Goal: Task Accomplishment & Management: Manage account settings

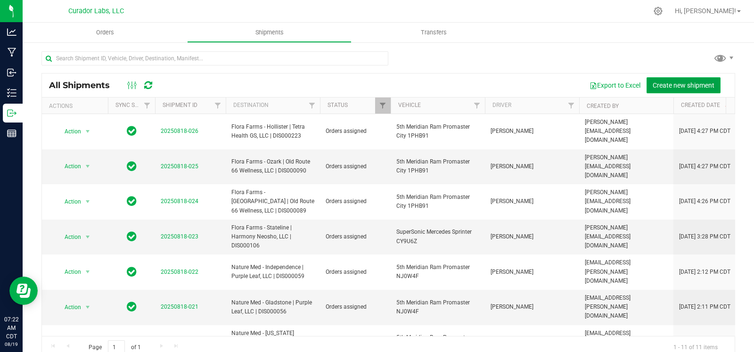
click at [658, 87] on span "Create new shipment" at bounding box center [684, 86] width 62 height 8
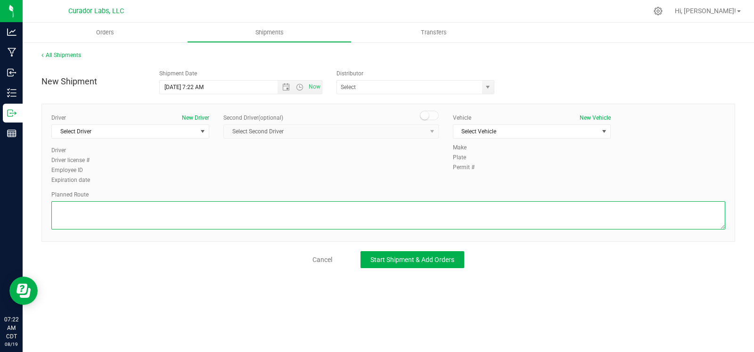
click at [262, 218] on textarea at bounding box center [388, 215] width 674 height 28
paste textarea ""Continue to I-70 E 3 min (1.2 mi) Take I-55 S to [PERSON_NAME]. Take exit 201B…"
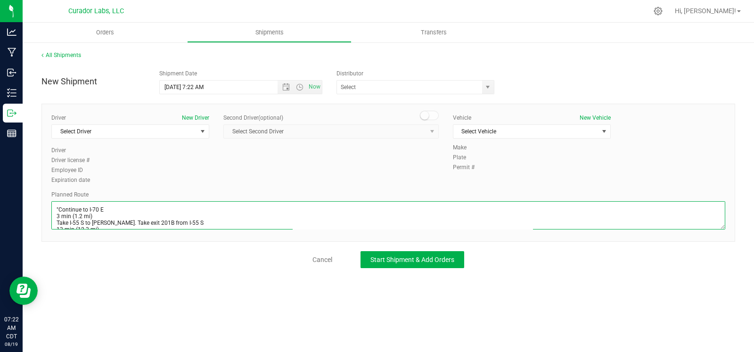
scroll to position [48, 0]
type textarea ""Continue to I-70 E 3 min (1.2 mi) Take I-55 S to [PERSON_NAME]. Take exit 201B…"
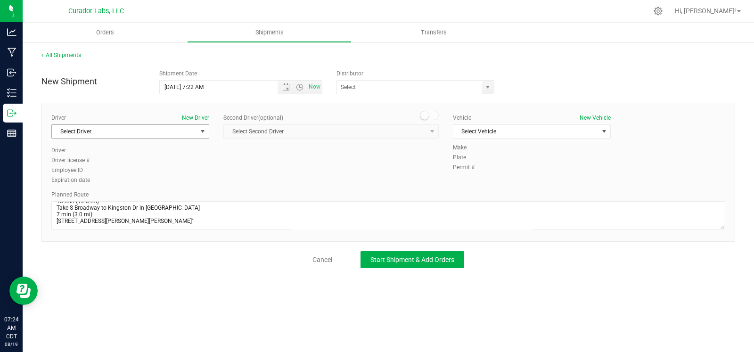
click at [122, 132] on span "Select Driver" at bounding box center [124, 131] width 145 height 13
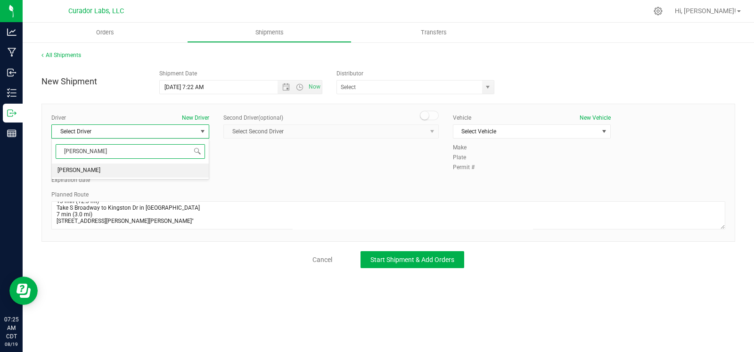
click at [113, 167] on li "James Ritter" at bounding box center [130, 171] width 157 height 14
type input "ritt"
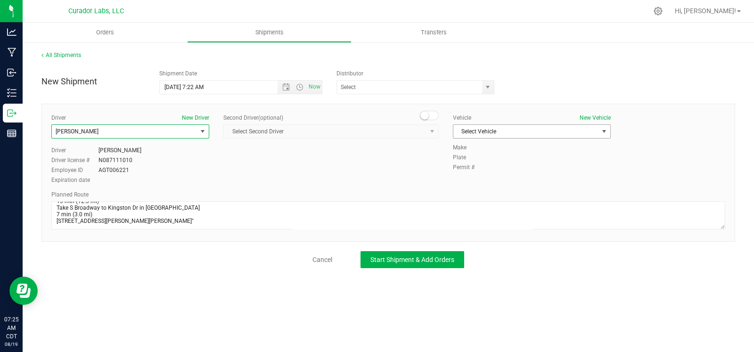
click at [517, 131] on span "Select Vehicle" at bounding box center [525, 131] width 145 height 13
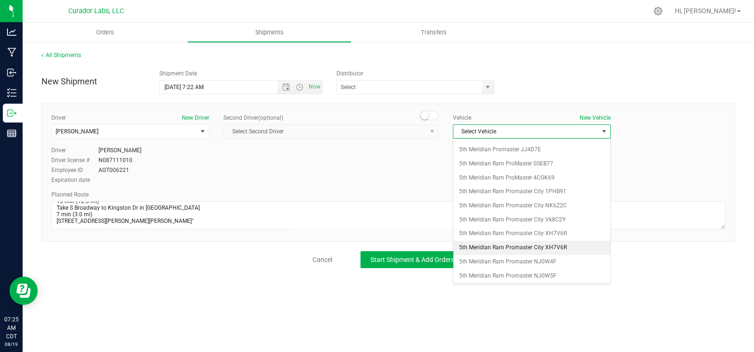
scroll to position [54, 0]
click at [510, 256] on li "5th Meridian Ram Promaster NJ0W5F" at bounding box center [531, 262] width 157 height 14
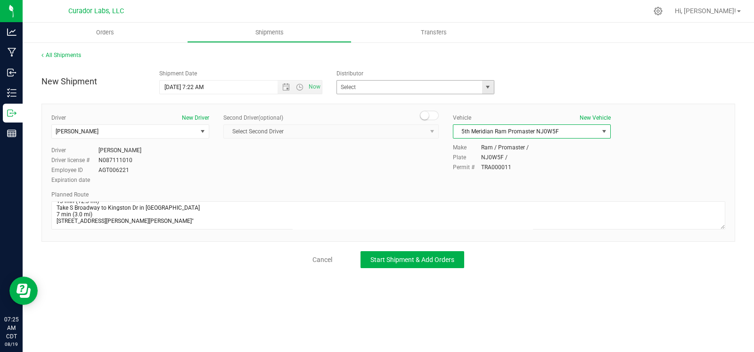
click at [491, 90] on span "select" at bounding box center [488, 87] width 12 height 13
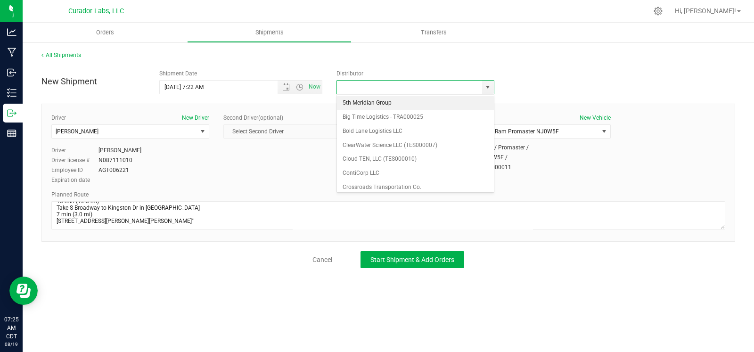
click at [429, 102] on li "5th Meridian Group" at bounding box center [415, 103] width 157 height 14
type input "5th Meridian Group"
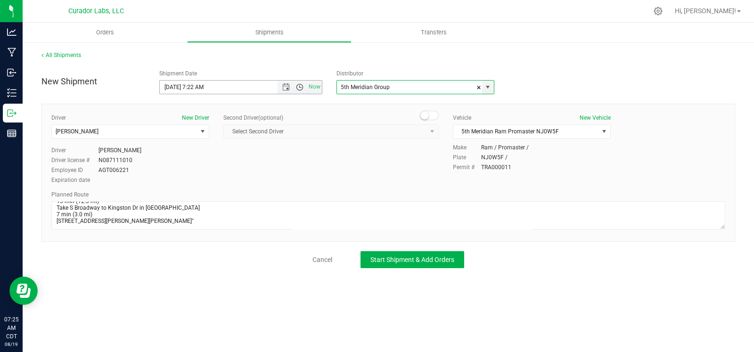
click at [302, 89] on span "Open the time view" at bounding box center [300, 87] width 8 height 8
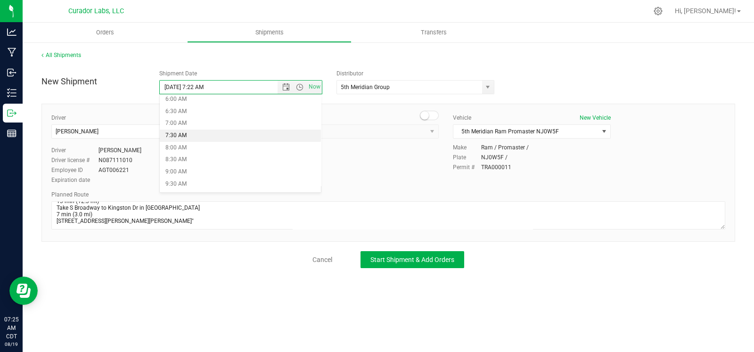
scroll to position [149, 0]
click at [210, 159] on li "8:30 AM" at bounding box center [240, 159] width 161 height 12
type input "8/19/2025 8:30 AM"
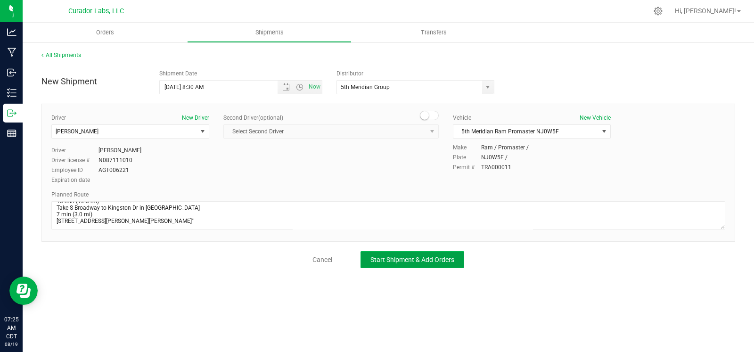
click at [375, 253] on button "Start Shipment & Add Orders" at bounding box center [413, 259] width 104 height 17
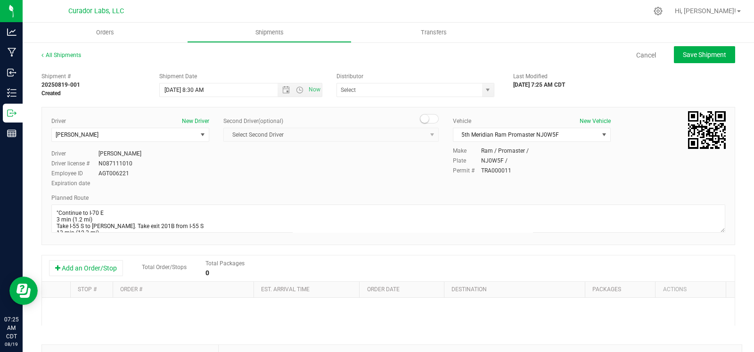
type input "5th Meridian Group"
click at [90, 270] on button "Add an Order/Stop" at bounding box center [86, 268] width 74 height 16
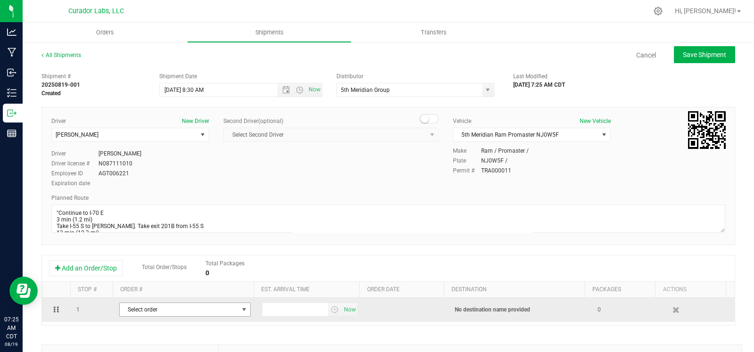
click at [132, 311] on span "Select order" at bounding box center [179, 309] width 119 height 13
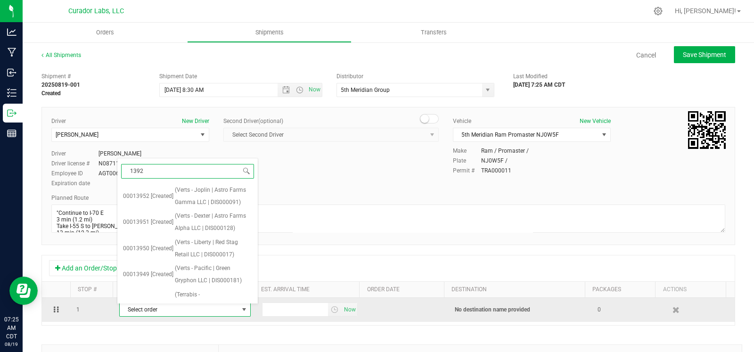
type input "13927"
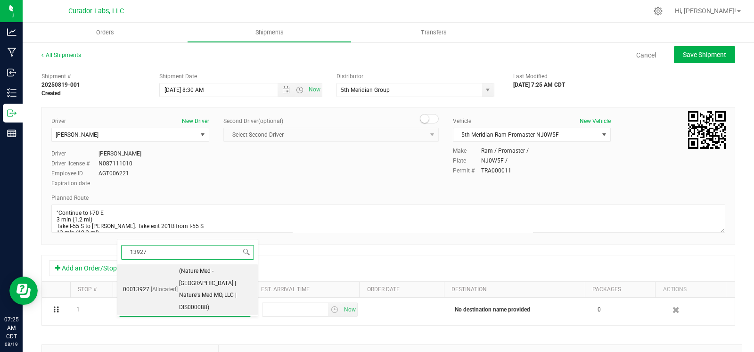
click at [179, 281] on span "(Nature Med - St. Louis | Nature's Med MO, LLC | DIS000088)" at bounding box center [215, 289] width 73 height 49
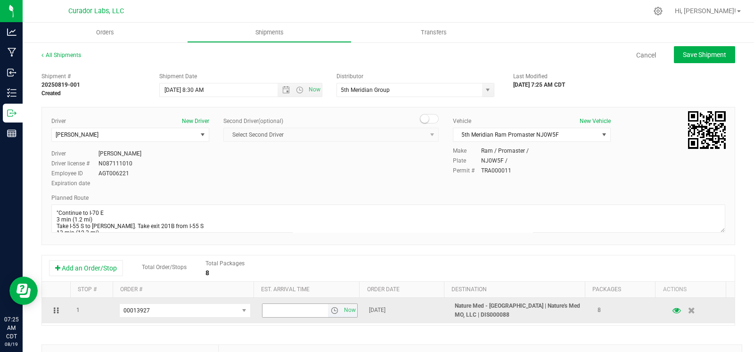
click at [331, 309] on span "select" at bounding box center [335, 311] width 8 height 8
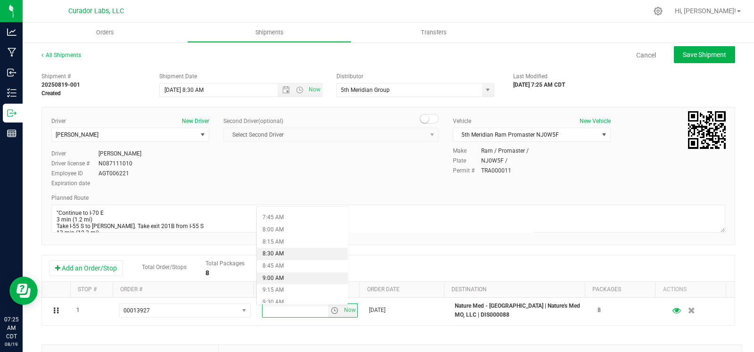
scroll to position [376, 0]
click at [289, 277] on li "9:00 AM" at bounding box center [302, 274] width 91 height 12
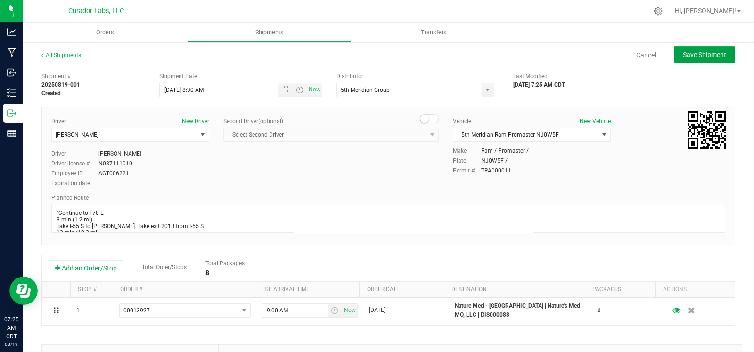
click at [679, 49] on button "Save Shipment" at bounding box center [704, 54] width 61 height 17
type input "8/19/2025 1:30 PM"
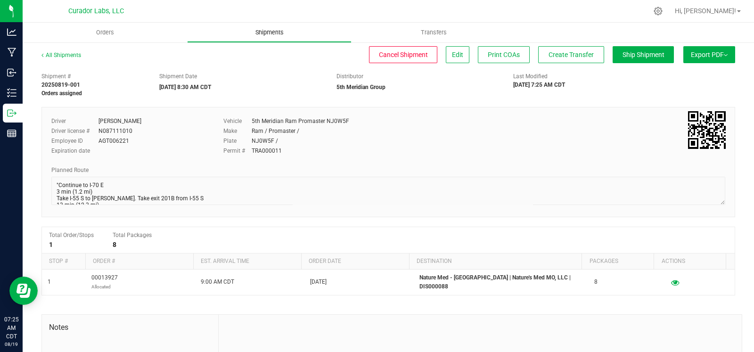
click at [272, 33] on span "Shipments" at bounding box center [270, 32] width 54 height 8
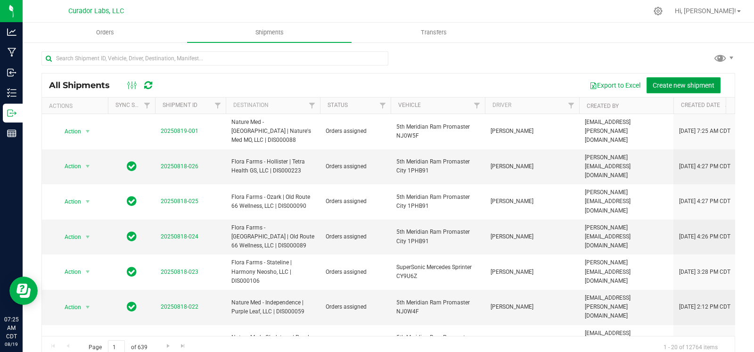
click at [685, 82] on span "Create new shipment" at bounding box center [684, 86] width 62 height 8
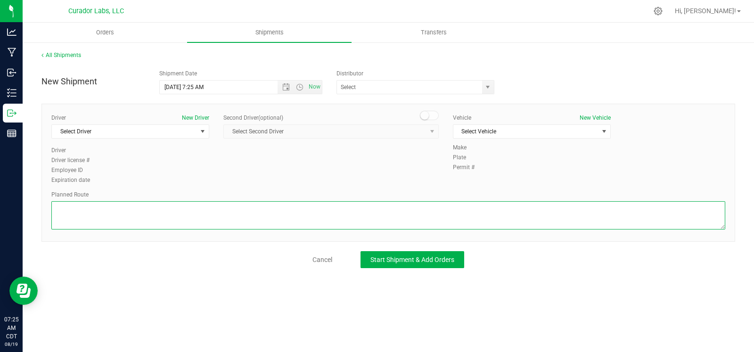
click at [217, 211] on textarea at bounding box center [388, 215] width 674 height 28
paste textarea ""Continue to I-70 E 3 min (1.2 mi) Take I-55 S to Weber Rd. Take exit 201B from…"
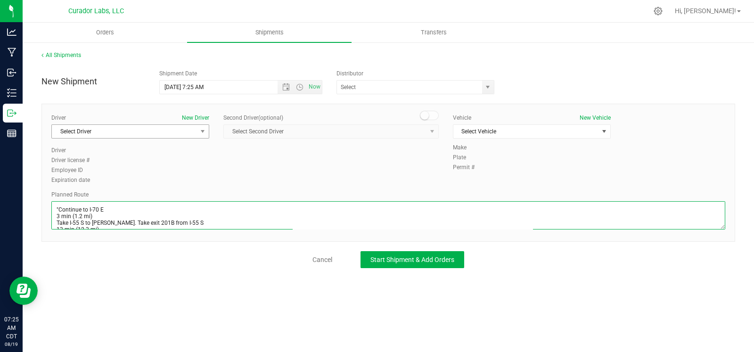
scroll to position [105, 0]
type textarea ""Continue to I-70 E 3 min (1.2 mi) Take I-55 S to Weber Rd. Take exit 201B from…"
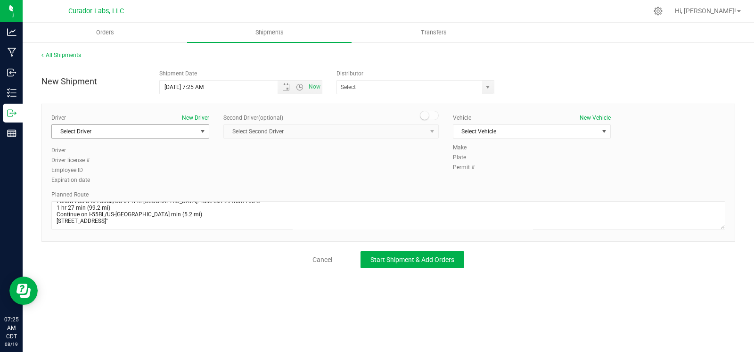
click at [160, 136] on span "Select Driver" at bounding box center [124, 131] width 145 height 13
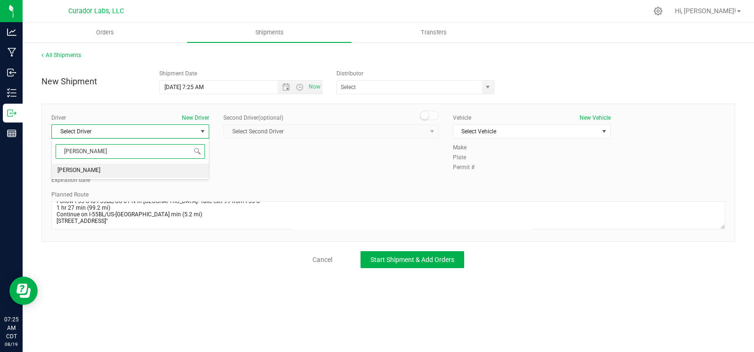
click at [131, 176] on li "James Ritter" at bounding box center [130, 171] width 157 height 14
type input "ritt"
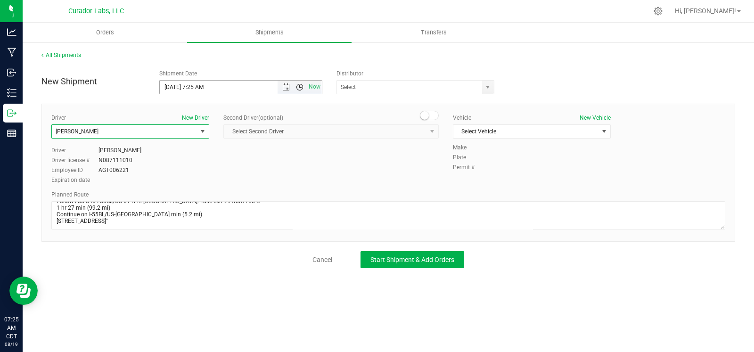
click at [299, 87] on span "Open the time view" at bounding box center [300, 87] width 8 height 8
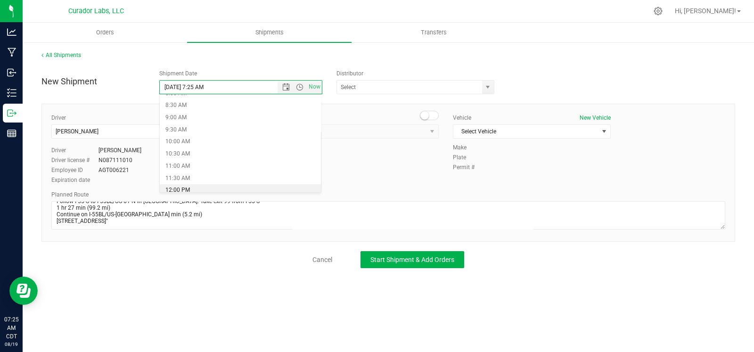
scroll to position [197, 0]
click at [203, 113] on li "8:30 AM" at bounding box center [240, 111] width 161 height 12
type input "8/19/2025 8:30 AM"
click at [483, 85] on span "select" at bounding box center [488, 87] width 12 height 13
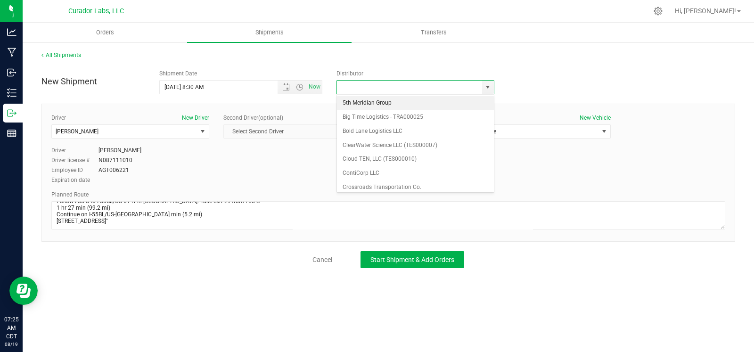
click at [402, 103] on li "5th Meridian Group" at bounding box center [415, 103] width 157 height 14
type input "5th Meridian Group"
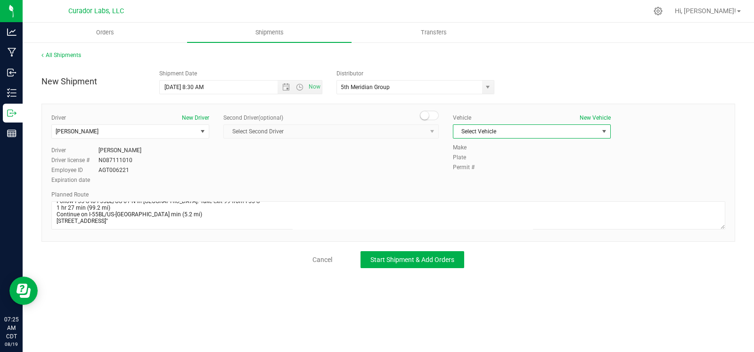
click at [552, 135] on span "Select Vehicle" at bounding box center [525, 131] width 145 height 13
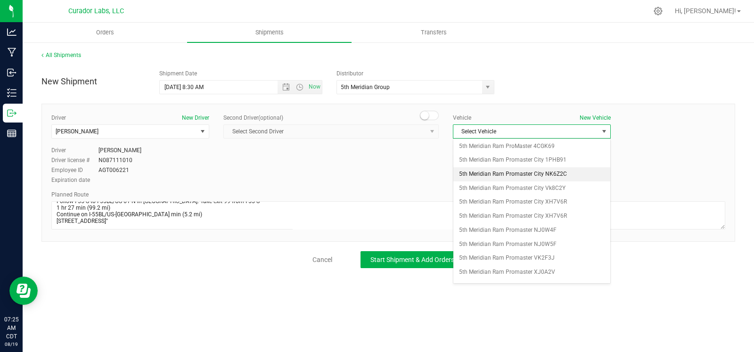
scroll to position [76, 0]
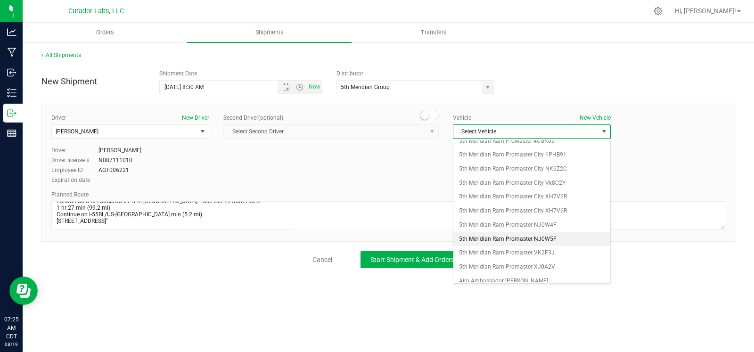
click at [535, 242] on li "5th Meridian Ram Promaster NJ0W5F" at bounding box center [531, 239] width 157 height 14
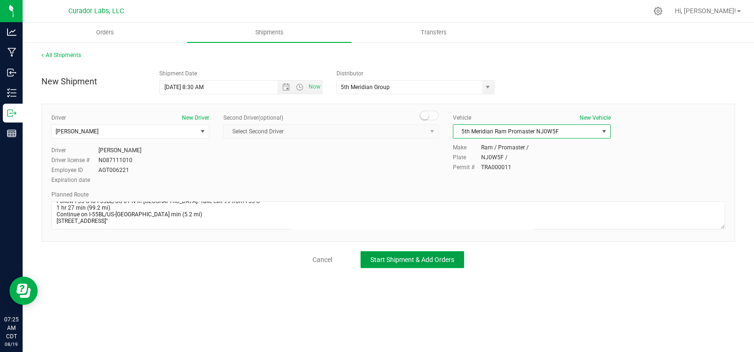
click at [422, 259] on span "Start Shipment & Add Orders" at bounding box center [412, 260] width 84 height 8
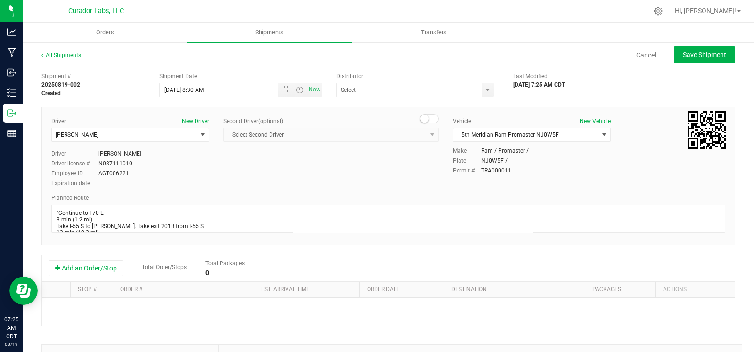
type input "5th Meridian Group"
click at [100, 273] on button "Add an Order/Stop" at bounding box center [86, 268] width 74 height 16
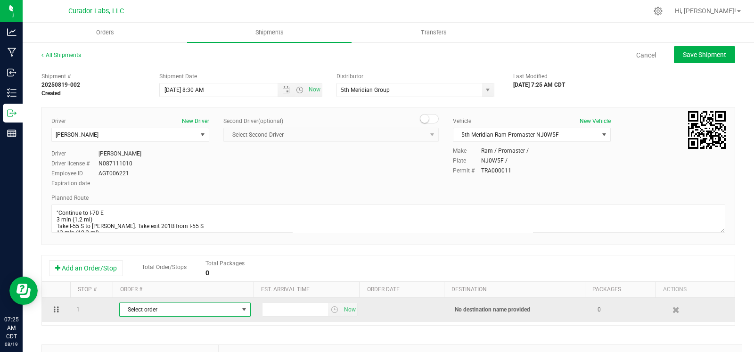
click at [155, 310] on span "Select order" at bounding box center [179, 309] width 119 height 13
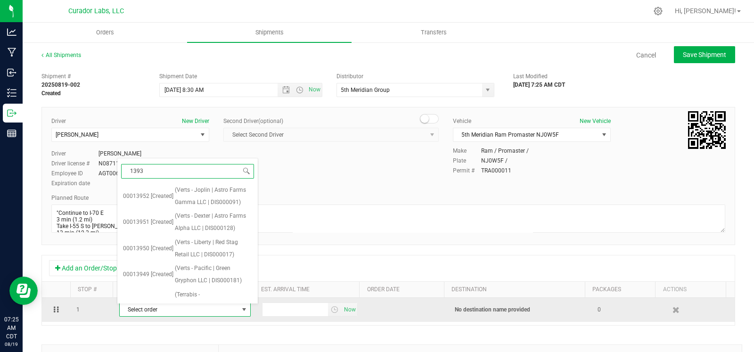
type input "13933"
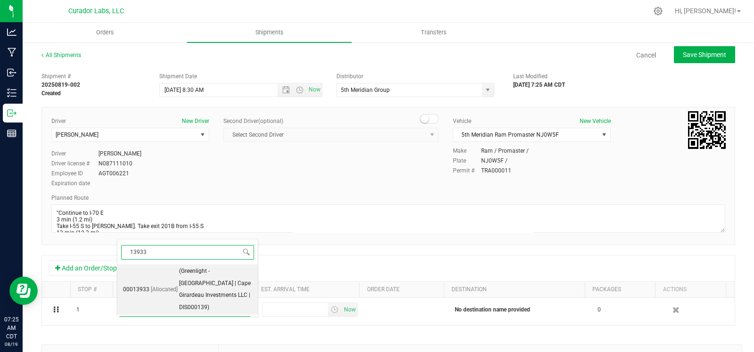
click at [190, 290] on span "(Greenlight - Cape Girardeau | Cape Girardeau Investments LLC | DIS000139)" at bounding box center [215, 289] width 73 height 49
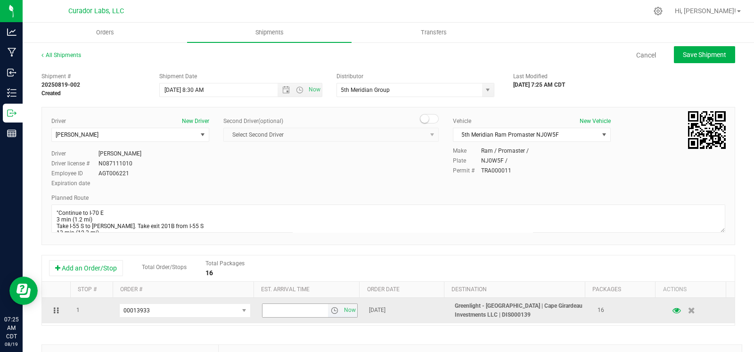
click at [331, 310] on span "select" at bounding box center [335, 311] width 8 height 8
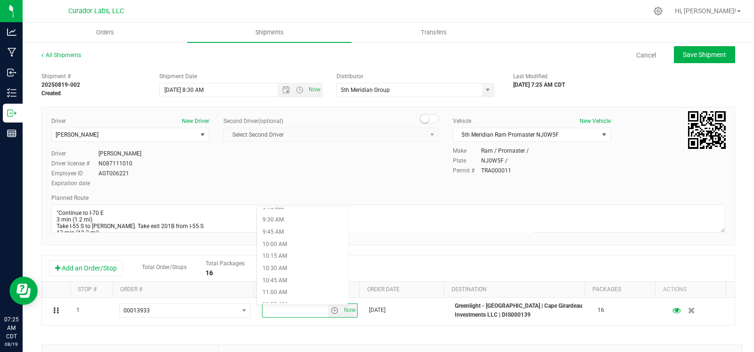
scroll to position [473, 0]
click at [284, 282] on li "11:15 AM" at bounding box center [302, 286] width 91 height 12
click at [683, 51] on span "Save Shipment" at bounding box center [704, 55] width 43 height 8
type input "8/19/2025 1:30 PM"
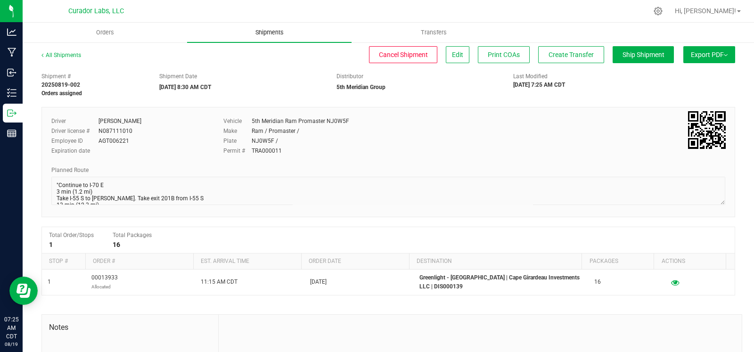
click at [264, 31] on span "Shipments" at bounding box center [270, 32] width 54 height 8
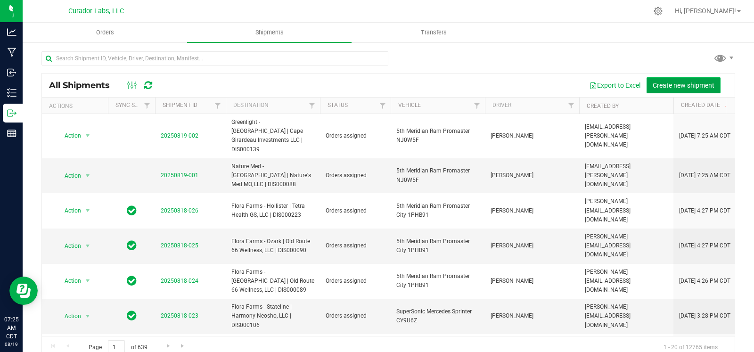
click at [678, 78] on button "Create new shipment" at bounding box center [684, 85] width 74 height 16
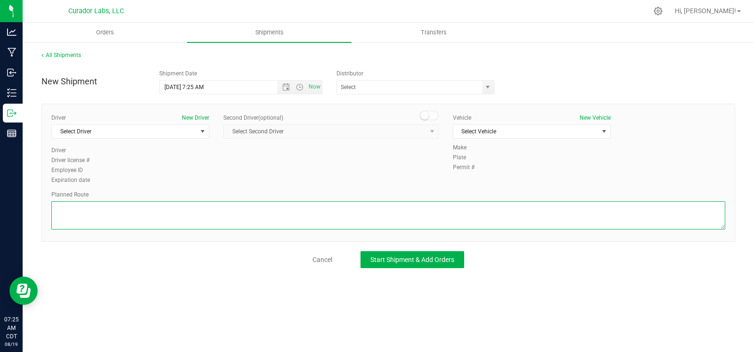
click at [186, 228] on textarea at bounding box center [388, 215] width 674 height 28
paste textarea ""Continue to I-70 E 3 min (1.2 mi) Take I-55 S to Weber Rd. Take exit 201B from…"
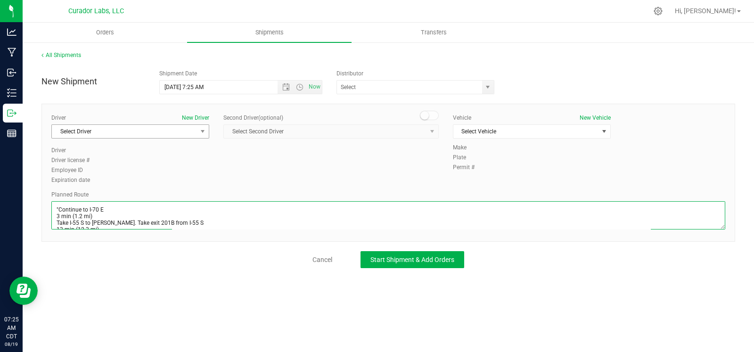
scroll to position [161, 0]
type textarea ""Continue to I-70 E 3 min (1.2 mi) Take I-55 S to Weber Rd. Take exit 201B from…"
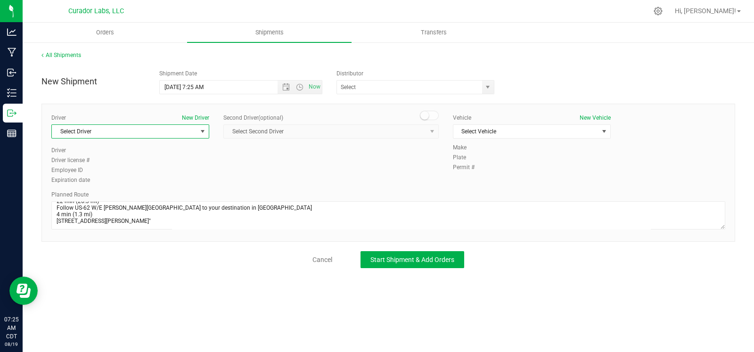
click at [148, 132] on span "Select Driver" at bounding box center [124, 131] width 145 height 13
click at [128, 171] on li "James Ritter" at bounding box center [130, 171] width 157 height 14
type input "rit"
drag, startPoint x: 290, startPoint y: 81, endPoint x: 288, endPoint y: 86, distance: 5.4
click at [290, 82] on span "Now" at bounding box center [300, 87] width 44 height 13
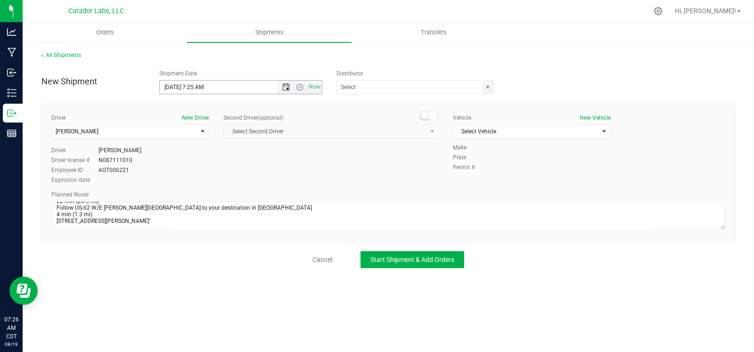
click at [285, 89] on span "Open the date view" at bounding box center [286, 87] width 8 height 8
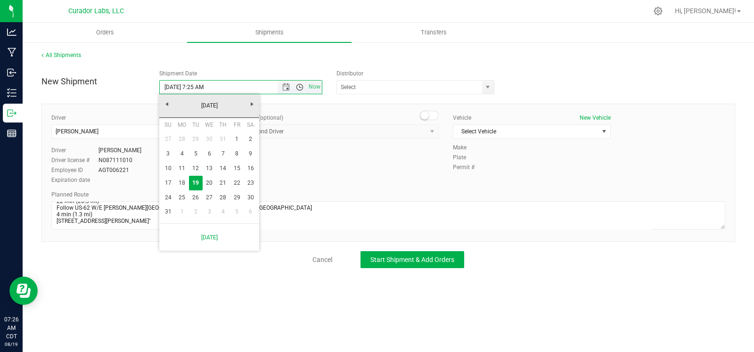
click at [299, 89] on span "Open the time view" at bounding box center [300, 87] width 8 height 8
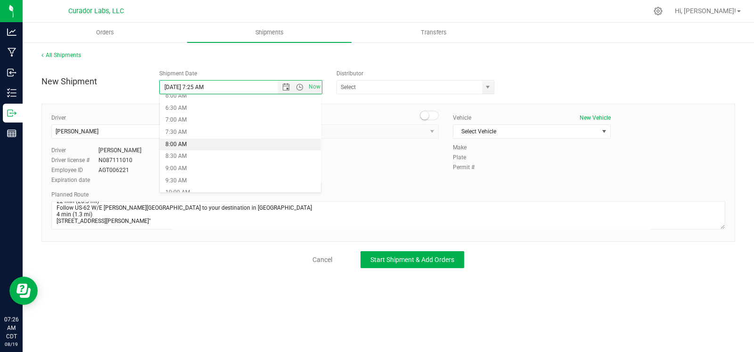
scroll to position [153, 0]
click at [219, 152] on li "8:30 AM" at bounding box center [240, 155] width 161 height 12
type input "8/19/2025 8:30 AM"
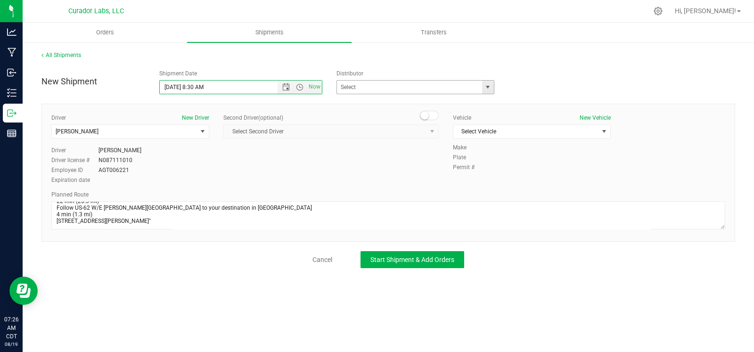
click at [485, 90] on span "select" at bounding box center [488, 87] width 8 height 8
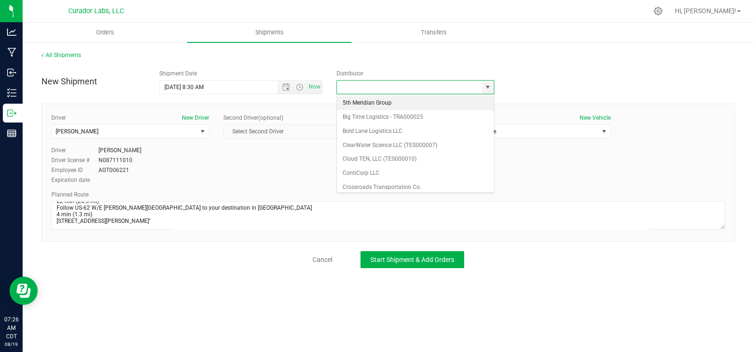
click at [415, 99] on li "5th Meridian Group" at bounding box center [415, 103] width 157 height 14
type input "5th Meridian Group"
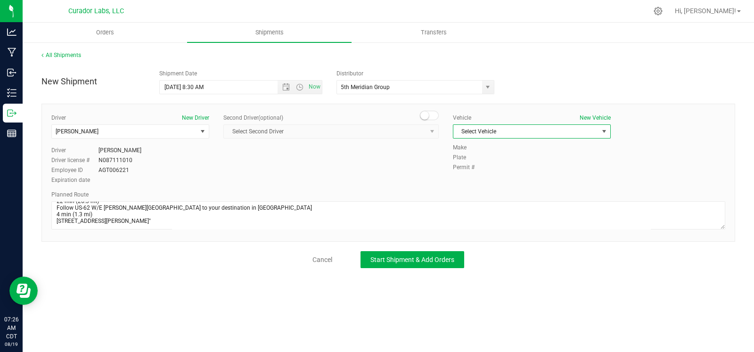
click at [501, 125] on span "Select Vehicle" at bounding box center [525, 131] width 145 height 13
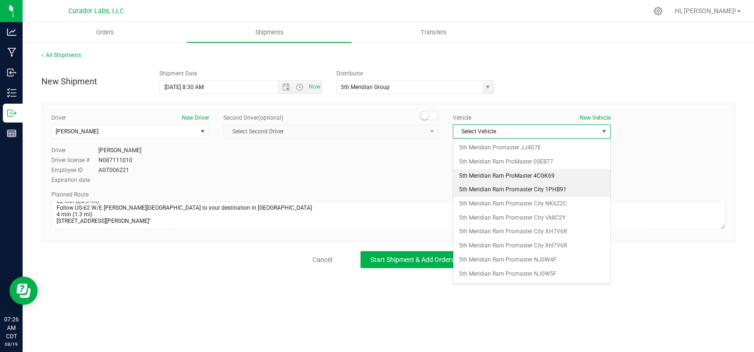
scroll to position [84, 0]
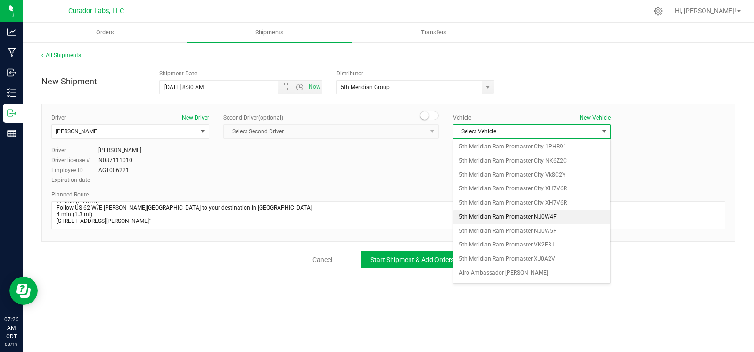
click at [492, 220] on li "5th Meridian Ram Promaster NJ0W4F" at bounding box center [531, 217] width 157 height 14
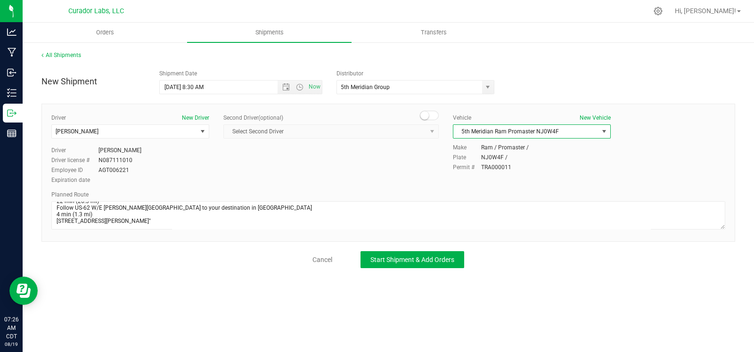
click at [535, 125] on span "5th Meridian Ram Promaster NJ0W4F" at bounding box center [525, 131] width 145 height 13
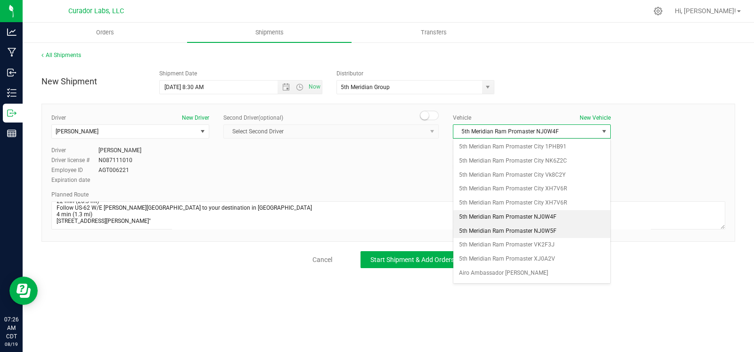
click at [502, 229] on li "5th Meridian Ram Promaster NJ0W5F" at bounding box center [531, 231] width 157 height 14
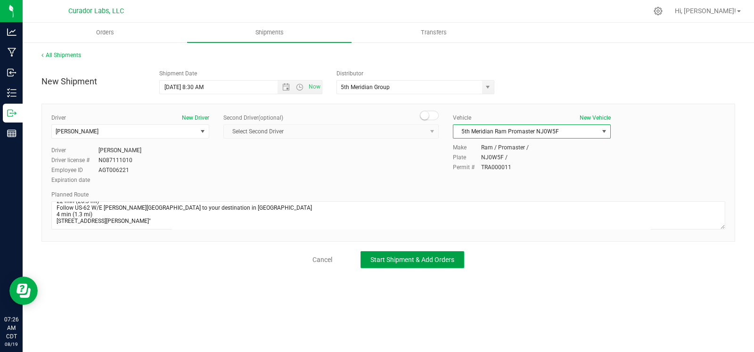
click at [434, 253] on button "Start Shipment & Add Orders" at bounding box center [413, 259] width 104 height 17
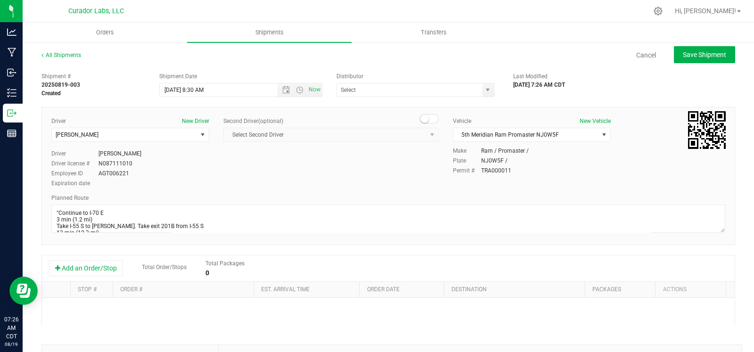
type input "5th Meridian Group"
click at [109, 272] on button "Add an Order/Stop" at bounding box center [86, 268] width 74 height 16
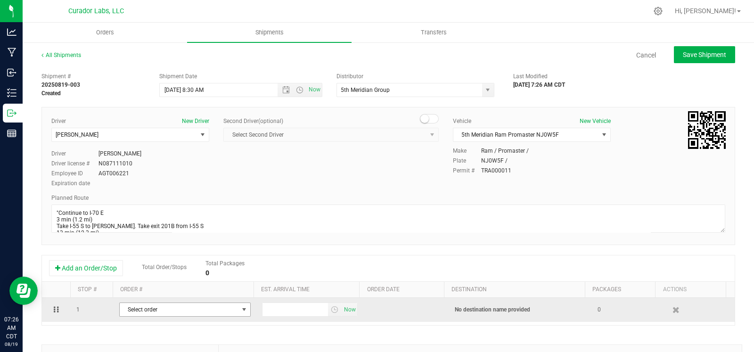
click at [146, 314] on span "Select order" at bounding box center [179, 309] width 119 height 13
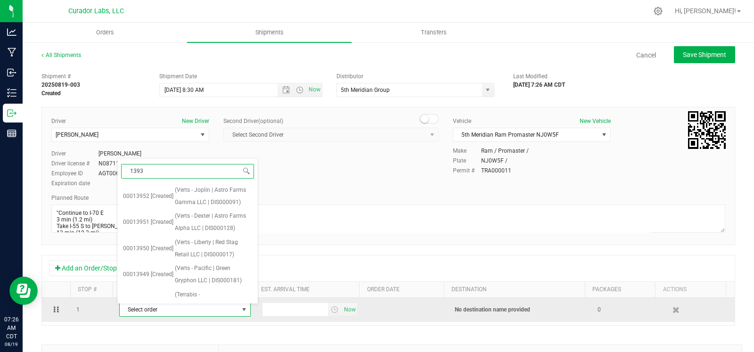
type input "13936"
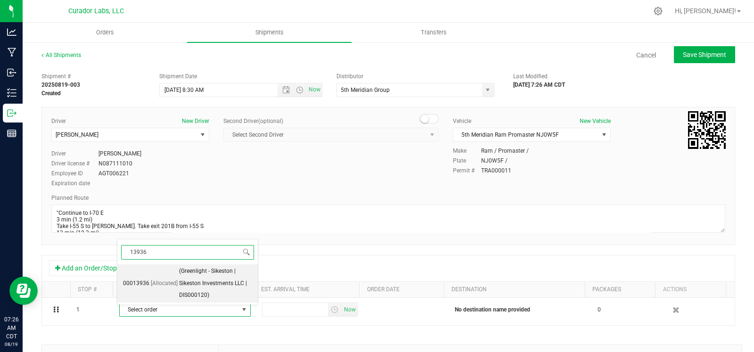
click at [151, 285] on span "[Allocated]" at bounding box center [164, 284] width 27 height 12
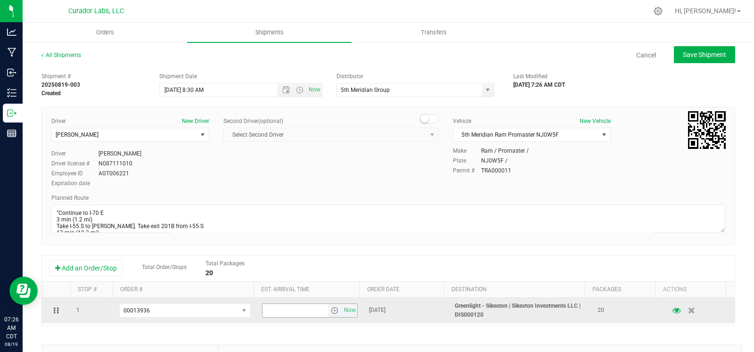
click at [331, 312] on span "select" at bounding box center [335, 311] width 8 height 8
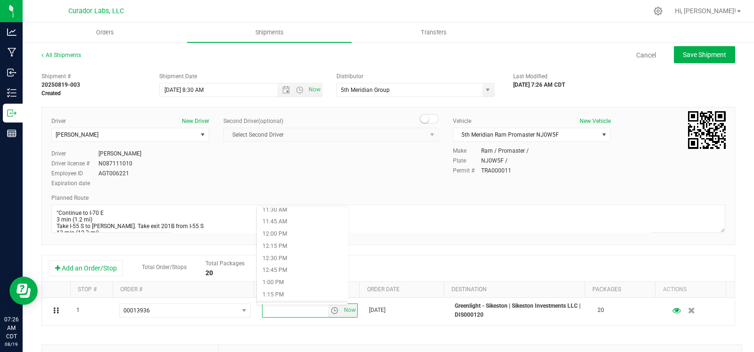
scroll to position [559, 0]
click at [304, 247] on li "12:15 PM" at bounding box center [302, 248] width 91 height 12
click at [674, 62] on button "Save Shipment" at bounding box center [704, 54] width 61 height 17
type input "8/19/2025 1:30 PM"
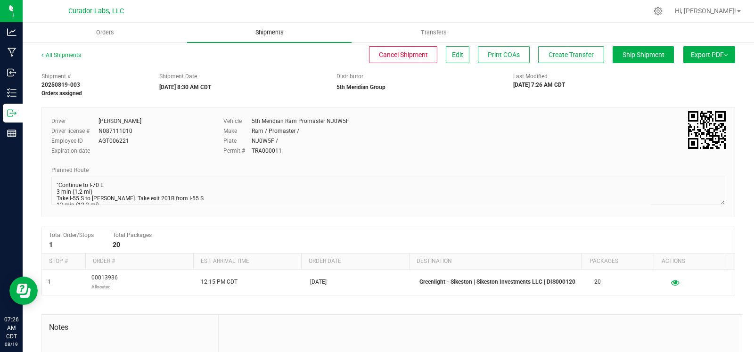
click at [277, 37] on uib-tab-heading "Shipments" at bounding box center [269, 33] width 164 height 20
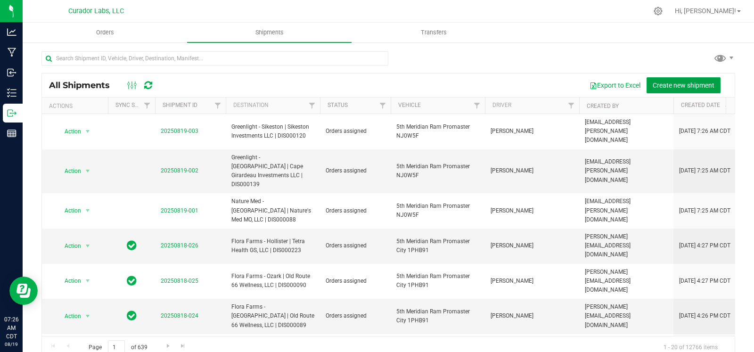
click at [671, 83] on span "Create new shipment" at bounding box center [684, 86] width 62 height 8
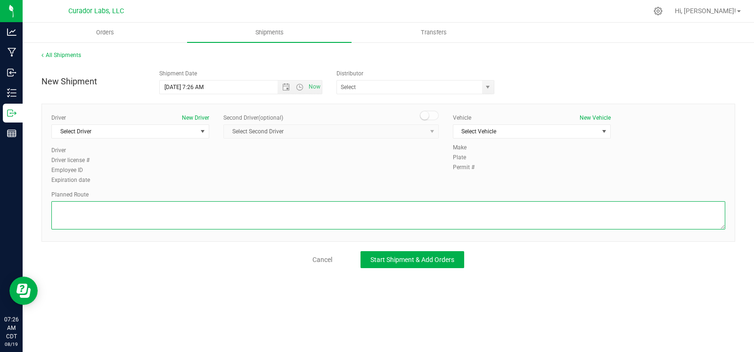
click at [106, 203] on textarea at bounding box center [388, 215] width 674 height 28
paste textarea ""Continue to I-70 E 3 min (1.2 mi) Take I-55 S to Weber Rd. Take exit 201B from…"
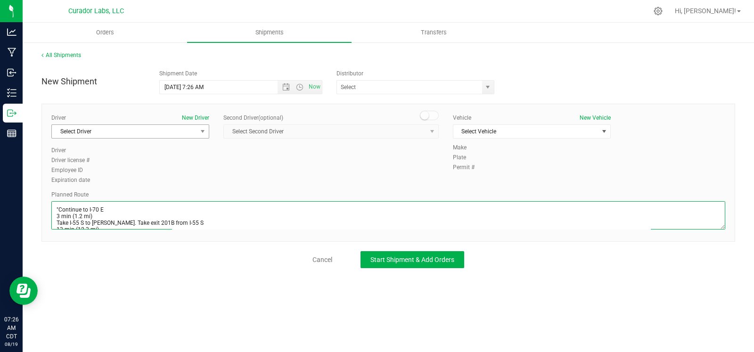
scroll to position [218, 0]
type textarea ""Continue to I-70 E 3 min (1.2 mi) Take I-55 S to Weber Rd. Take exit 201B from…"
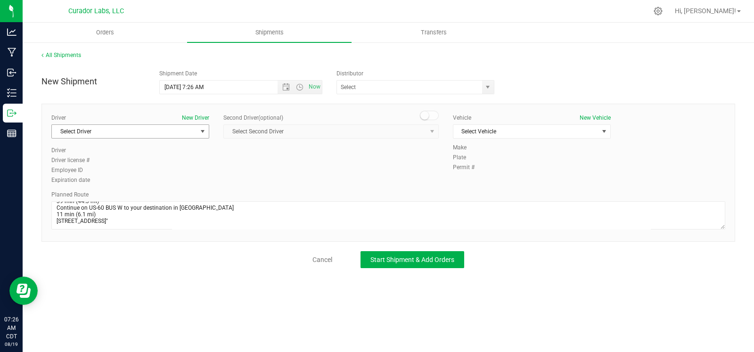
click at [115, 132] on span "Select Driver" at bounding box center [124, 131] width 145 height 13
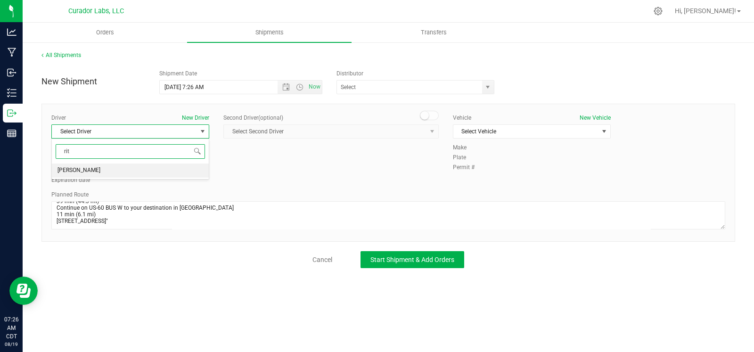
click at [101, 170] on li "James Ritter" at bounding box center [130, 171] width 157 height 14
type input "rit"
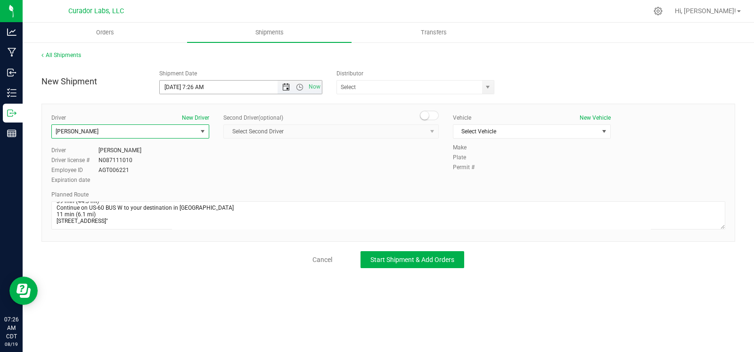
click at [286, 85] on span "Open the date view" at bounding box center [286, 87] width 8 height 8
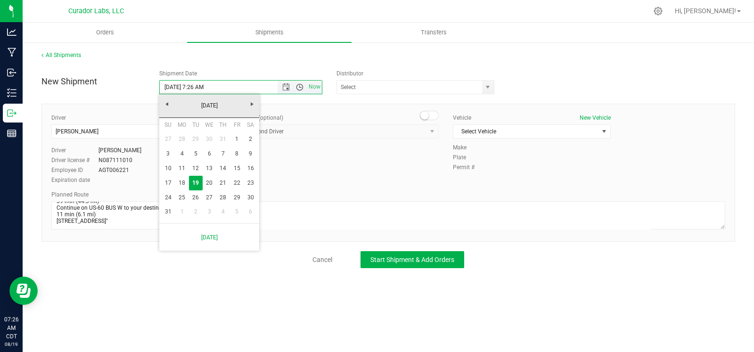
click at [298, 85] on span "Open the time view" at bounding box center [300, 87] width 8 height 8
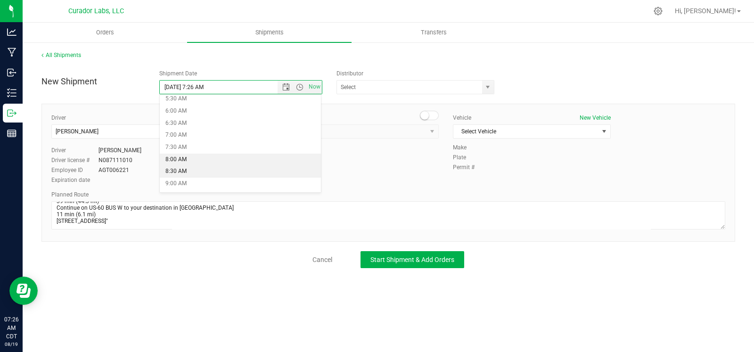
scroll to position [179, 0]
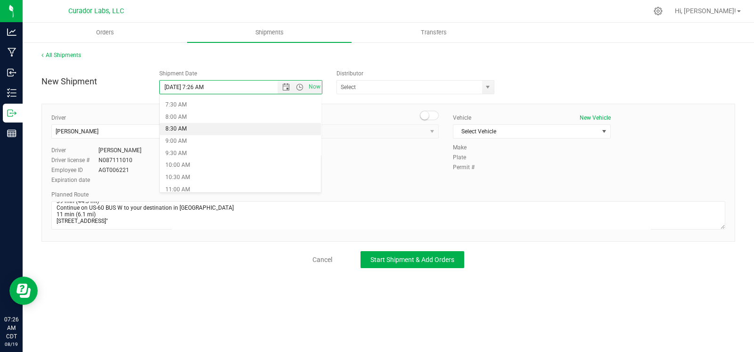
click at [227, 133] on li "8:30 AM" at bounding box center [240, 129] width 161 height 12
type input "8/19/2025 8:30 AM"
click at [485, 86] on span "select" at bounding box center [488, 87] width 8 height 8
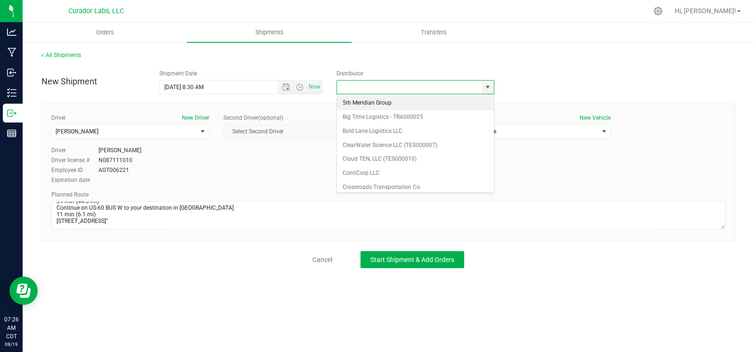
click at [417, 101] on li "5th Meridian Group" at bounding box center [415, 103] width 157 height 14
type input "5th Meridian Group"
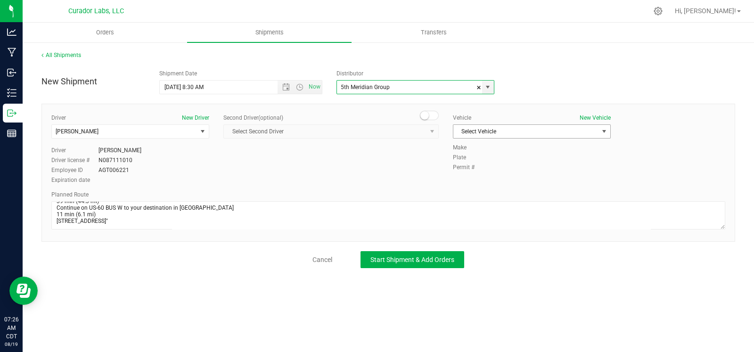
click at [516, 126] on span "Select Vehicle" at bounding box center [525, 131] width 145 height 13
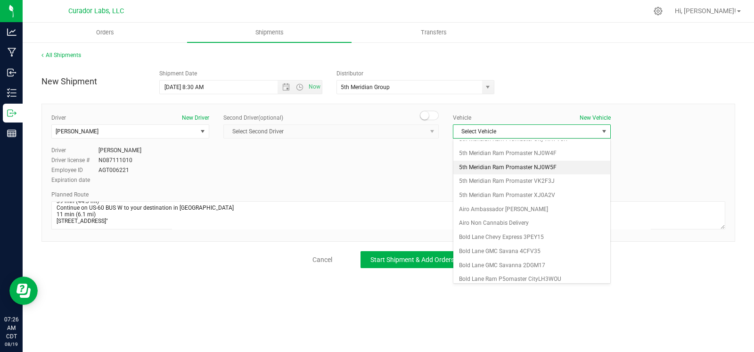
scroll to position [132, 0]
click at [517, 182] on li "5th Meridian Ram Promaster NJ0W5F" at bounding box center [531, 183] width 157 height 14
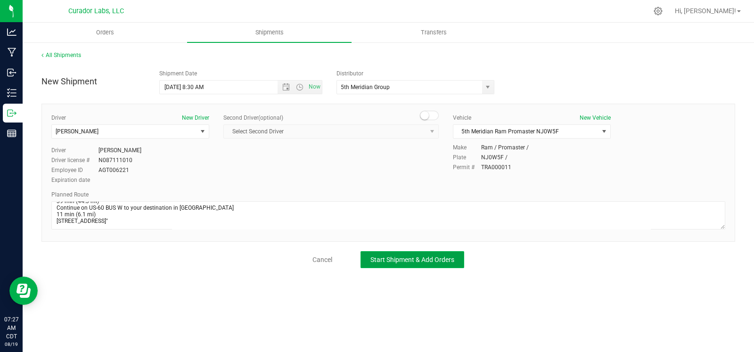
click at [421, 260] on span "Start Shipment & Add Orders" at bounding box center [412, 260] width 84 height 8
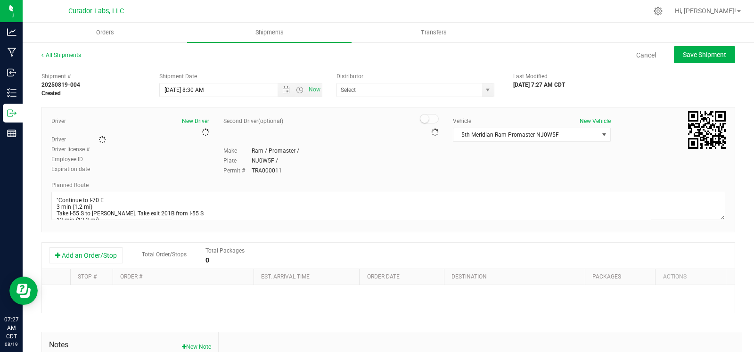
type input "5th Meridian Group"
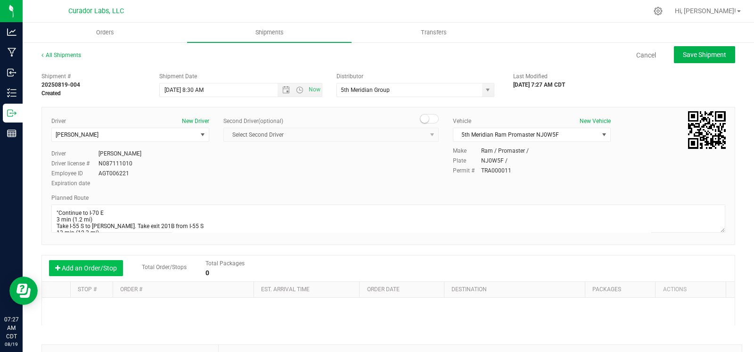
click at [105, 274] on button "Add an Order/Stop" at bounding box center [86, 268] width 74 height 16
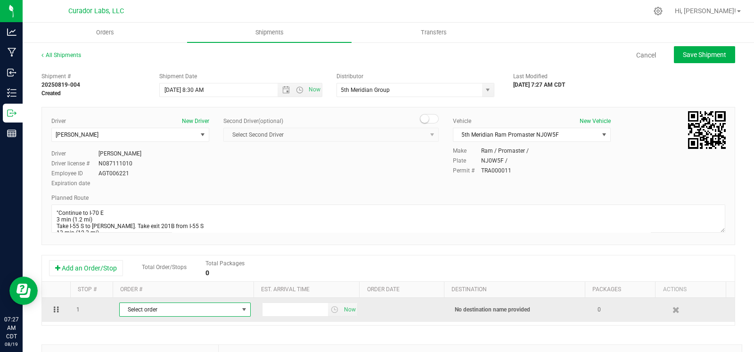
click at [126, 311] on span "Select order" at bounding box center [179, 309] width 119 height 13
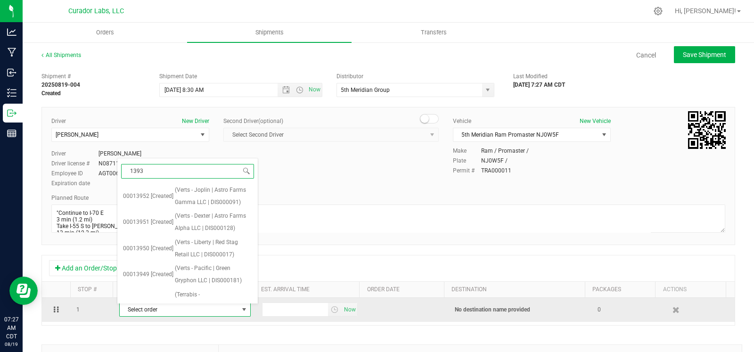
type input "13935"
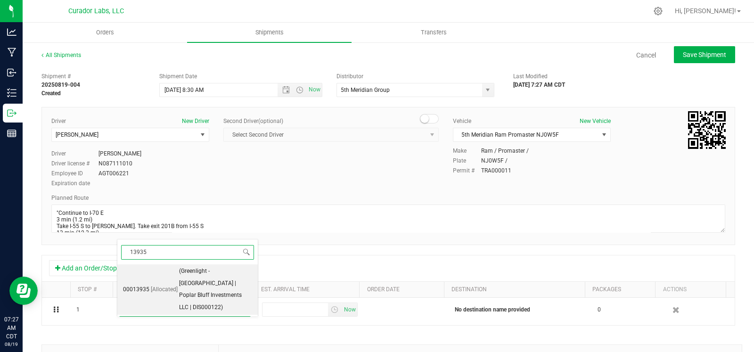
click at [182, 280] on span "(Greenlight - Poplar Bluff | Poplar Bluff Investments LLC | DIS000122)" at bounding box center [215, 289] width 73 height 49
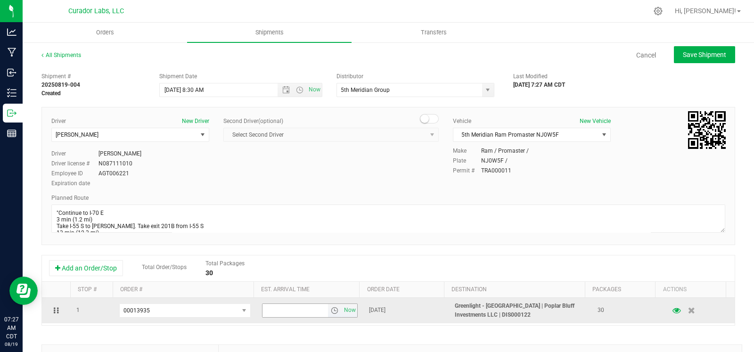
click at [331, 312] on span "select" at bounding box center [335, 311] width 8 height 8
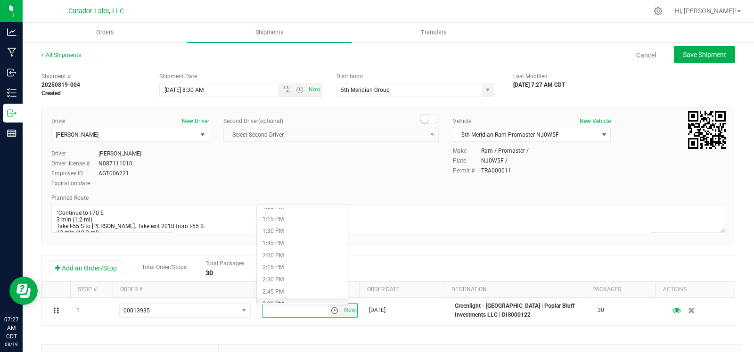
scroll to position [617, 0]
click at [311, 262] on li "1:45 PM" at bounding box center [302, 263] width 91 height 12
click at [689, 57] on span "Save Shipment" at bounding box center [704, 55] width 43 height 8
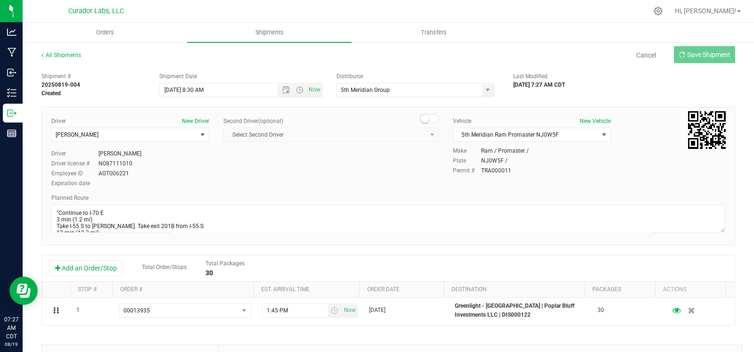
type input "8/19/2025 1:30 PM"
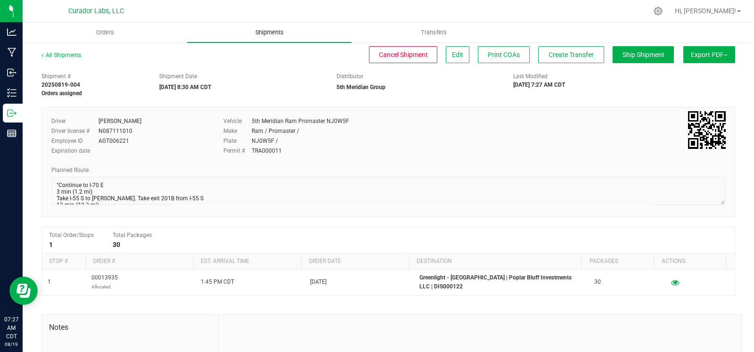
click at [275, 36] on span "Shipments" at bounding box center [270, 32] width 54 height 8
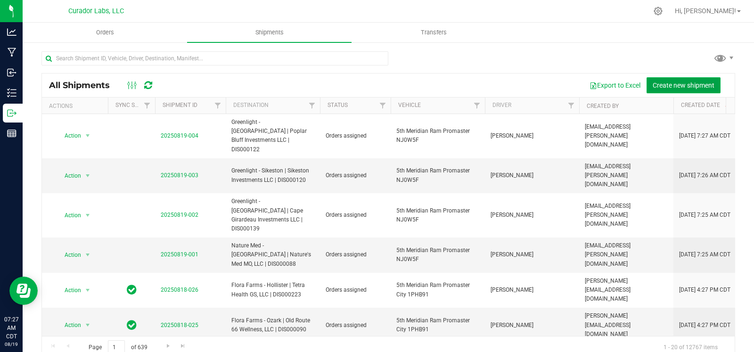
click at [674, 89] on button "Create new shipment" at bounding box center [684, 85] width 74 height 16
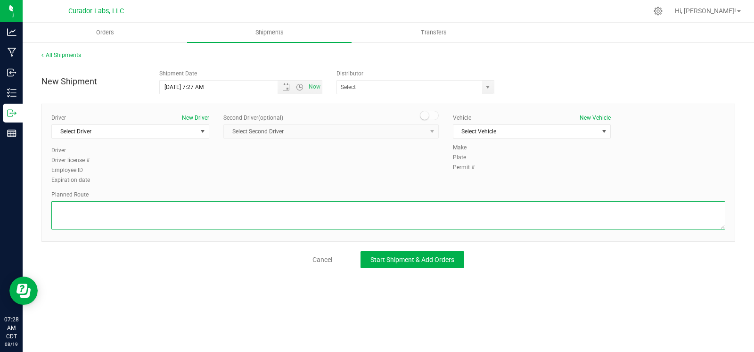
click at [170, 220] on textarea at bounding box center [388, 215] width 674 height 28
paste textarea ""Continue to I-70 E 3 min (1.2 mi) Take I-55 S to Weber Rd. Take exit 201B from…"
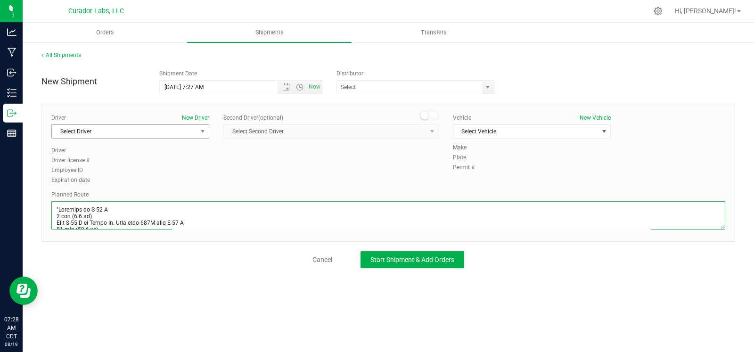
scroll to position [303, 0]
type textarea ""Continue to I-70 E 3 min (1.2 mi) Take I-55 S to Weber Rd. Take exit 201B from…"
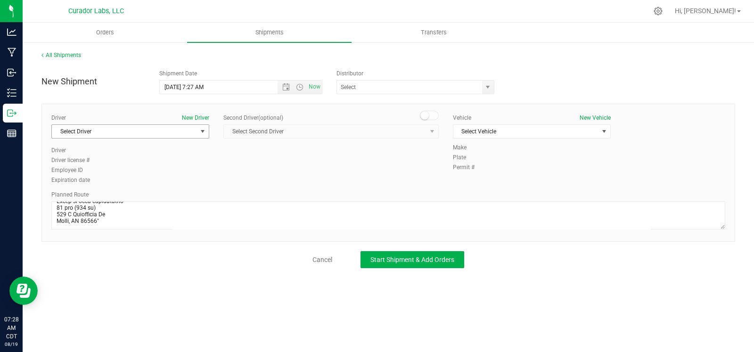
click at [146, 130] on span "Select Driver" at bounding box center [124, 131] width 145 height 13
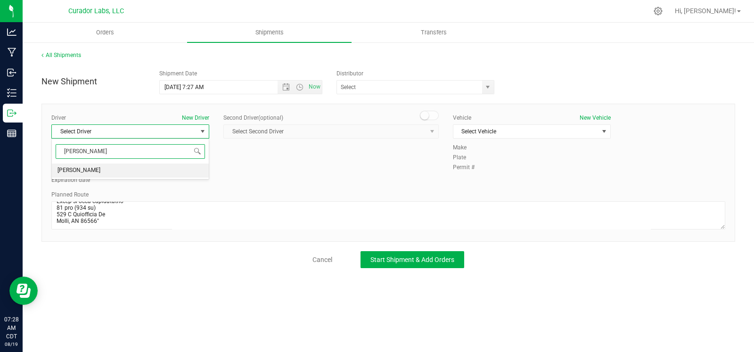
click at [105, 171] on li "James Ritter" at bounding box center [130, 171] width 157 height 14
type input "ritt"
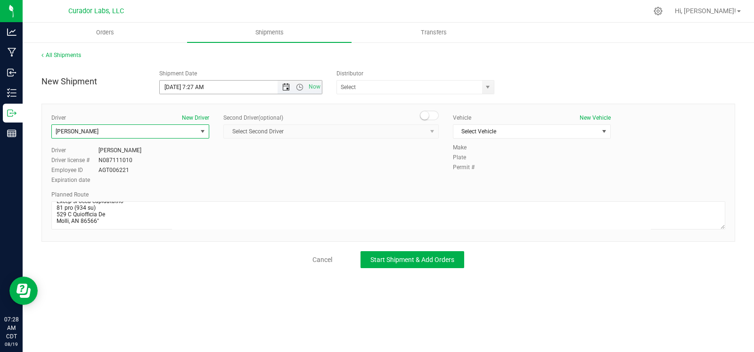
click at [286, 85] on span "Open the date view" at bounding box center [286, 87] width 8 height 8
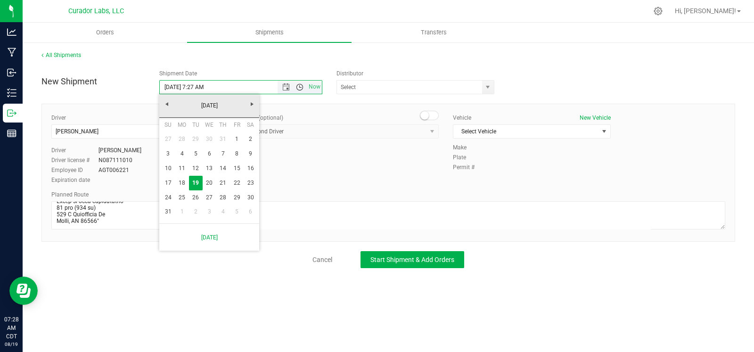
click at [299, 84] on span "Open the time view" at bounding box center [300, 87] width 8 height 8
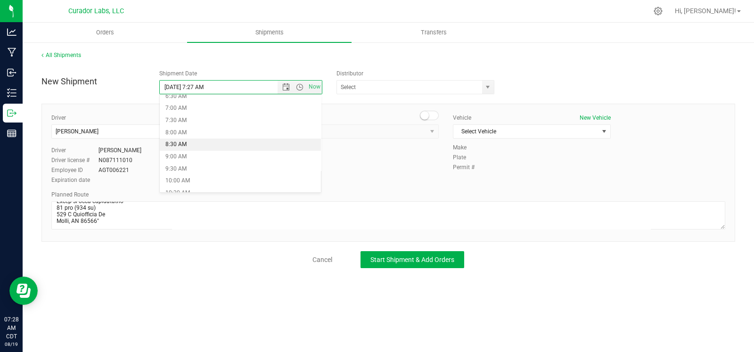
scroll to position [197, 0]
click at [257, 114] on li "8:30 AM" at bounding box center [240, 111] width 161 height 12
type input "8/19/2025 8:30 AM"
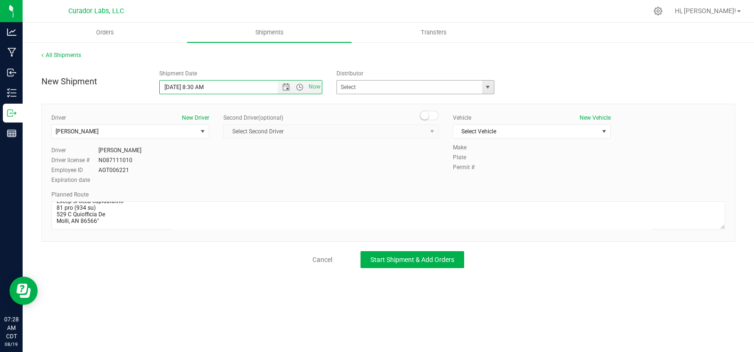
drag, startPoint x: 488, startPoint y: 82, endPoint x: 485, endPoint y: 88, distance: 6.7
click at [488, 83] on span "select" at bounding box center [488, 87] width 12 height 13
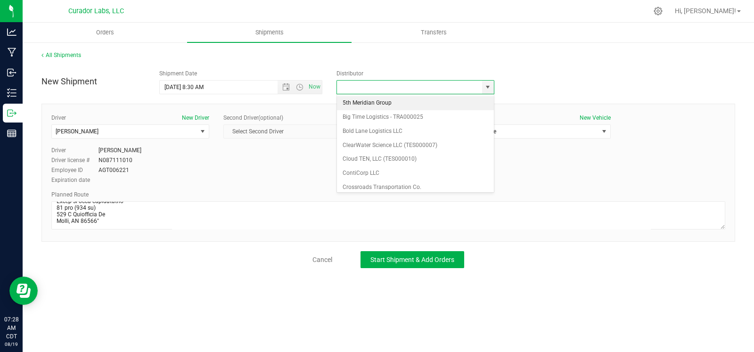
click at [409, 100] on li "5th Meridian Group" at bounding box center [415, 103] width 157 height 14
type input "5th Meridian Group"
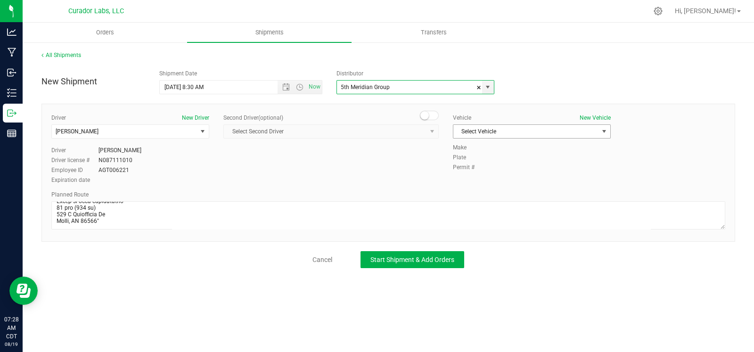
click at [508, 132] on span "Select Vehicle" at bounding box center [525, 131] width 145 height 13
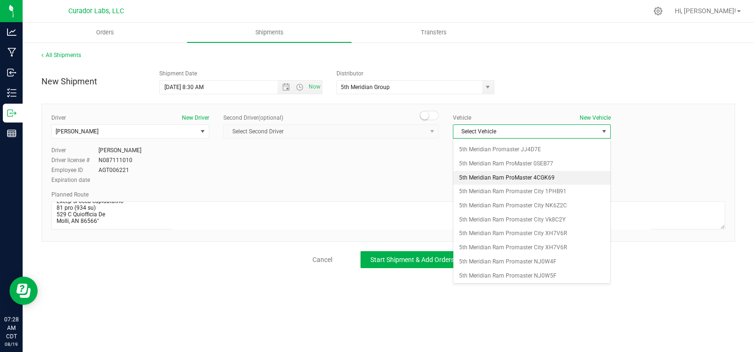
scroll to position [57, 0]
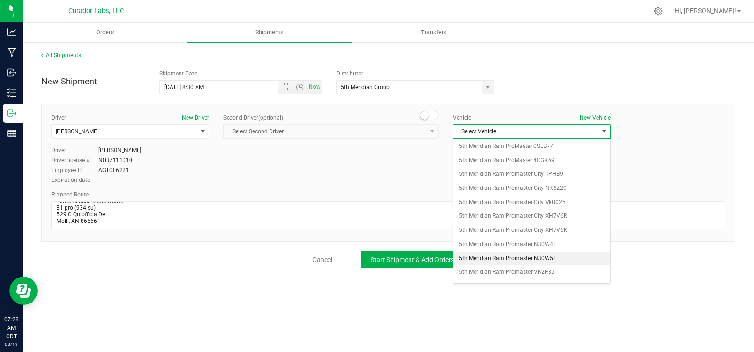
click at [501, 252] on li "5th Meridian Ram Promaster NJ0W5F" at bounding box center [531, 259] width 157 height 14
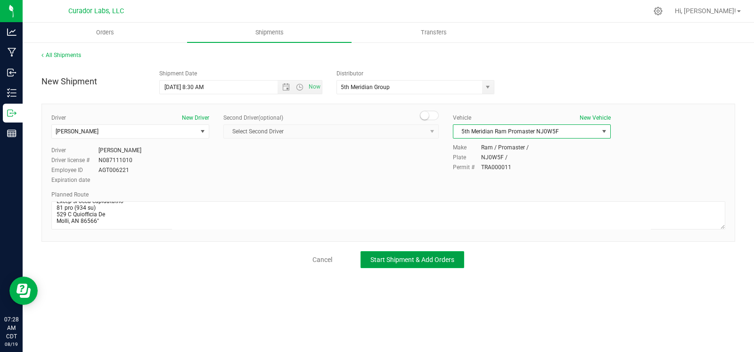
click at [429, 252] on button "Start Shipment & Add Orders" at bounding box center [413, 259] width 104 height 17
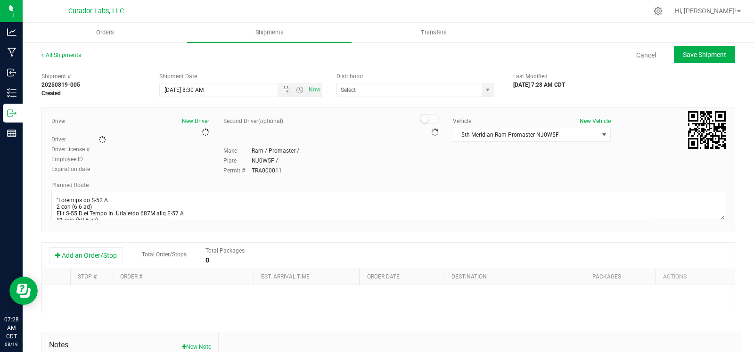
type input "5th Meridian Group"
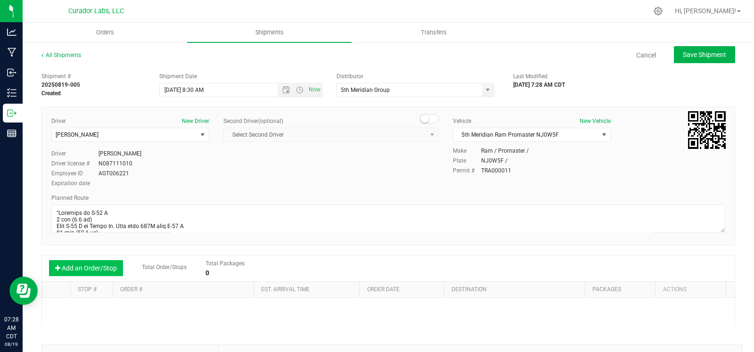
click at [81, 261] on button "Add an Order/Stop" at bounding box center [86, 268] width 74 height 16
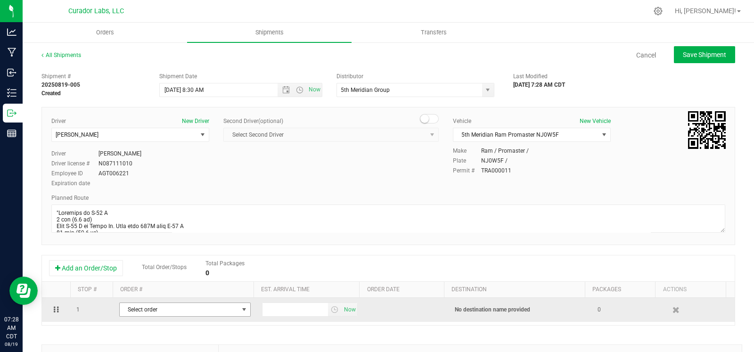
click at [172, 311] on span "Select order" at bounding box center [179, 309] width 119 height 13
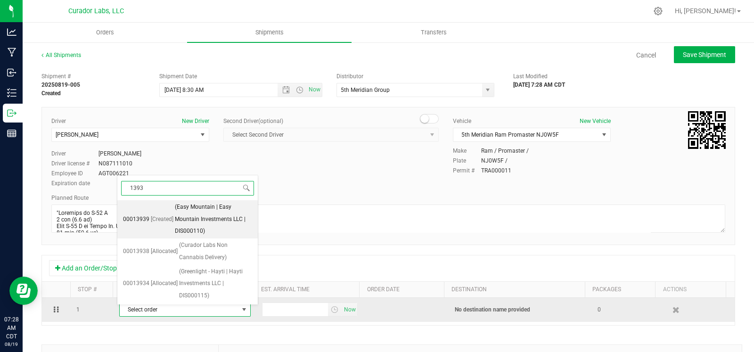
type input "13934"
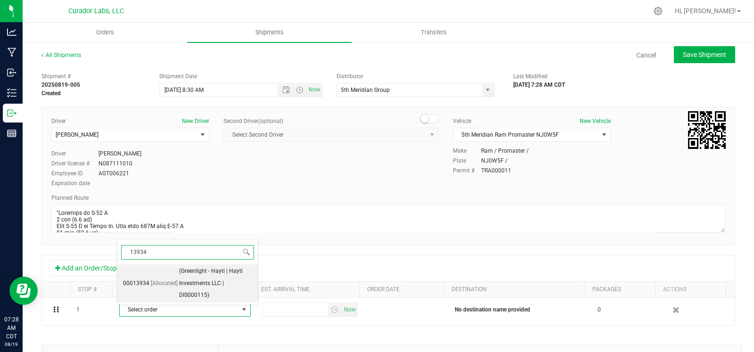
click at [182, 285] on span "(Greenlight - Hayti | Hayti Investments LLC | DIS000115)" at bounding box center [215, 283] width 73 height 36
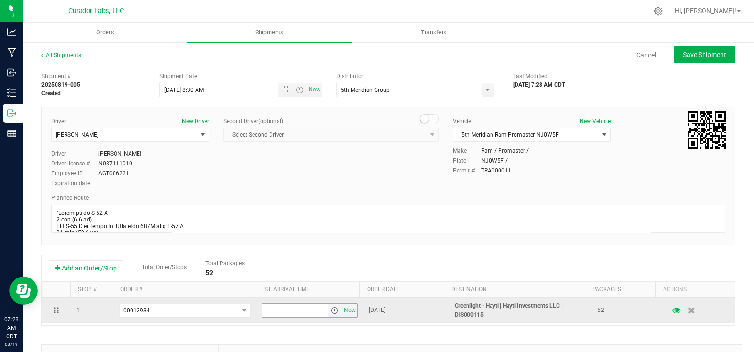
click at [331, 310] on span "select" at bounding box center [335, 311] width 8 height 8
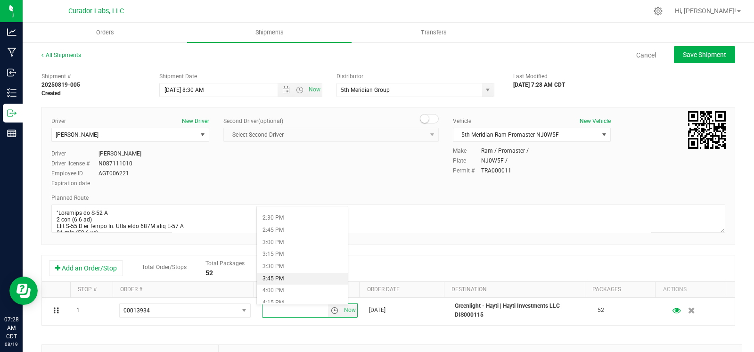
scroll to position [719, 0]
click at [299, 222] on li "3:00 PM" at bounding box center [302, 222] width 91 height 12
click at [704, 59] on button "Save Shipment" at bounding box center [704, 54] width 61 height 17
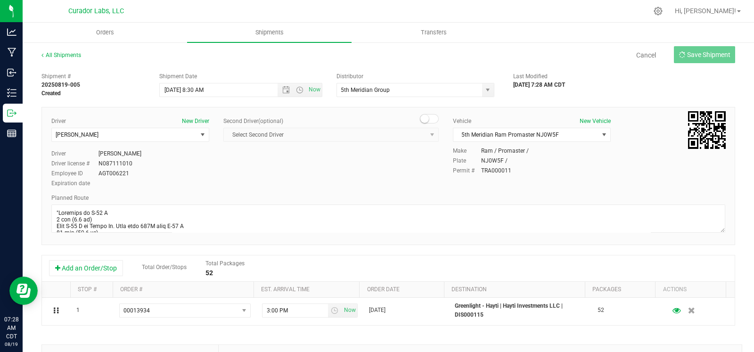
type input "8/19/2025 1:30 PM"
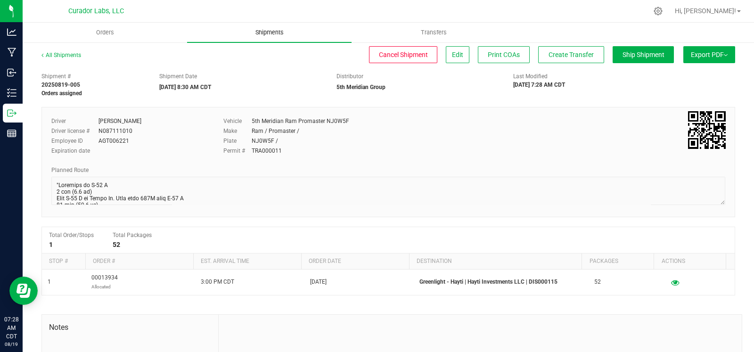
click at [279, 31] on span "Shipments" at bounding box center [270, 32] width 54 height 8
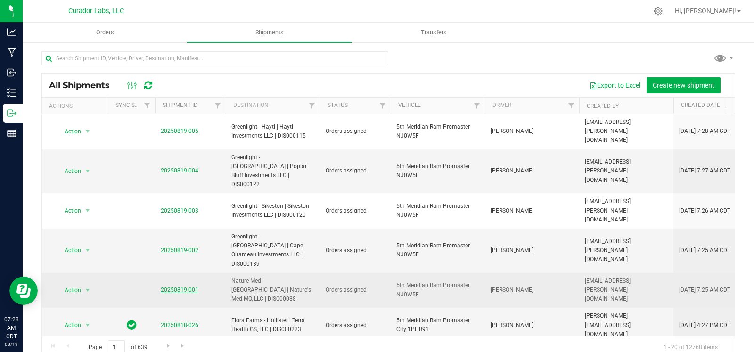
click at [172, 287] on link "20250819-001" at bounding box center [180, 290] width 38 height 7
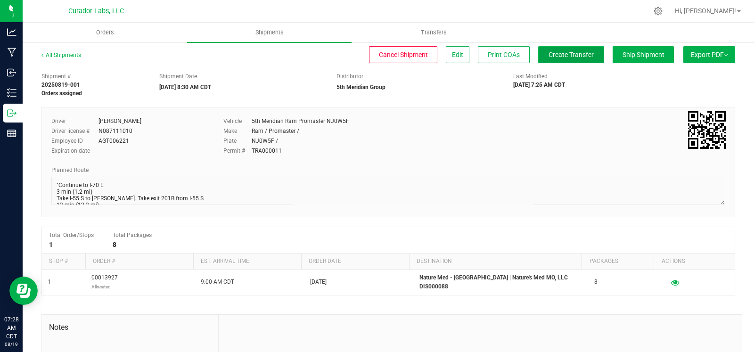
click at [568, 52] on span "Create Transfer" at bounding box center [571, 55] width 45 height 8
click at [63, 52] on link "All Shipments" at bounding box center [61, 55] width 40 height 7
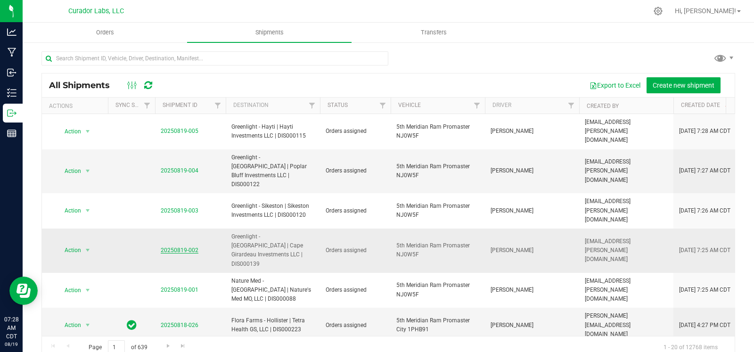
click at [179, 246] on span "20250819-002" at bounding box center [180, 250] width 38 height 9
click at [177, 247] on link "20250819-002" at bounding box center [180, 250] width 38 height 7
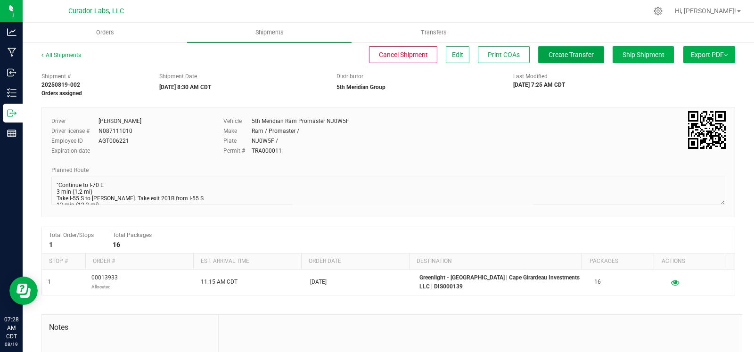
click at [556, 55] on span "Create Transfer" at bounding box center [571, 55] width 45 height 8
click at [66, 56] on link "All Shipments" at bounding box center [61, 55] width 40 height 7
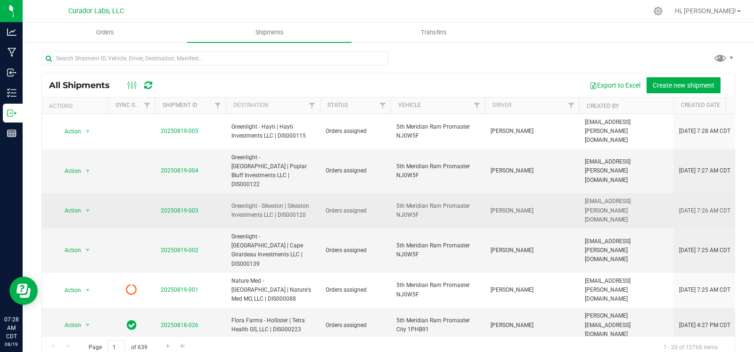
click at [192, 206] on span "20250819-003" at bounding box center [180, 210] width 38 height 9
click at [192, 207] on link "20250819-003" at bounding box center [180, 210] width 38 height 7
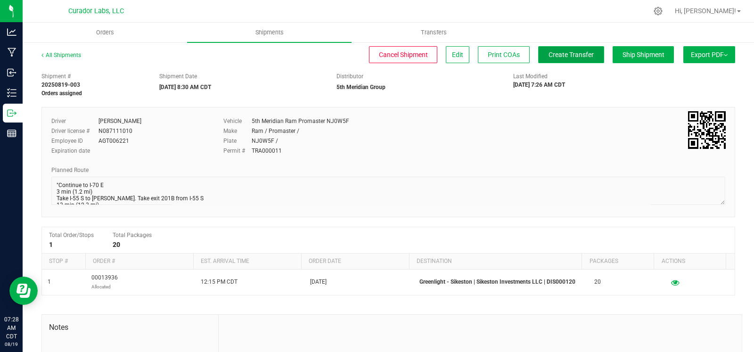
click at [563, 54] on span "Create Transfer" at bounding box center [571, 55] width 45 height 8
click at [77, 51] on div "All Shipments" at bounding box center [69, 58] width 57 height 14
click at [71, 56] on link "All Shipments" at bounding box center [61, 55] width 40 height 7
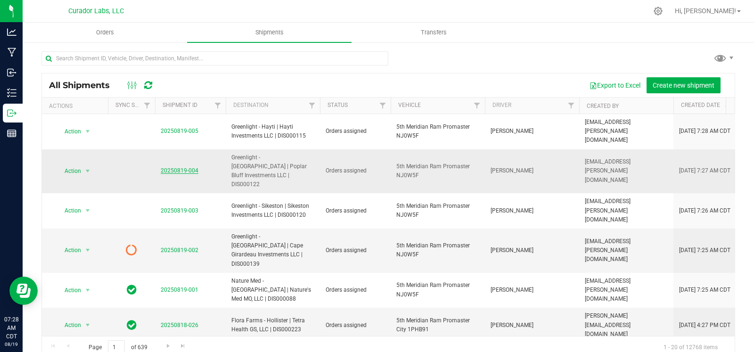
click at [182, 167] on link "20250819-004" at bounding box center [180, 170] width 38 height 7
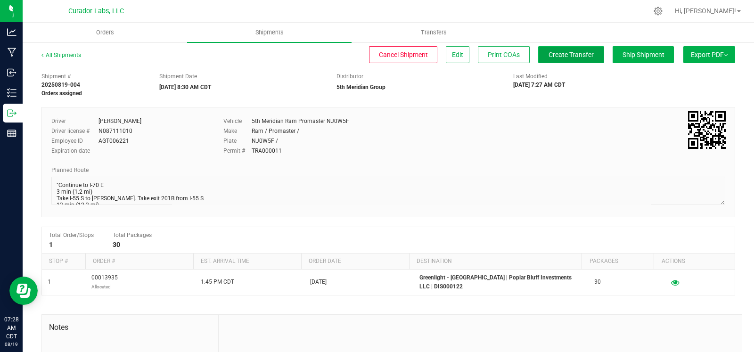
click at [576, 59] on button "Create Transfer" at bounding box center [571, 54] width 66 height 17
click at [78, 55] on link "All Shipments" at bounding box center [61, 55] width 40 height 7
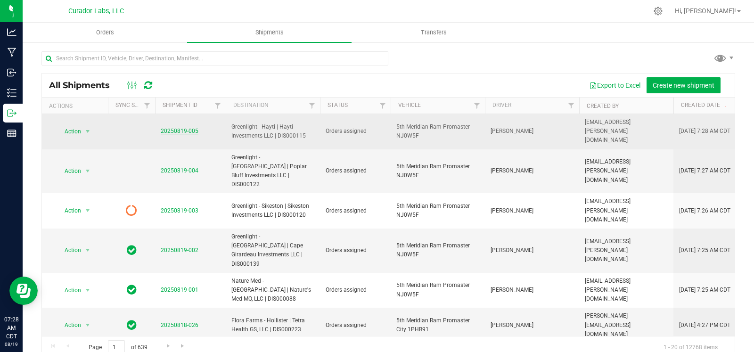
click at [182, 128] on link "20250819-005" at bounding box center [180, 131] width 38 height 7
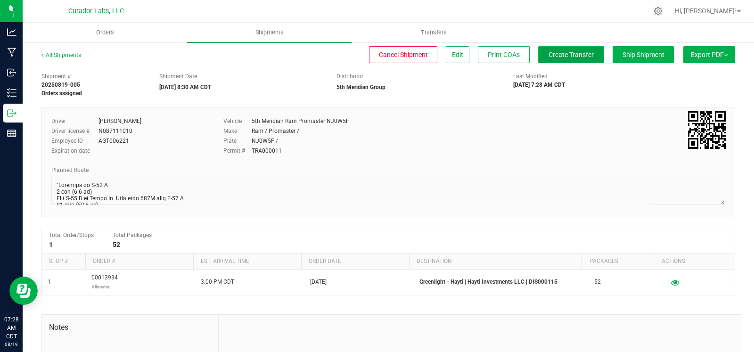
click at [563, 53] on span "Create Transfer" at bounding box center [571, 55] width 45 height 8
click at [67, 53] on link "All Shipments" at bounding box center [61, 55] width 40 height 7
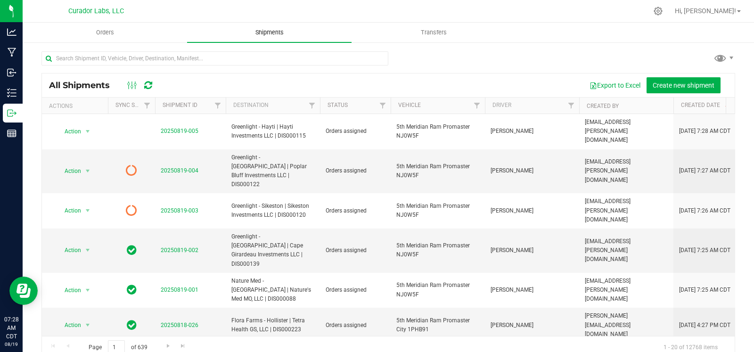
click at [273, 30] on span "Shipments" at bounding box center [270, 32] width 54 height 8
click at [266, 34] on span "Shipments" at bounding box center [270, 32] width 54 height 8
click at [271, 34] on span "Shipments" at bounding box center [270, 32] width 54 height 8
click at [385, 107] on span "Filter" at bounding box center [383, 106] width 8 height 8
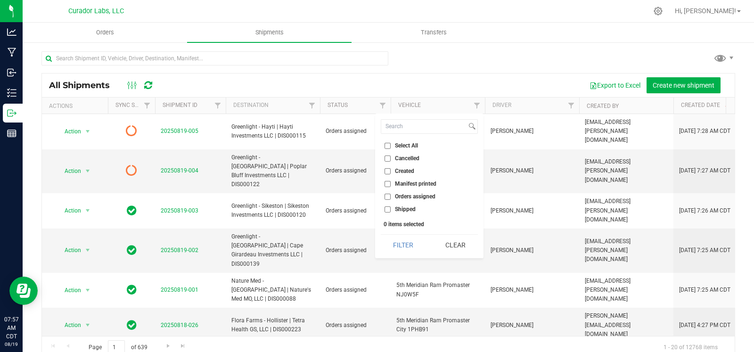
click at [397, 192] on li "Orders assigned" at bounding box center [429, 197] width 97 height 10
click at [401, 194] on span "Orders assigned" at bounding box center [415, 197] width 41 height 6
click at [391, 194] on input "Orders assigned" at bounding box center [388, 197] width 6 height 6
checkbox input "true"
click at [393, 234] on div "Filter Clear" at bounding box center [429, 244] width 97 height 21
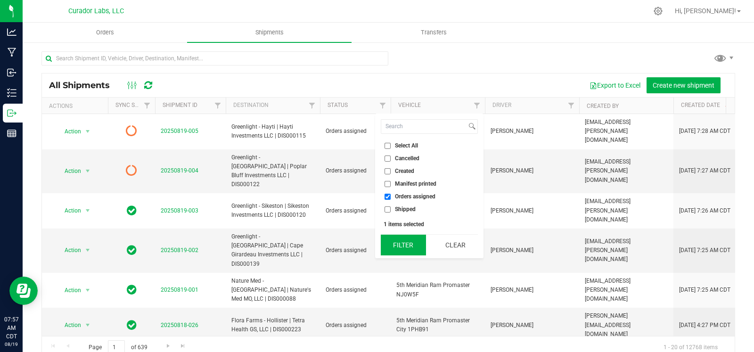
click at [393, 239] on button "Filter" at bounding box center [403, 245] width 45 height 21
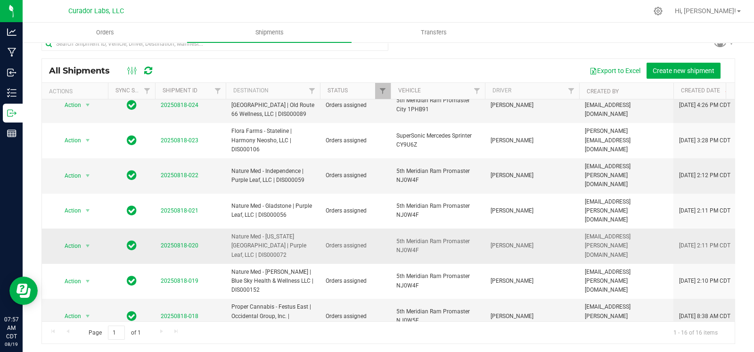
scroll to position [16, 0]
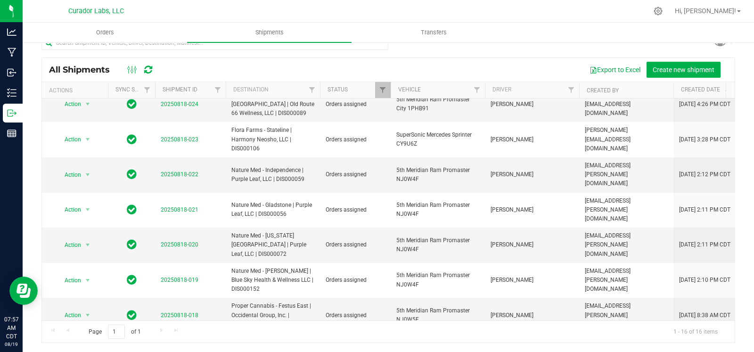
click at [87, 265] on li "Ship shipment" at bounding box center [92, 265] width 70 height 14
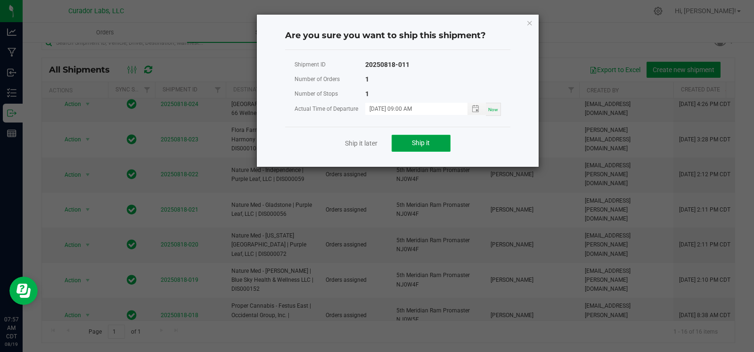
click at [416, 145] on span "Ship it" at bounding box center [421, 143] width 18 height 8
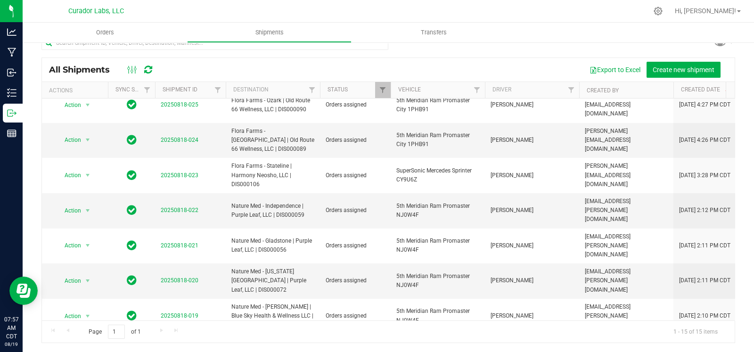
click at [82, 344] on span "select" at bounding box center [88, 350] width 12 height 13
click at [89, 226] on li "Ship shipment" at bounding box center [92, 230] width 70 height 14
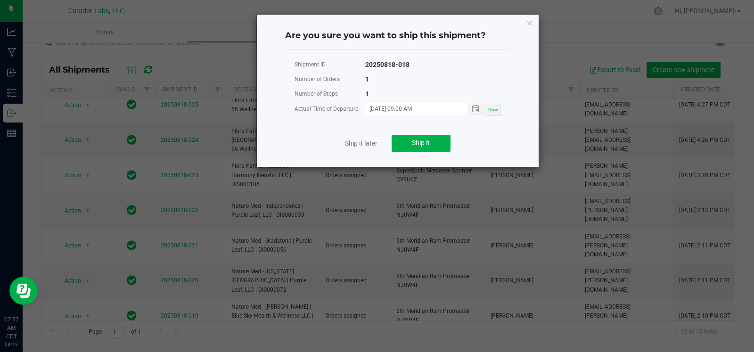
click at [429, 152] on div "Ship it later Ship it" at bounding box center [397, 143] width 225 height 33
click at [429, 149] on button "Ship it" at bounding box center [421, 143] width 59 height 17
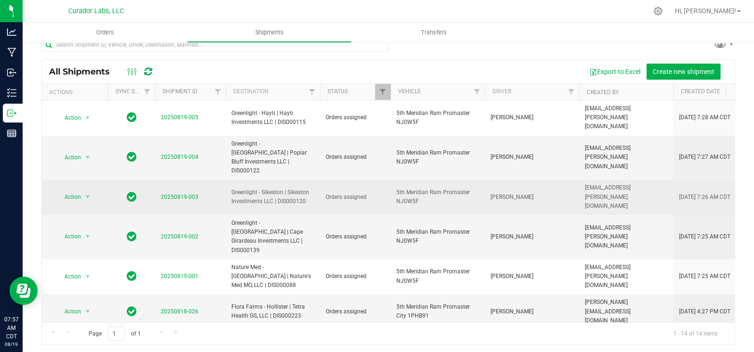
scroll to position [13, 0]
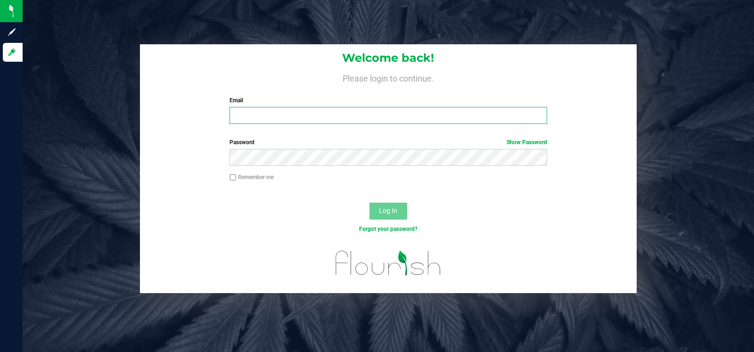
type input "will.rimel@curadorbrands.com"
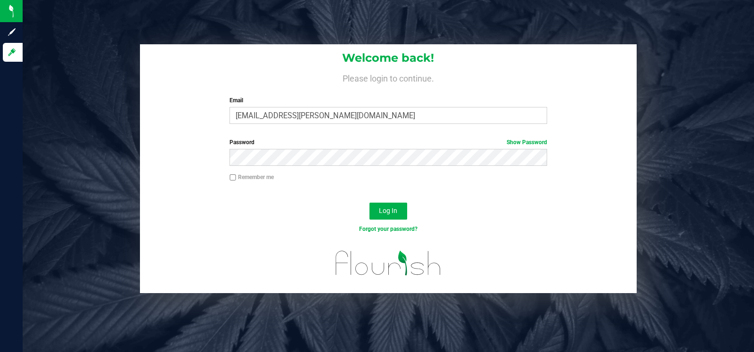
click at [471, 201] on div "Log In" at bounding box center [388, 214] width 497 height 32
click at [392, 209] on span "Log In" at bounding box center [388, 211] width 18 height 8
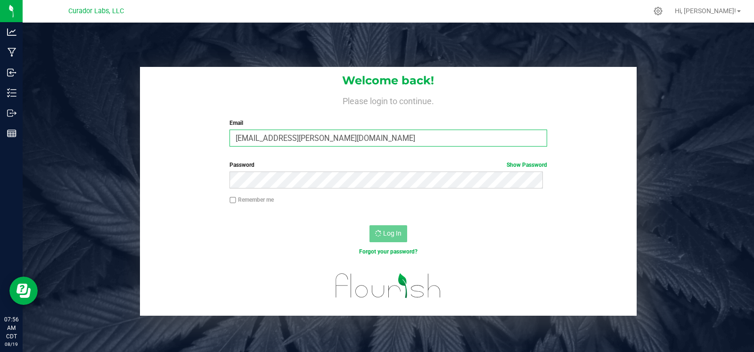
click at [382, 138] on input "will.rimel@curadorbrands.com" at bounding box center [388, 138] width 317 height 17
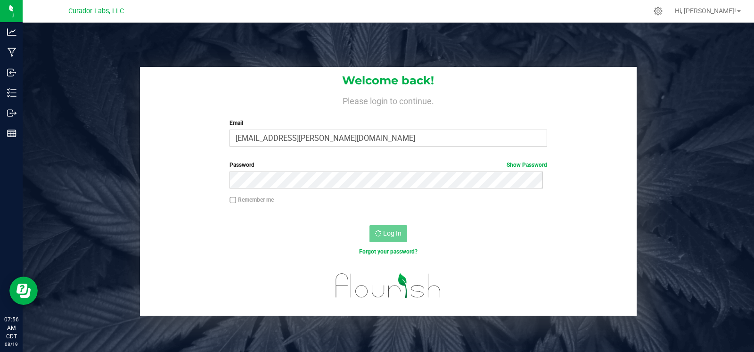
click at [184, 230] on div "Log In" at bounding box center [388, 237] width 497 height 32
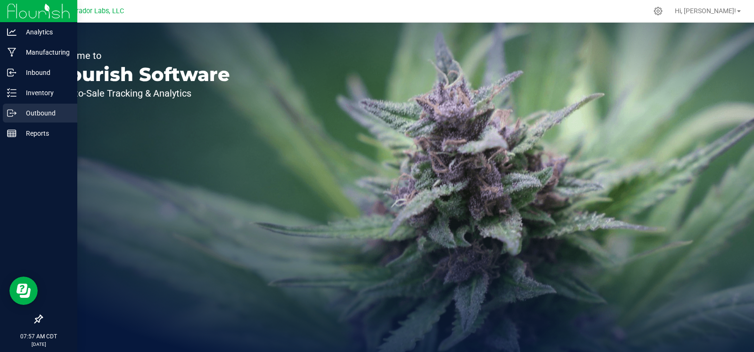
click at [16, 106] on div "Outbound" at bounding box center [40, 113] width 74 height 19
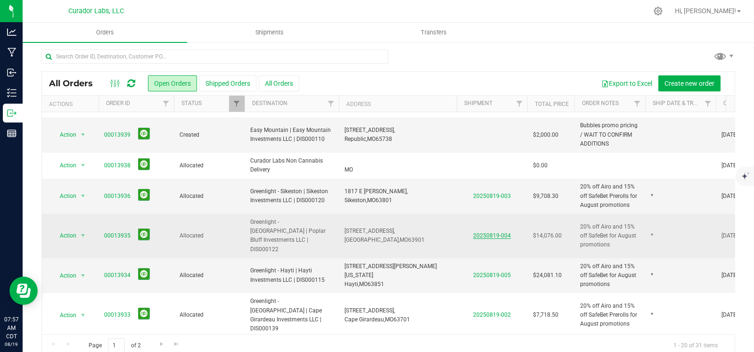
scroll to position [3, 0]
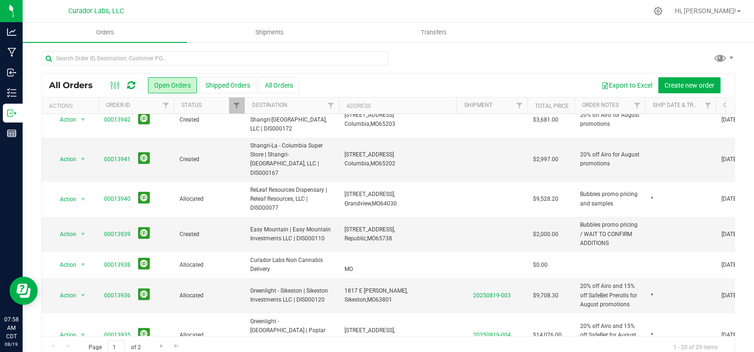
scroll to position [300, 0]
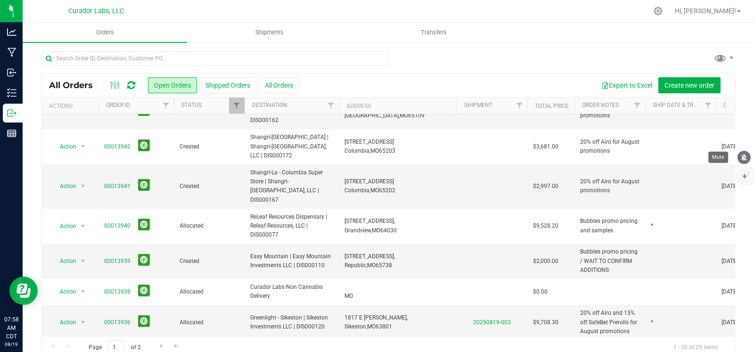
click at [746, 160] on icon "mute" at bounding box center [744, 157] width 8 height 8
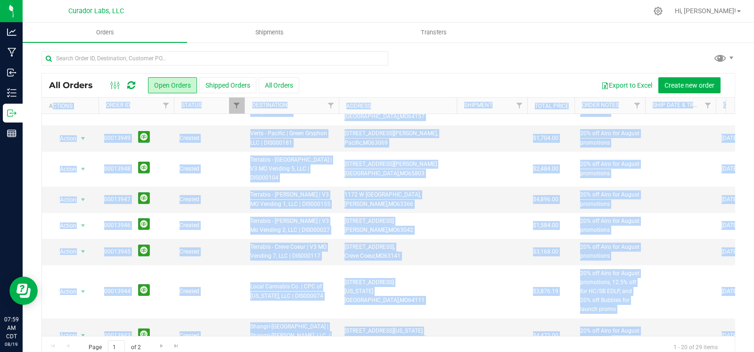
scroll to position [0, 0]
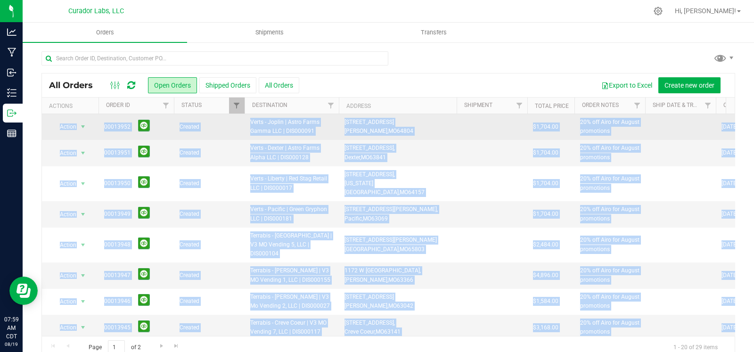
drag, startPoint x: 571, startPoint y: 291, endPoint x: 50, endPoint y: 130, distance: 544.7
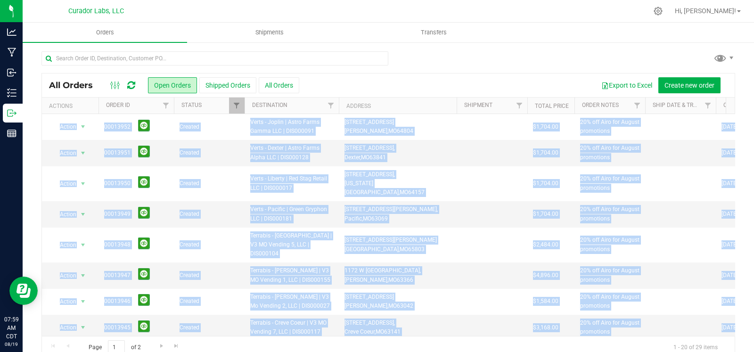
copy tbody "Action Action Cancel order Change facility Clone order Edit order Mark as fully…"
click at [505, 57] on div at bounding box center [388, 62] width 694 height 22
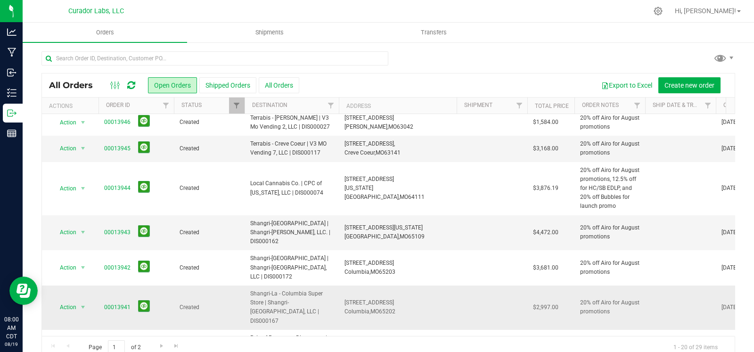
scroll to position [186, 0]
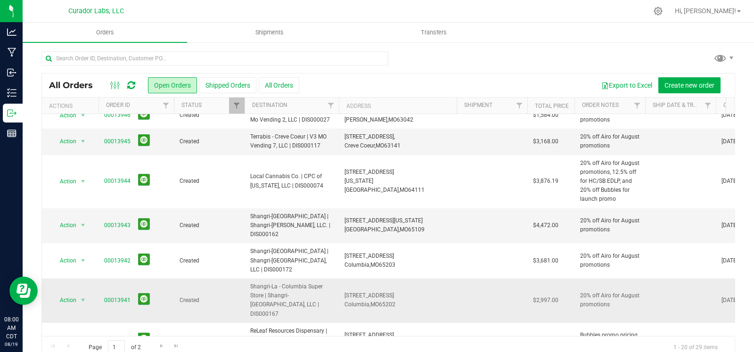
click at [676, 279] on td at bounding box center [680, 301] width 71 height 44
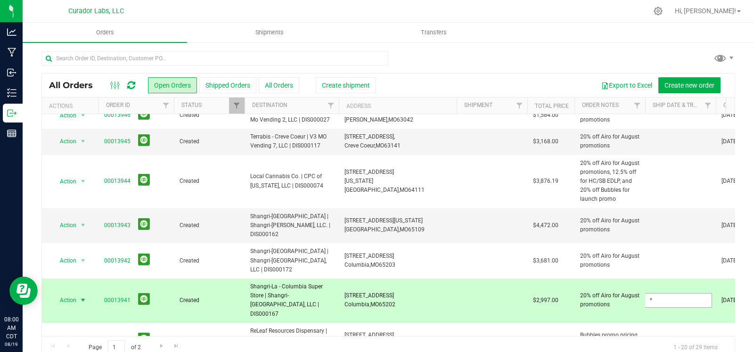
type input "*"
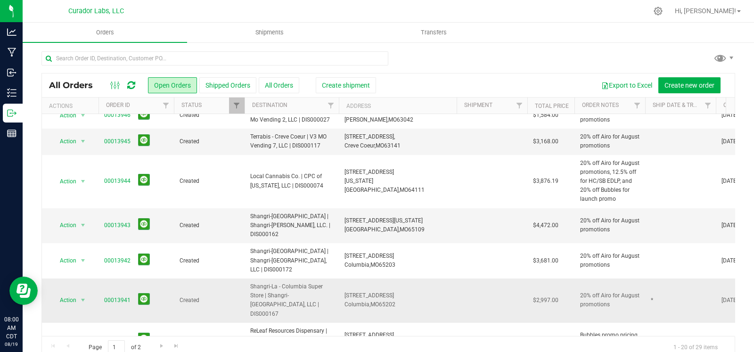
click at [678, 279] on td "*" at bounding box center [680, 301] width 71 height 44
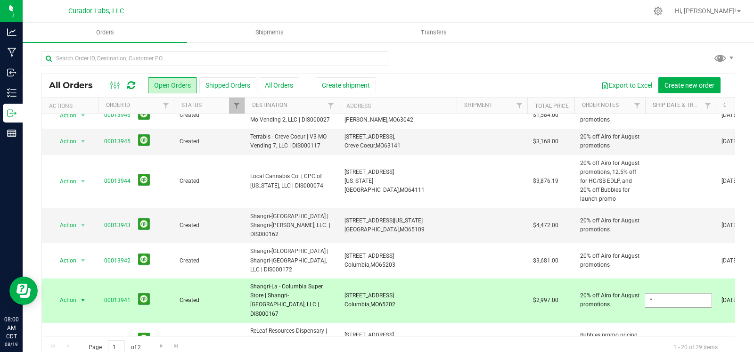
click at [678, 293] on input "*" at bounding box center [678, 300] width 67 height 15
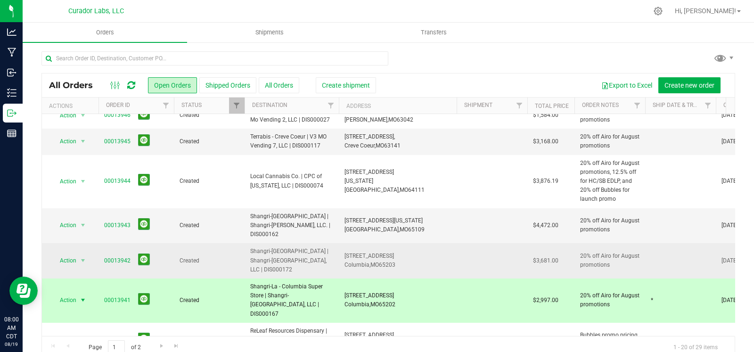
click at [652, 243] on td at bounding box center [680, 260] width 71 height 35
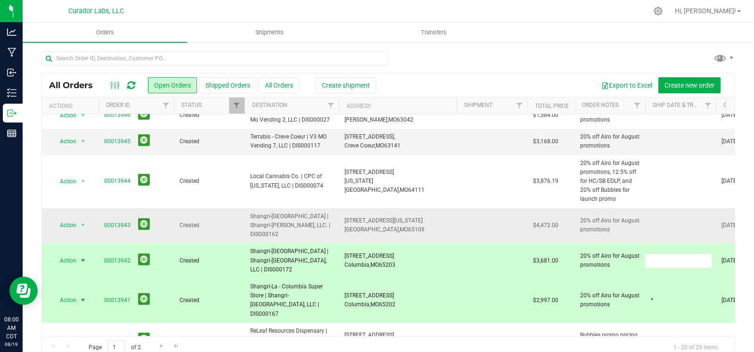
type input "*"
click at [650, 203] on div "All Orders Open Orders Shipped Orders All Orders Create shipment Export to Exce…" at bounding box center [388, 216] width 694 height 286
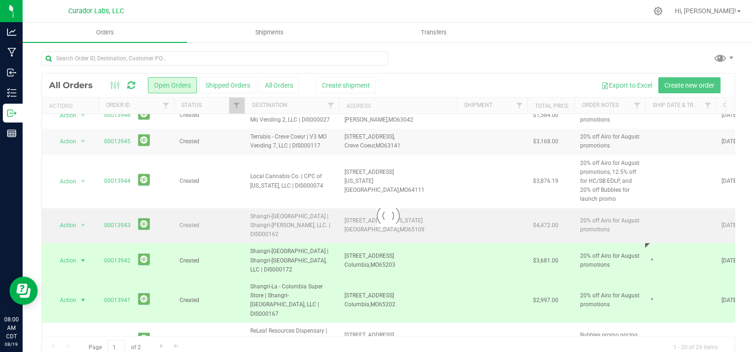
click at [650, 203] on div at bounding box center [388, 216] width 693 height 285
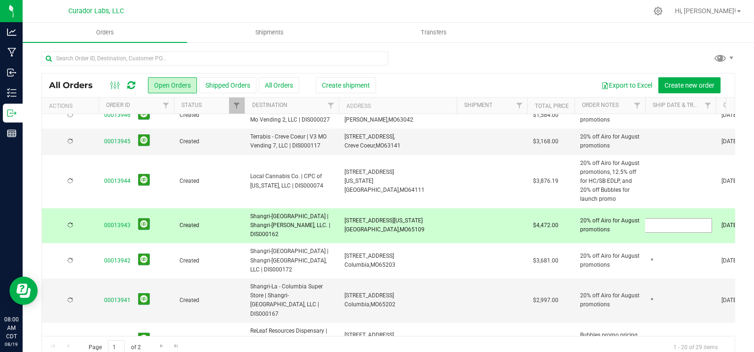
click at [650, 218] on input "text" at bounding box center [678, 225] width 67 height 15
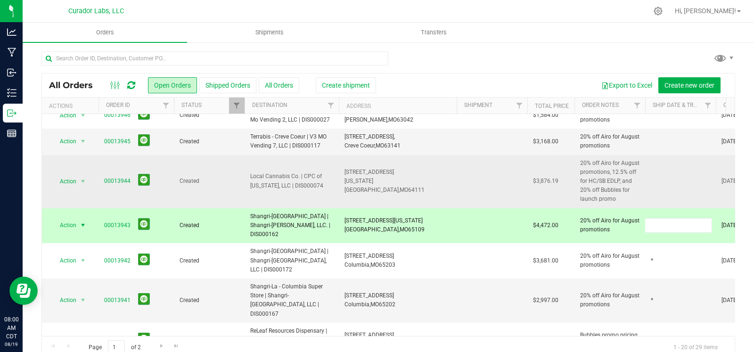
type input "*"
click at [654, 163] on div "All Orders Open Orders Shipped Orders All Orders Create shipment Export to Exce…" at bounding box center [388, 216] width 694 height 286
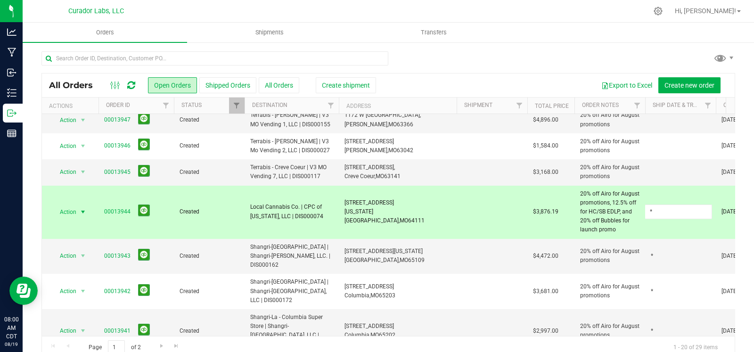
scroll to position [142, 0]
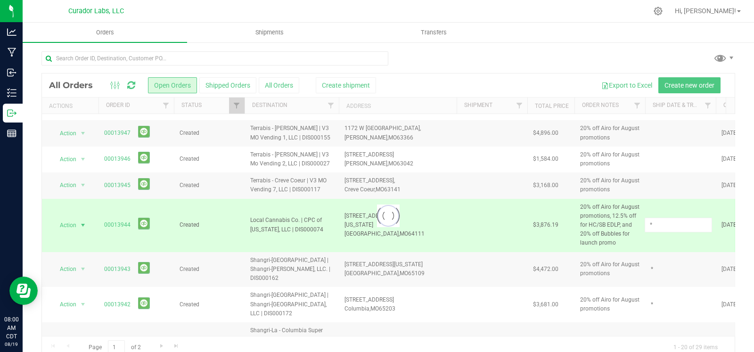
click at [658, 160] on div "Loading... All Orders Open Orders Shipped Orders All Orders Create shipment Exp…" at bounding box center [388, 216] width 694 height 286
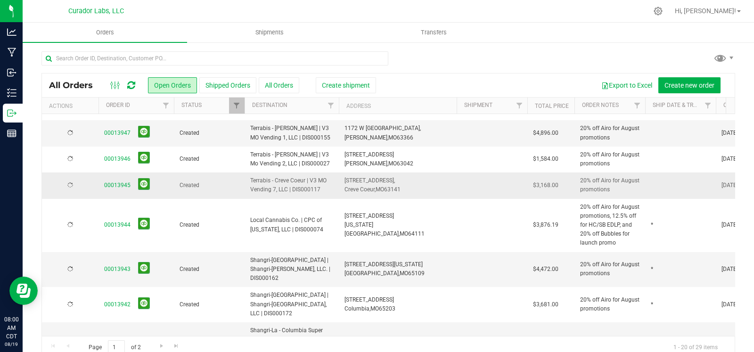
click at [653, 172] on td at bounding box center [680, 185] width 71 height 26
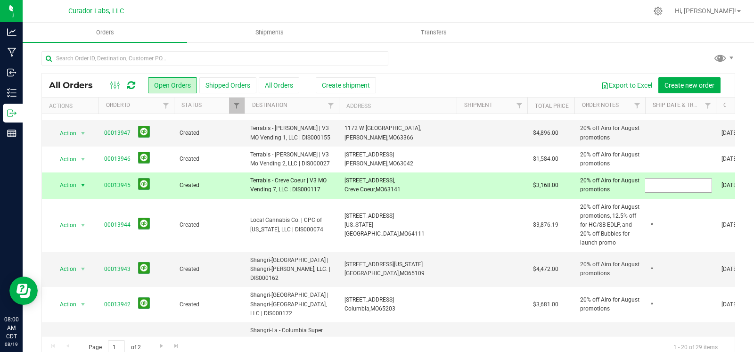
click at [654, 178] on input "text" at bounding box center [678, 185] width 67 height 15
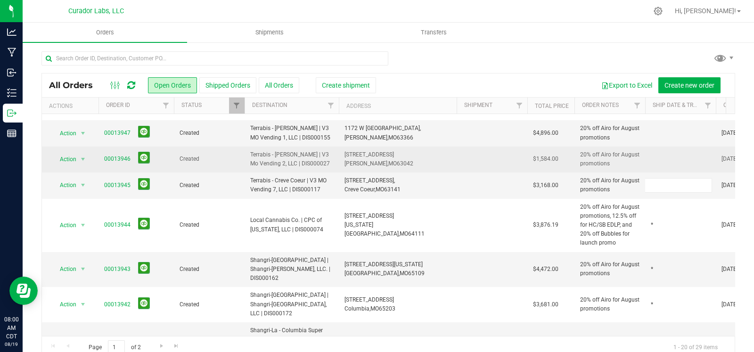
type input "*"
click at [657, 142] on div "All Orders Open Orders Shipped Orders All Orders Create shipment Export to Exce…" at bounding box center [388, 216] width 694 height 286
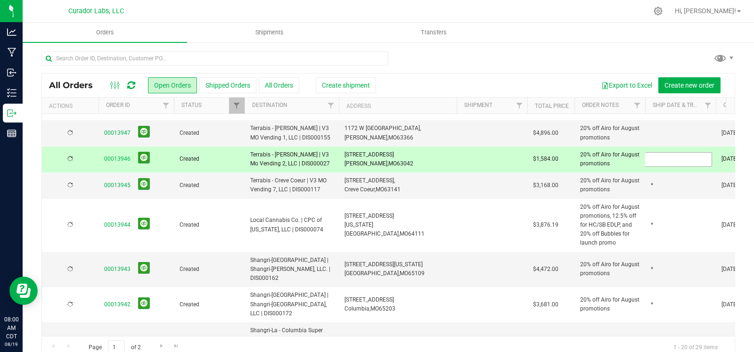
click at [657, 152] on input "text" at bounding box center [678, 159] width 67 height 15
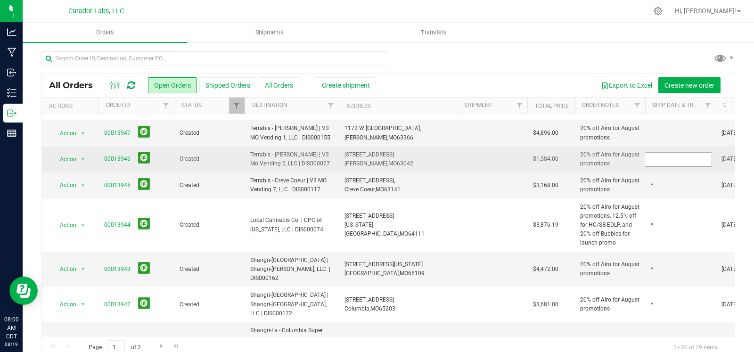
type input "*"
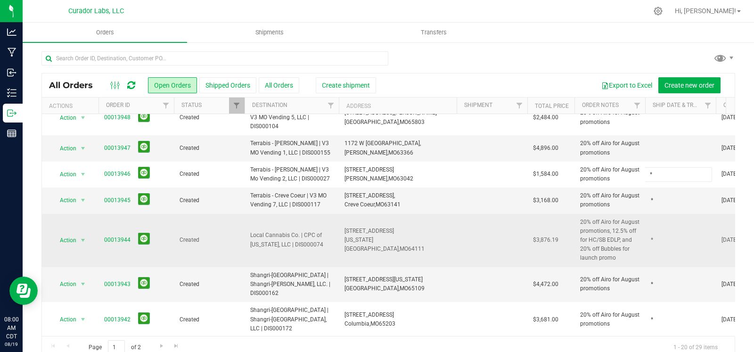
scroll to position [98, 0]
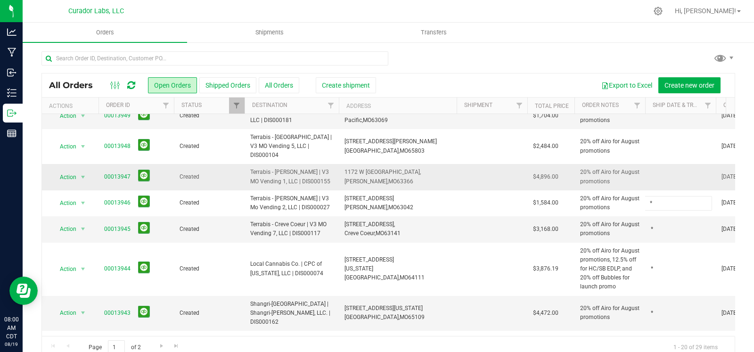
click at [652, 162] on div "All Orders Open Orders Shipped Orders All Orders Create shipment Export to Exce…" at bounding box center [388, 216] width 694 height 286
click at [652, 164] on td at bounding box center [680, 177] width 71 height 26
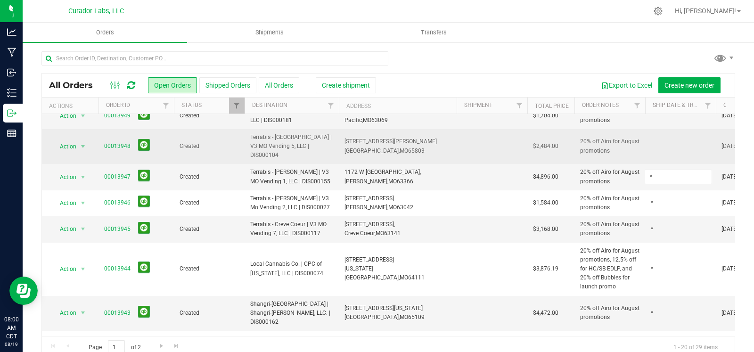
click at [664, 126] on div "All Orders Open Orders Shipped Orders All Orders Create shipment Export to Exce…" at bounding box center [388, 216] width 694 height 286
click at [663, 129] on td at bounding box center [680, 146] width 71 height 35
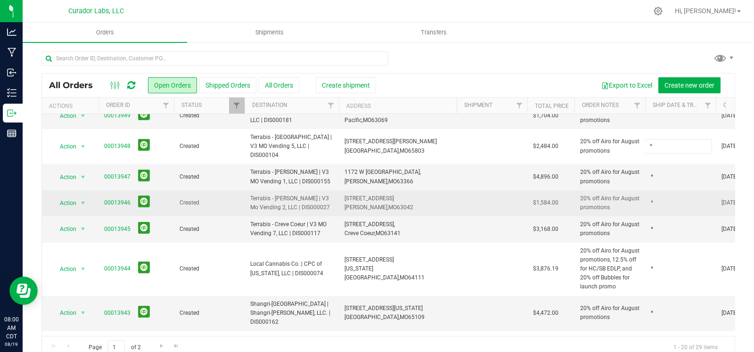
type input "*"
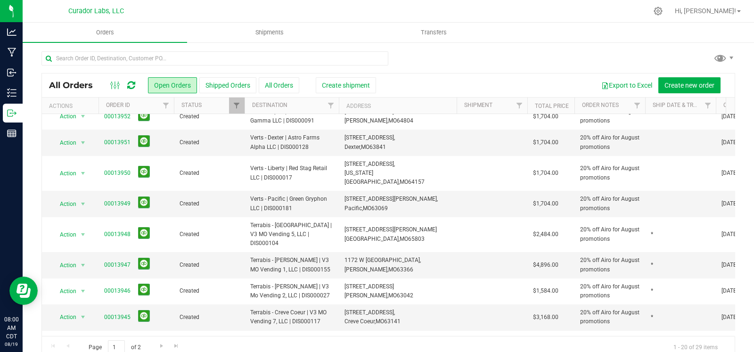
scroll to position [0, 0]
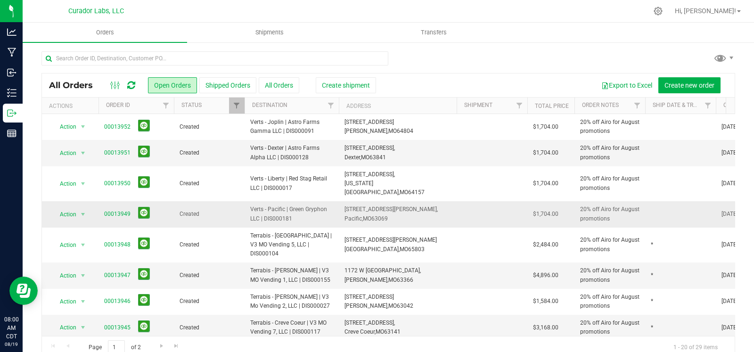
click at [663, 208] on td at bounding box center [680, 214] width 71 height 26
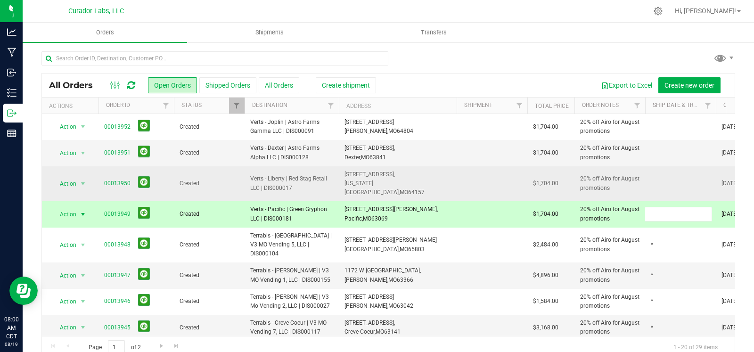
type input "*"
click at [665, 173] on div "All Orders Open Orders Shipped Orders All Orders Create shipment Export to Exce…" at bounding box center [388, 216] width 694 height 286
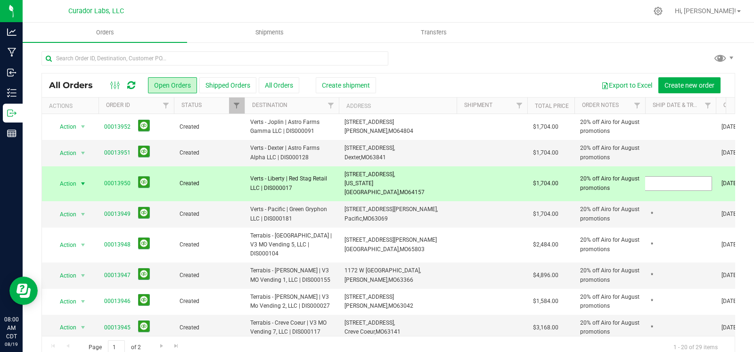
click at [665, 176] on input "text" at bounding box center [678, 183] width 67 height 15
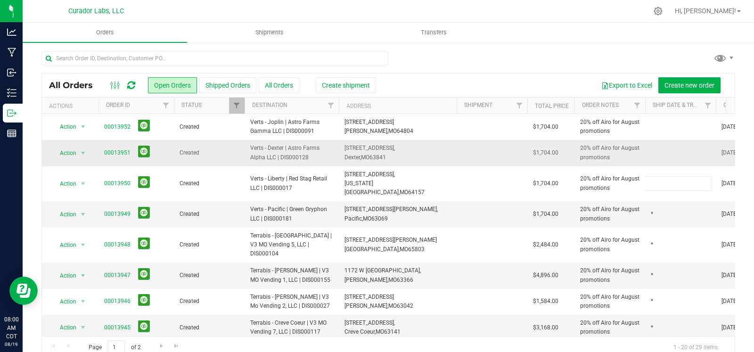
type input "*"
click at [655, 150] on div "All Orders Open Orders Shipped Orders All Orders Create shipment Export to Exce…" at bounding box center [388, 216] width 694 height 286
click at [655, 150] on td at bounding box center [680, 153] width 71 height 26
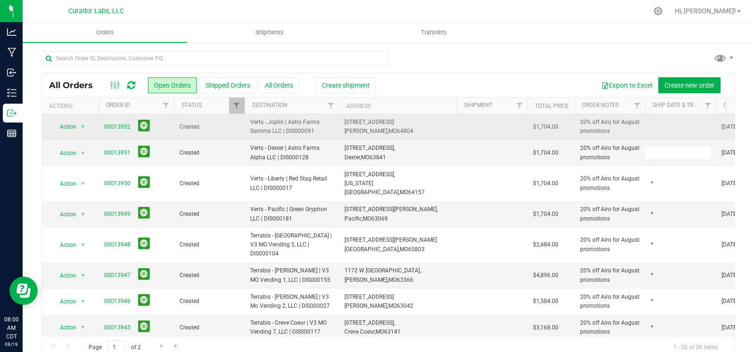
type input "*"
click at [659, 125] on div "All Orders Open Orders Shipped Orders All Orders Create shipment Export to Exce…" at bounding box center [388, 216] width 694 height 286
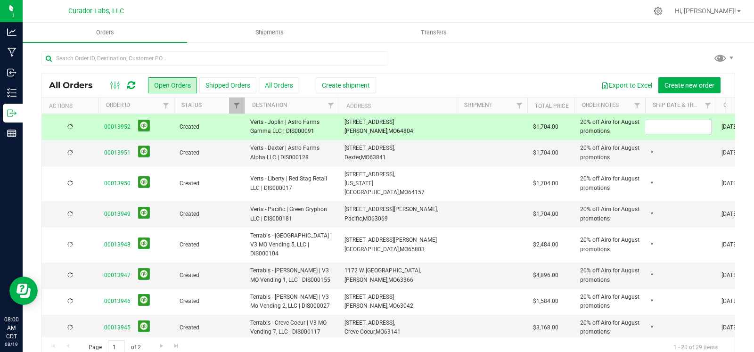
click at [659, 125] on input "text" at bounding box center [678, 127] width 67 height 15
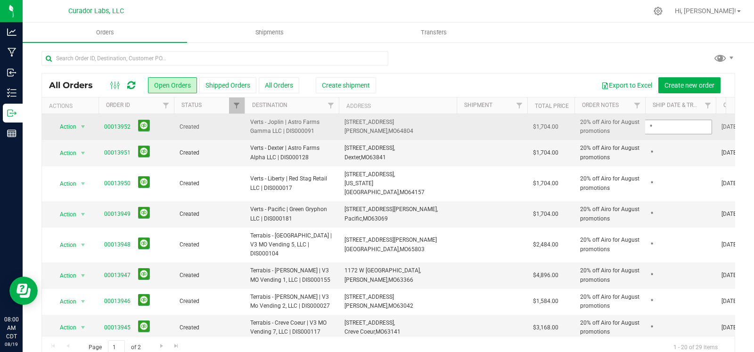
type input "*"
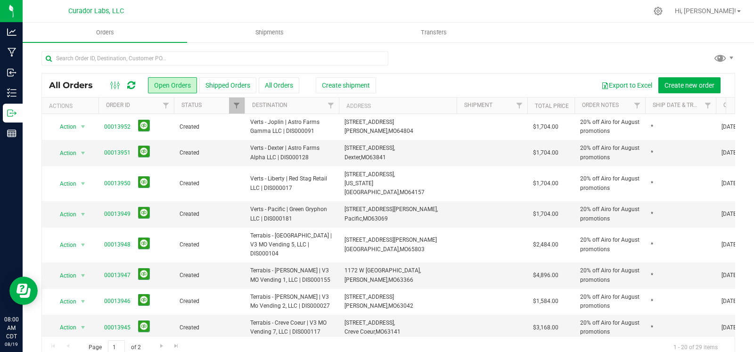
click at [593, 56] on div at bounding box center [388, 62] width 694 height 22
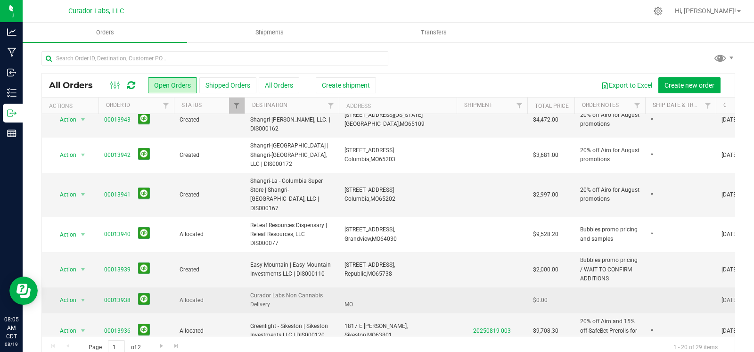
scroll to position [266, 0]
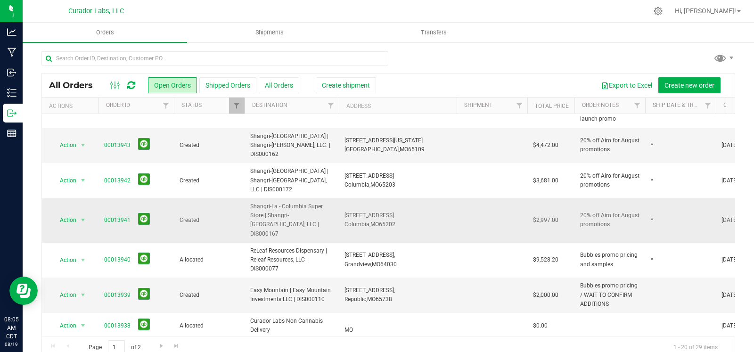
drag, startPoint x: 292, startPoint y: 206, endPoint x: 245, endPoint y: 189, distance: 50.2
click at [245, 198] on td "Shangri-La - Columbia Super Store | Shangri-[GEOGRAPHIC_DATA], LLC | DIS000167" at bounding box center [292, 220] width 94 height 44
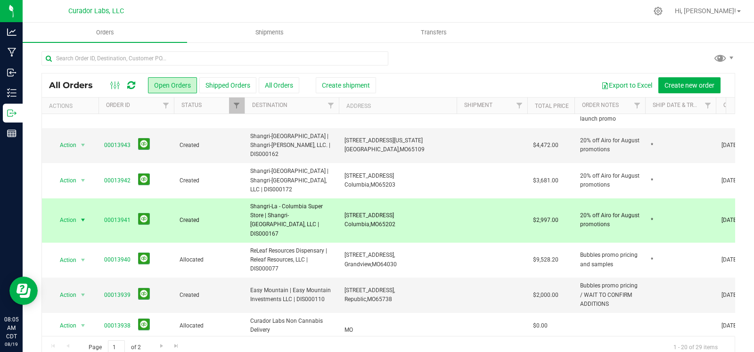
copy span "Shangri-La - Columbia Super Store | Shangri-[GEOGRAPHIC_DATA], LLC | DIS000167"
drag, startPoint x: 399, startPoint y: 197, endPoint x: 334, endPoint y: 190, distance: 65.9
click at [334, 198] on tr "Action Action Cancel order Change facility Clone order Edit order Mark as fully…" at bounding box center [508, 220] width 933 height 44
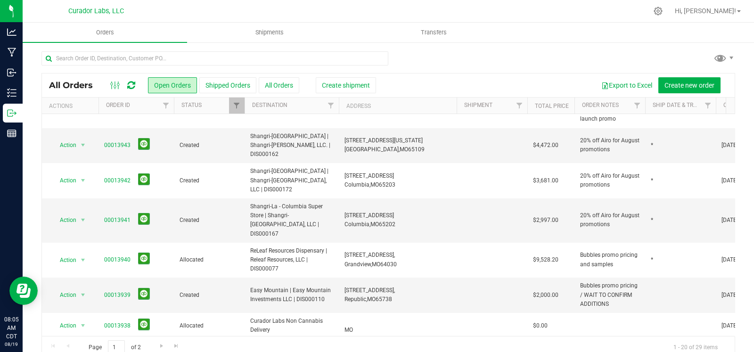
copy tr "1401 Creekwood Pkwy, Columbia, MO 65202"
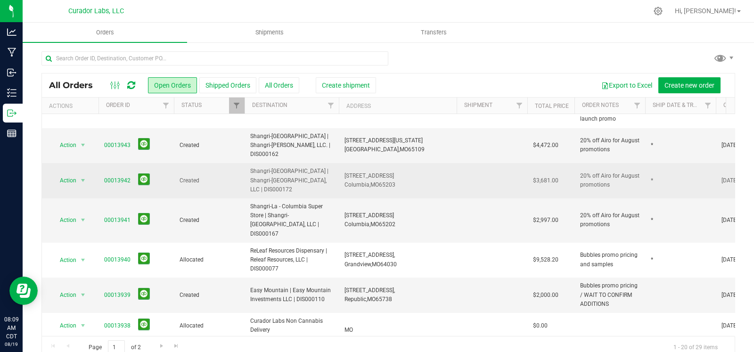
drag, startPoint x: 287, startPoint y: 168, endPoint x: 250, endPoint y: 153, distance: 39.6
click at [250, 167] on span "Shangri-[GEOGRAPHIC_DATA] | Shangri-[GEOGRAPHIC_DATA], LLC | DIS000172" at bounding box center [291, 180] width 83 height 27
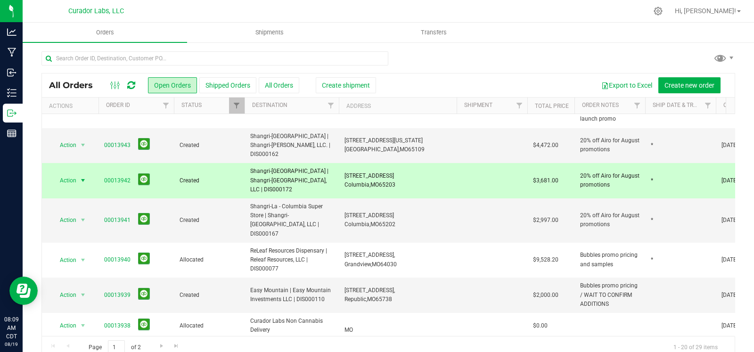
copy span "Shangri-[GEOGRAPHIC_DATA] | Shangri-[GEOGRAPHIC_DATA], LLC | DIS000172"
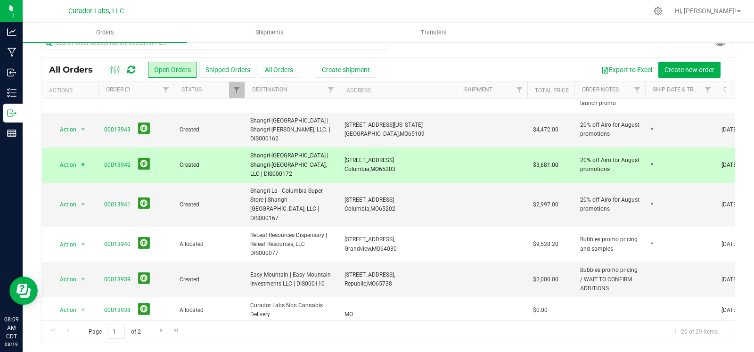
drag, startPoint x: 399, startPoint y: 147, endPoint x: 341, endPoint y: 146, distance: 57.5
click at [341, 148] on td "3919 Peachtree Dr, Columbia, MO 65203" at bounding box center [398, 165] width 118 height 35
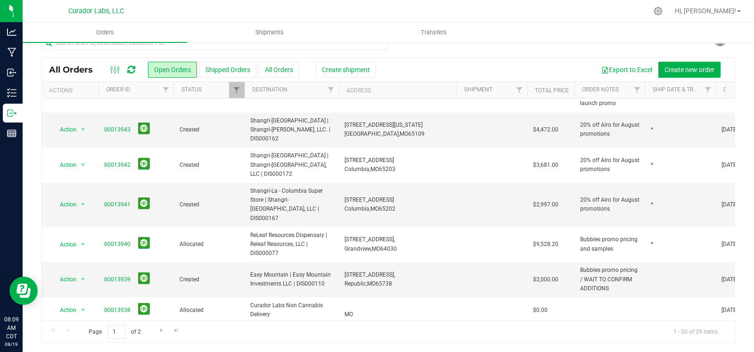
copy span "3919 Peachtree Dr, Columbia, MO 65203"
drag, startPoint x: 284, startPoint y: 120, endPoint x: 247, endPoint y: 107, distance: 38.7
click at [247, 113] on td "Shangri-[GEOGRAPHIC_DATA] | Shangri-[PERSON_NAME], LLC. | DIS000162" at bounding box center [292, 130] width 94 height 35
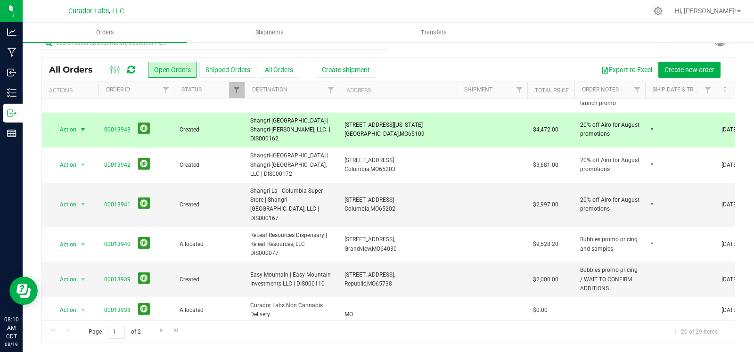
copy span "Shangri-[GEOGRAPHIC_DATA] | Shangri-[PERSON_NAME], LLC. | DIS000162"
drag, startPoint x: 412, startPoint y: 114, endPoint x: 342, endPoint y: 110, distance: 70.8
click at [342, 113] on td "2118 Missouri Blvd, Jefferson City, MO 65109" at bounding box center [398, 130] width 118 height 35
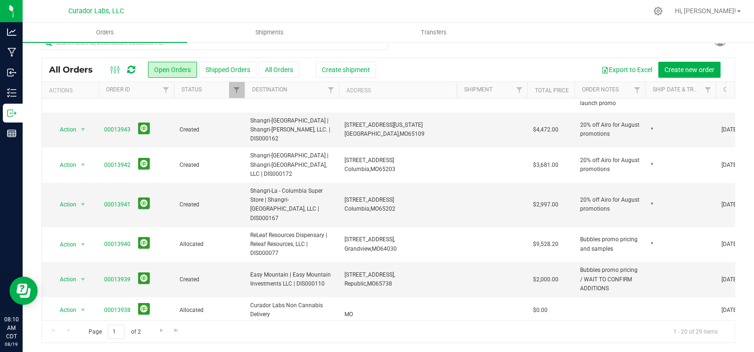
copy span "2118 Missouri Blvd, Jefferson City, MO 65109"
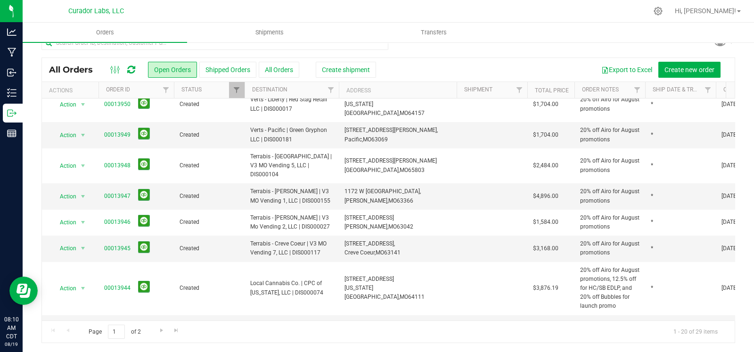
scroll to position [62, 0]
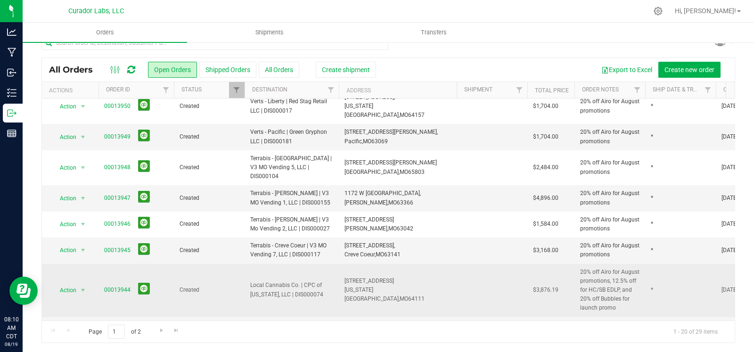
drag, startPoint x: 328, startPoint y: 277, endPoint x: 242, endPoint y: 266, distance: 86.9
click at [242, 266] on tr "Action Action Cancel order Change facility Clone order Edit order Mark as fully…" at bounding box center [508, 290] width 933 height 53
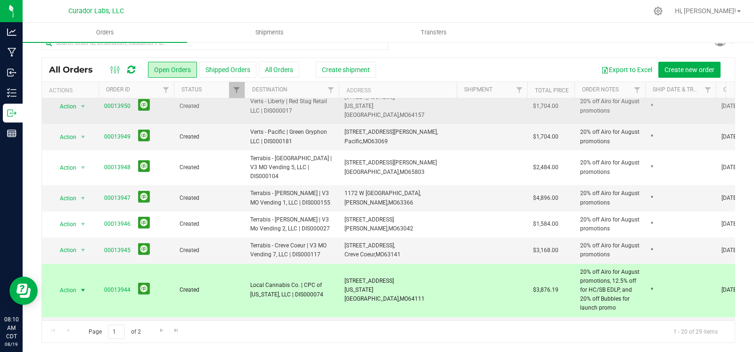
copy tr "Local Cannabis Co. | CPC of [US_STATE], LLC | DIS000074"
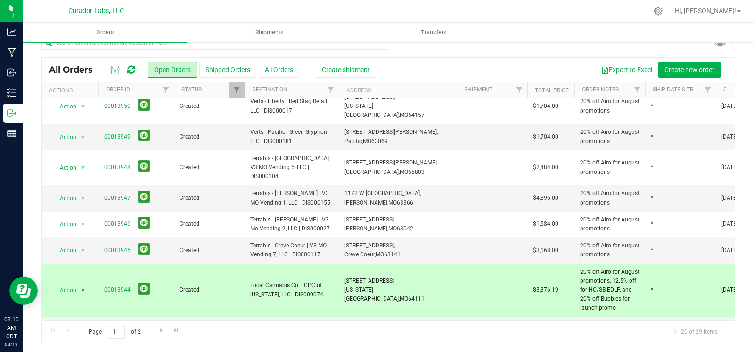
drag, startPoint x: 418, startPoint y: 271, endPoint x: 339, endPoint y: 270, distance: 78.2
click at [339, 270] on td "1004 W 45th St., Kansas City, MO 64111" at bounding box center [398, 290] width 118 height 53
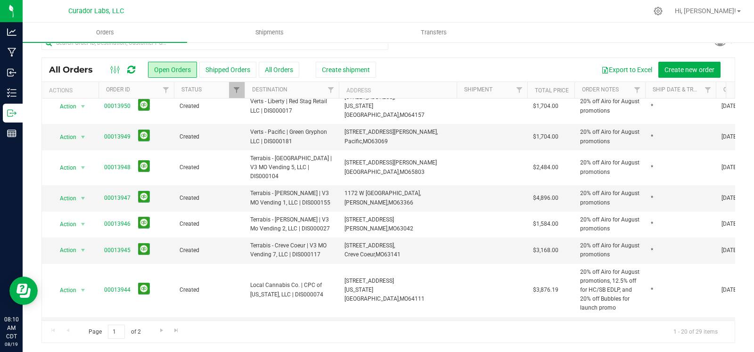
copy span "1004 W 45th St., Kansas City, MO 64111"
drag, startPoint x: 279, startPoint y: 231, endPoint x: 248, endPoint y: 227, distance: 31.8
click at [248, 238] on td "Terrabis - Creve Coeur | V3 MO Vending 7, LLC | DIS000117" at bounding box center [292, 251] width 94 height 26
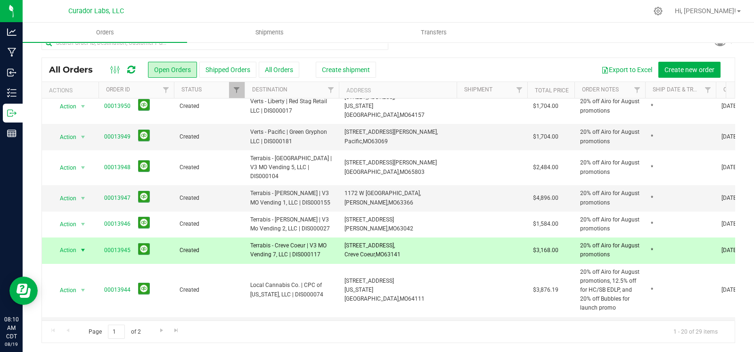
copy span "Terrabis - Creve Coeur | V3 MO Vending 7, LLC | DIS000117"
drag, startPoint x: 414, startPoint y: 237, endPoint x: 379, endPoint y: 232, distance: 34.8
click at [339, 238] on td "11062 Olive Blvd, Creve Coeur, MO 63141" at bounding box center [398, 251] width 118 height 26
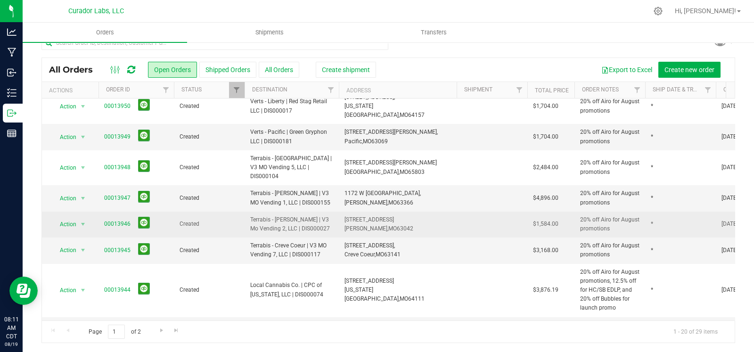
drag, startPoint x: 323, startPoint y: 209, endPoint x: 242, endPoint y: 203, distance: 81.3
click at [242, 212] on tr "Action Action Cancel order Change facility Clone order Edit order Mark as fully…" at bounding box center [508, 225] width 933 height 26
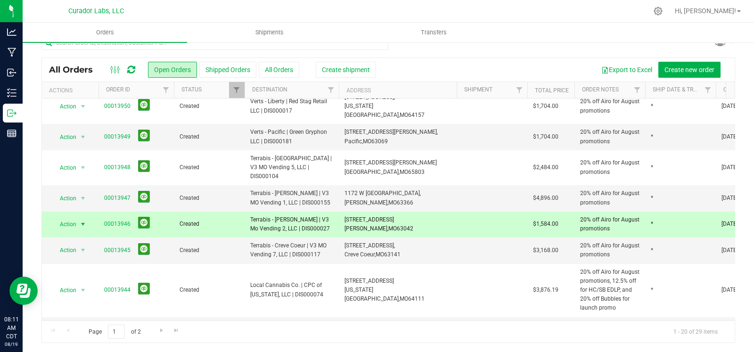
drag, startPoint x: 412, startPoint y: 211, endPoint x: 339, endPoint y: 206, distance: 73.2
click at [339, 212] on td "7766 N Lindbergh Blvd, Hazelwood, MO 63042" at bounding box center [398, 225] width 118 height 26
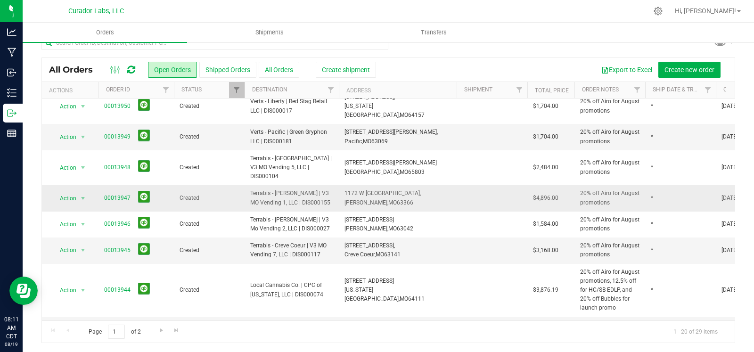
drag, startPoint x: 328, startPoint y: 181, endPoint x: 247, endPoint y: 178, distance: 81.1
click at [247, 185] on td "Terrabis - [PERSON_NAME] | V3 MO Vending 1, LLC | DIS000155" at bounding box center [292, 198] width 94 height 26
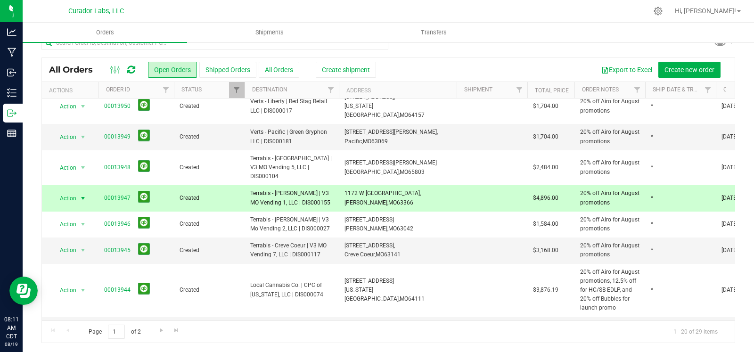
drag, startPoint x: 399, startPoint y: 185, endPoint x: 341, endPoint y: 178, distance: 58.3
click at [341, 185] on td "1172 W Terra Ln, O'Fallon, MO 63366" at bounding box center [398, 198] width 118 height 26
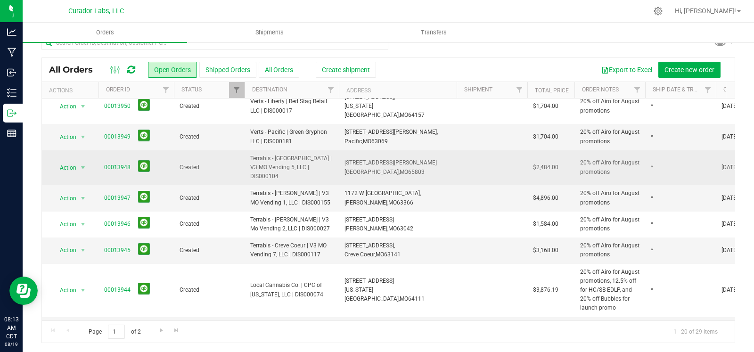
drag, startPoint x: 324, startPoint y: 154, endPoint x: 233, endPoint y: 154, distance: 91.4
click at [233, 154] on tr "Action Action Cancel order Change facility Clone order Edit order Mark as fully…" at bounding box center [508, 167] width 933 height 35
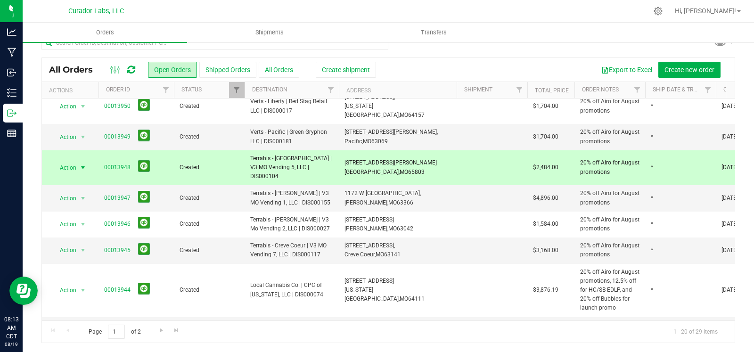
drag, startPoint x: 365, startPoint y: 156, endPoint x: 336, endPoint y: 153, distance: 28.9
click at [336, 153] on tr "Action Action Cancel order Change facility Clone order Edit order Mark as fully…" at bounding box center [508, 167] width 933 height 35
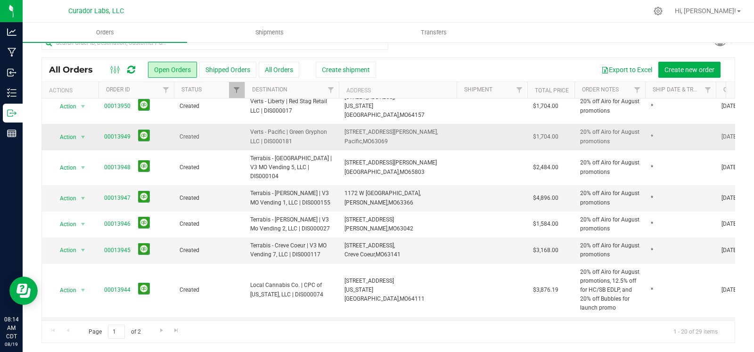
drag, startPoint x: 306, startPoint y: 131, endPoint x: 241, endPoint y: 123, distance: 65.5
click at [241, 124] on tr "Action Action Cancel order Change facility Clone order Edit order Mark as fully…" at bounding box center [508, 137] width 933 height 26
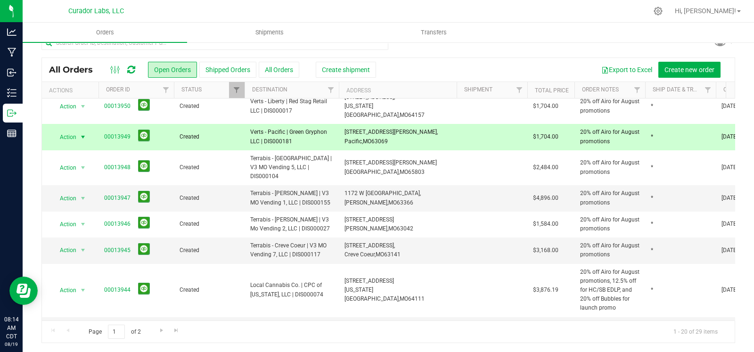
drag, startPoint x: 396, startPoint y: 129, endPoint x: 342, endPoint y: 127, distance: 54.7
click at [342, 127] on td "1340 Thornton Street, Pacific, MO 63069" at bounding box center [398, 137] width 118 height 26
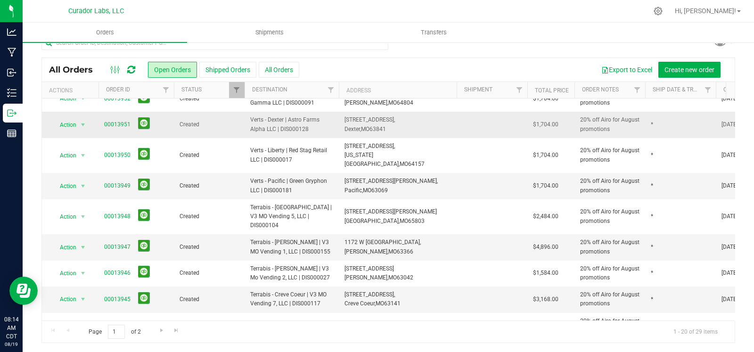
scroll to position [0, 0]
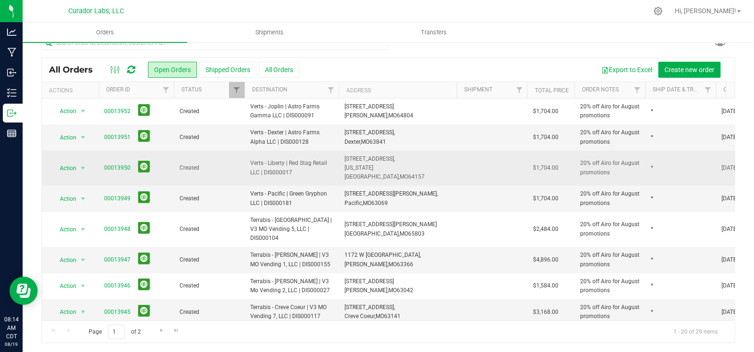
drag, startPoint x: 306, startPoint y: 168, endPoint x: 249, endPoint y: 160, distance: 57.1
click at [249, 160] on td "Verts - Liberty | Red Stag Retail LLC | DIS000017" at bounding box center [292, 168] width 94 height 35
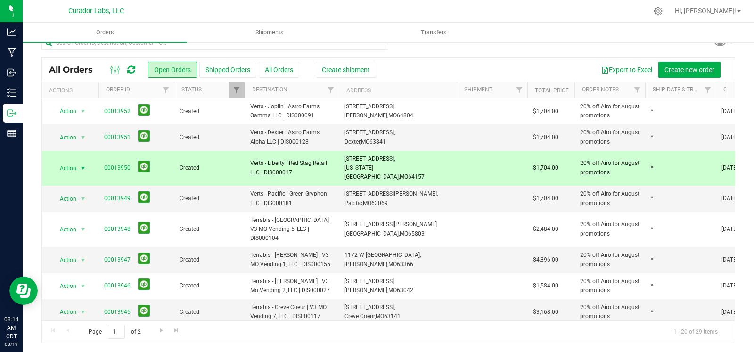
drag, startPoint x: 416, startPoint y: 167, endPoint x: 343, endPoint y: 164, distance: 73.6
click at [343, 164] on td "8606 North Church Road, Kansas City, MO 64157" at bounding box center [398, 168] width 118 height 35
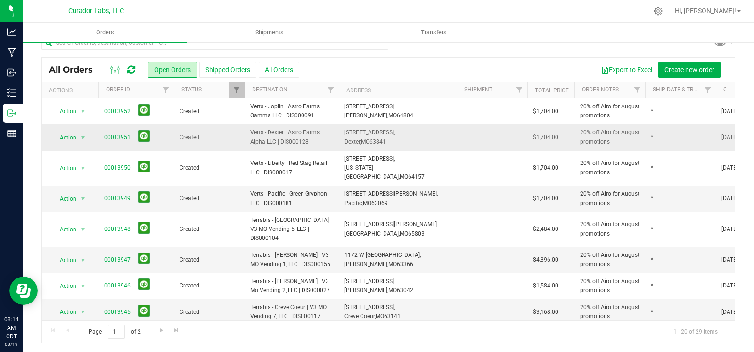
drag, startPoint x: 320, startPoint y: 138, endPoint x: 249, endPoint y: 136, distance: 71.2
click at [249, 136] on td "Verts - Dexter | Astro Farms Alpha LLC | DIS000128" at bounding box center [292, 137] width 94 height 26
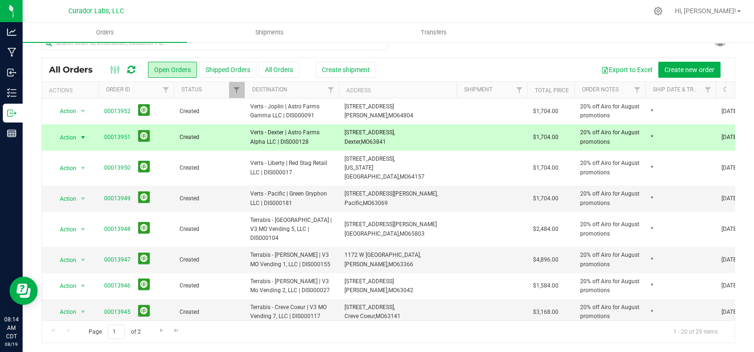
drag, startPoint x: 391, startPoint y: 144, endPoint x: 342, endPoint y: 139, distance: 49.2
click at [342, 139] on td "1803 W Business US 60, Dexter, MO 63841" at bounding box center [398, 137] width 118 height 26
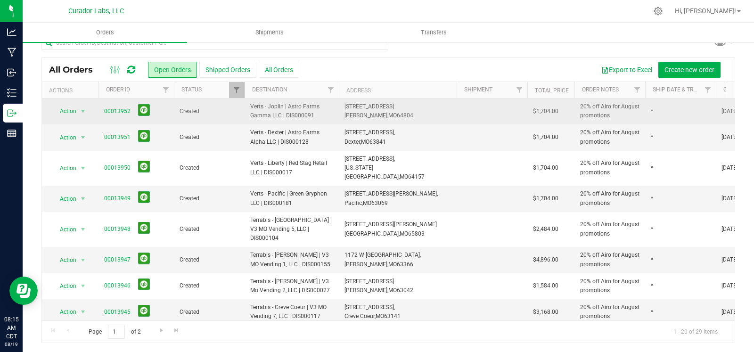
drag, startPoint x: 318, startPoint y: 115, endPoint x: 248, endPoint y: 109, distance: 70.0
click at [248, 109] on td "Verts - Joplin | Astro Farms Gamma LLC | DIS000091" at bounding box center [292, 111] width 94 height 26
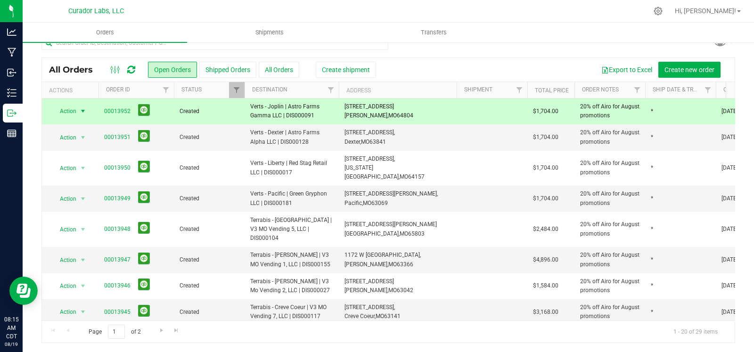
drag, startPoint x: 398, startPoint y: 115, endPoint x: 339, endPoint y: 107, distance: 59.6
click at [339, 107] on td "25733 Fir Rd, Joplin, MO 64804" at bounding box center [398, 111] width 118 height 26
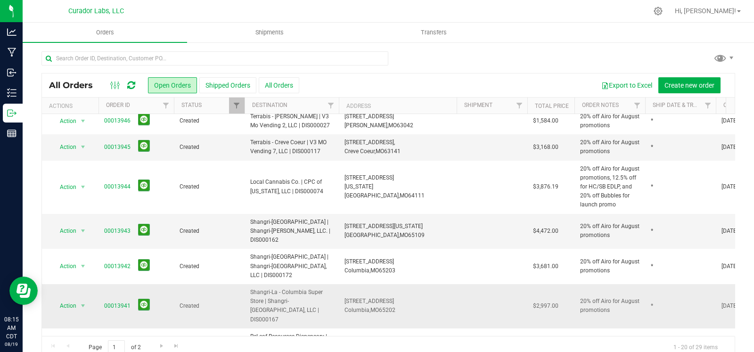
scroll to position [188, 0]
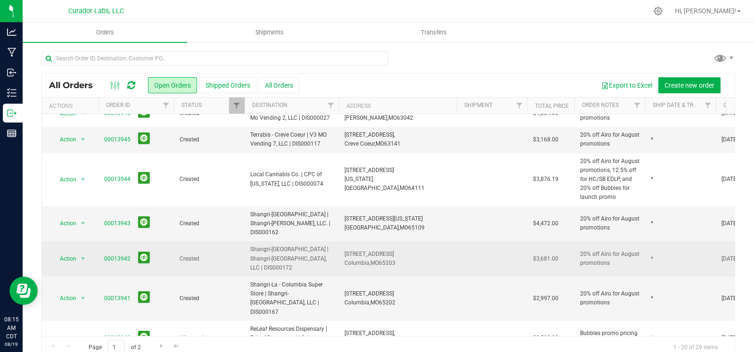
drag, startPoint x: 321, startPoint y: 270, endPoint x: 324, endPoint y: 251, distance: 19.1
click at [321, 280] on span "Shangri-La - Columbia Super Store | Shangri-[GEOGRAPHIC_DATA], LLC | DIS000167" at bounding box center [291, 298] width 83 height 36
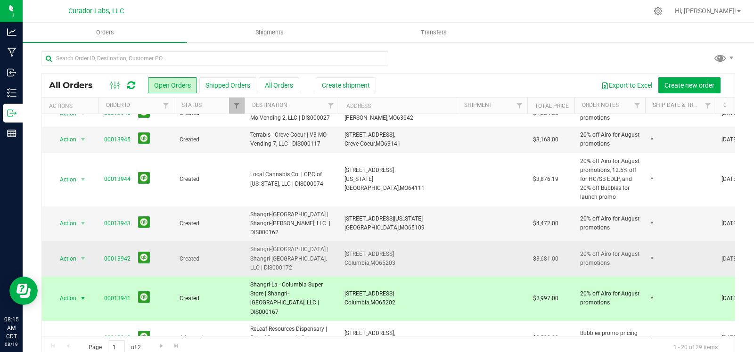
click at [324, 245] on span "Shangri-[GEOGRAPHIC_DATA] | Shangri-[GEOGRAPHIC_DATA], LLC | DIS000172" at bounding box center [291, 258] width 83 height 27
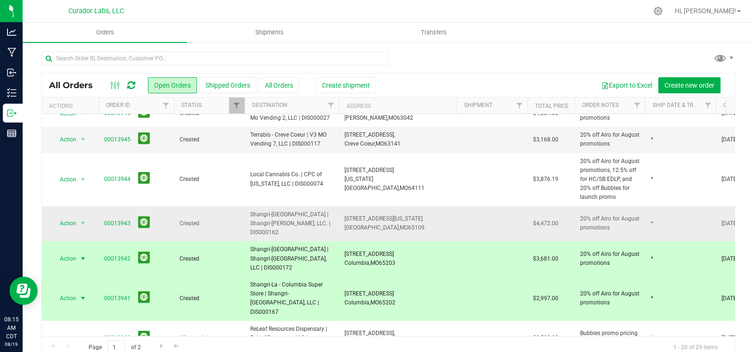
click at [322, 213] on span "Shangri-[GEOGRAPHIC_DATA] | Shangri-[PERSON_NAME], LLC. | DIS000162" at bounding box center [291, 223] width 83 height 27
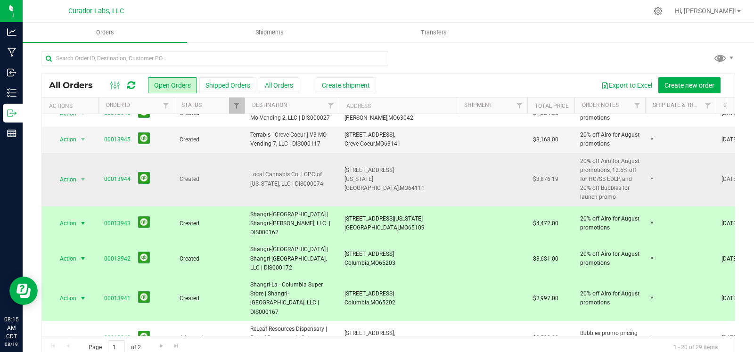
click at [320, 172] on td "Local Cannabis Co. | CPC of [US_STATE], LLC | DIS000074" at bounding box center [292, 179] width 94 height 53
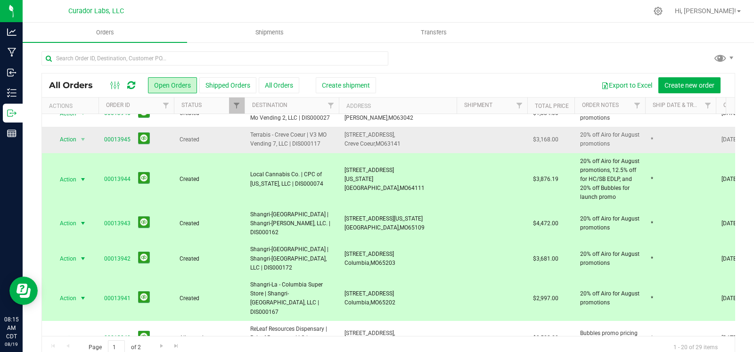
click at [318, 131] on span "Terrabis - Creve Coeur | V3 MO Vending 7, LLC | DIS000117" at bounding box center [291, 140] width 83 height 18
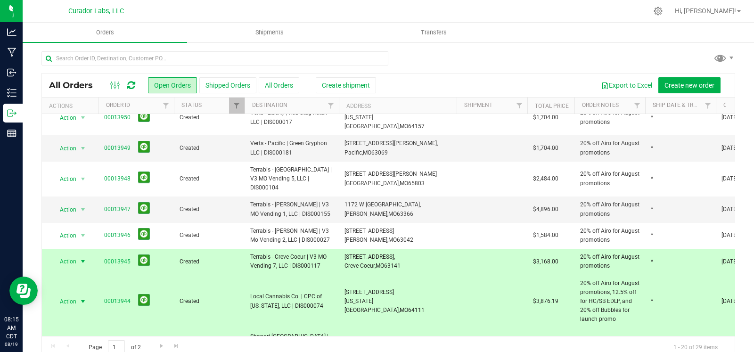
scroll to position [14, 0]
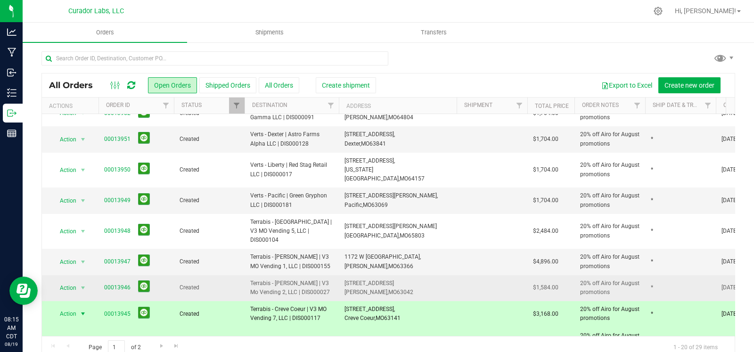
click at [303, 279] on span "Terrabis - [PERSON_NAME] | V3 Mo Vending 2, LLC | DIS000027" at bounding box center [291, 288] width 83 height 18
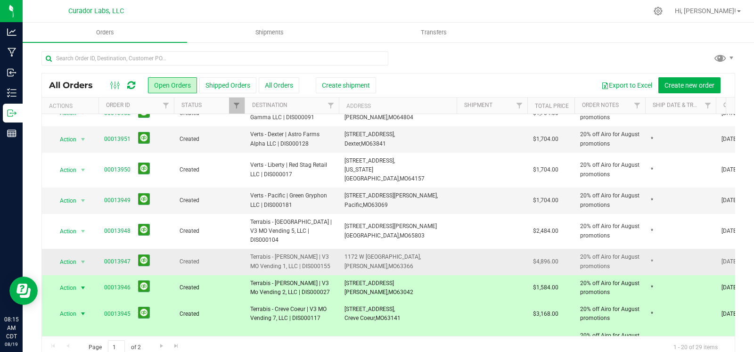
click at [303, 253] on span "Terrabis - [PERSON_NAME] | V3 MO Vending 1, LLC | DIS000155" at bounding box center [291, 262] width 83 height 18
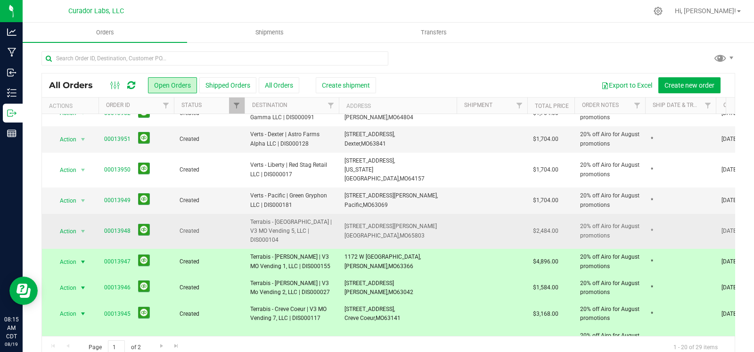
click at [303, 225] on span "Terrabis - [GEOGRAPHIC_DATA] | V3 MO Vending 5, LLC | DIS000104" at bounding box center [291, 231] width 83 height 27
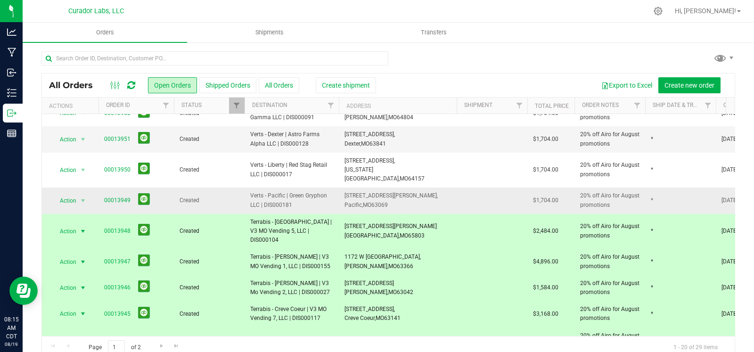
click at [307, 194] on span "Verts - Pacific | Green Gryphon LLC | DIS000181" at bounding box center [291, 200] width 83 height 18
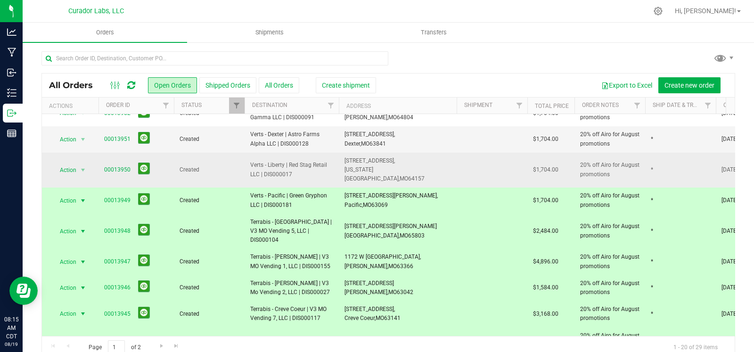
click at [307, 163] on span "Verts - Liberty | Red Stag Retail LLC | DIS000017" at bounding box center [291, 170] width 83 height 18
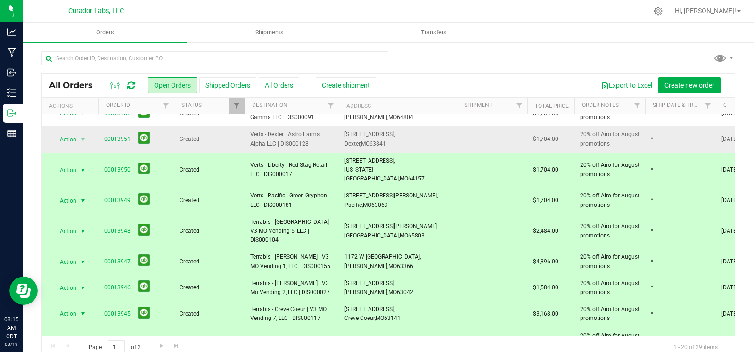
click at [308, 137] on span "Verts - Dexter | Astro Farms Alpha LLC | DIS000128" at bounding box center [291, 139] width 83 height 18
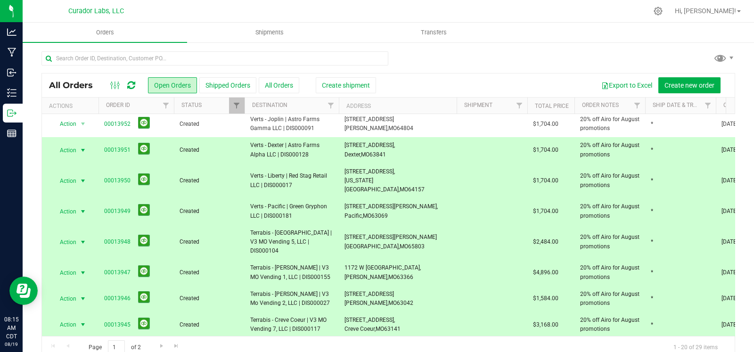
scroll to position [0, 0]
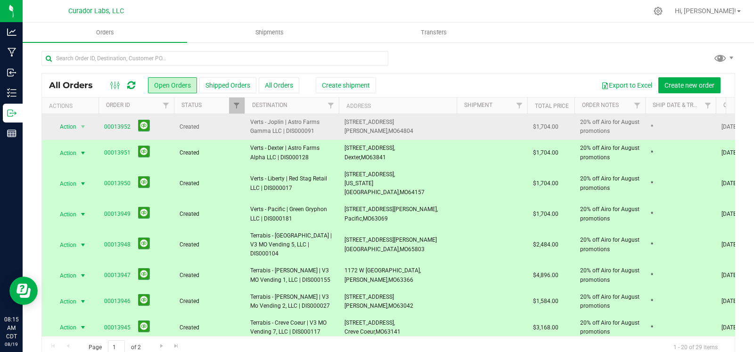
click at [307, 125] on span "Verts - Joplin | Astro Farms Gamma LLC | DIS000091" at bounding box center [291, 127] width 83 height 18
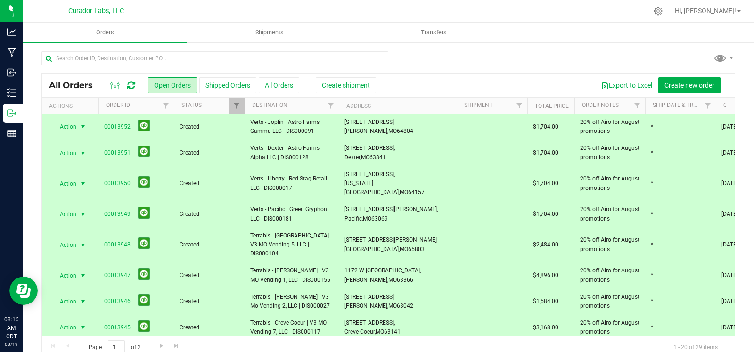
click at [420, 57] on div at bounding box center [388, 62] width 694 height 22
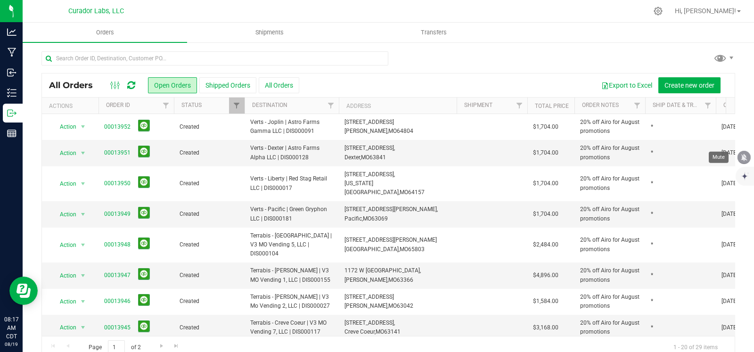
click at [742, 161] on icon "mute" at bounding box center [744, 157] width 8 height 8
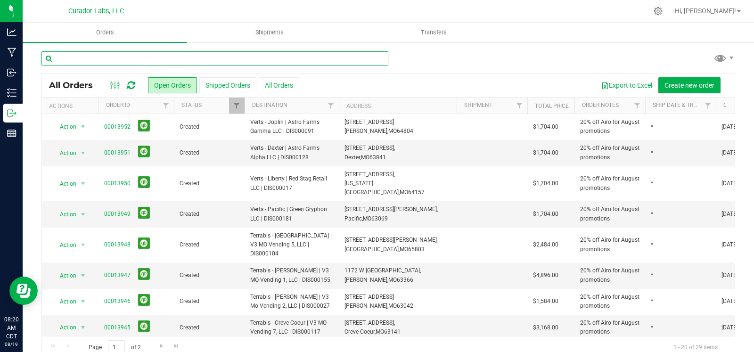
drag, startPoint x: 145, startPoint y: 53, endPoint x: 136, endPoint y: 57, distance: 9.7
click at [145, 54] on input "text" at bounding box center [214, 58] width 347 height 14
type input "106"
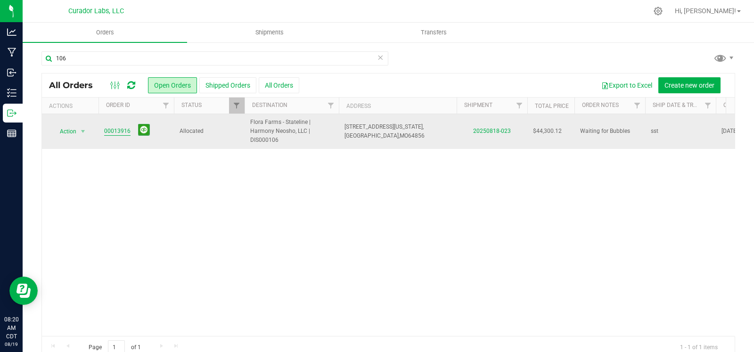
click at [111, 131] on link "00013916" at bounding box center [117, 131] width 26 height 9
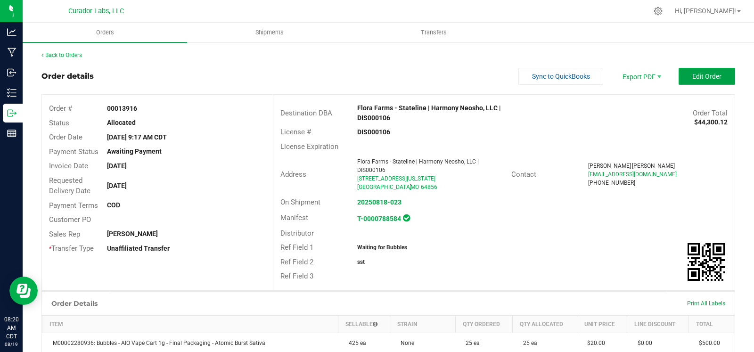
click at [692, 77] on span "Edit Order" at bounding box center [706, 77] width 29 height 8
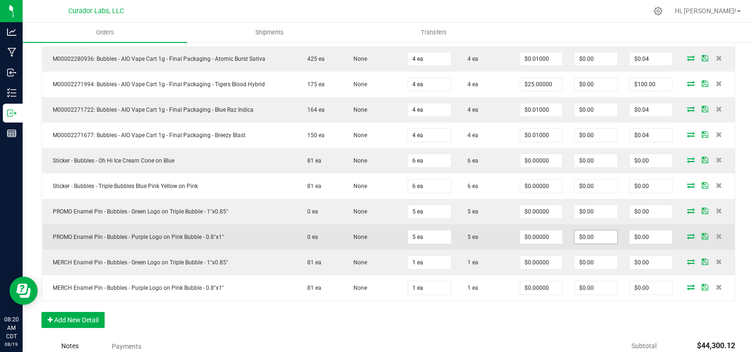
scroll to position [1492, 0]
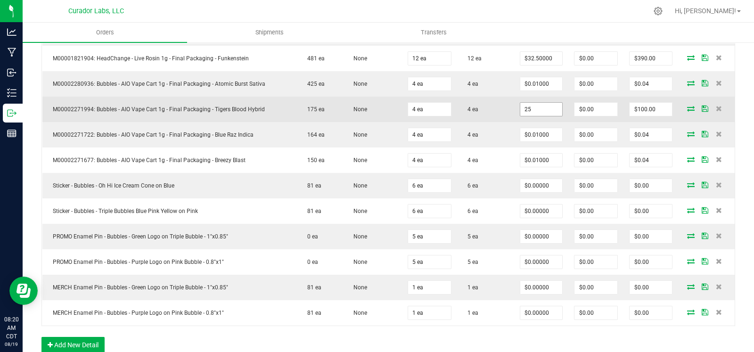
click at [529, 103] on input "25" at bounding box center [541, 109] width 42 height 13
type input "$20.00000"
type input "80"
type input "0"
type input "$0.00000"
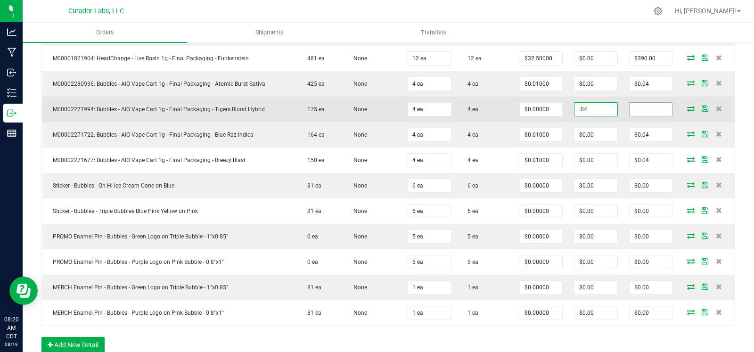
type input "$0.00"
click at [656, 103] on input "0" at bounding box center [651, 109] width 42 height 13
type input ".04"
click at [641, 105] on input "0" at bounding box center [651, 109] width 42 height 13
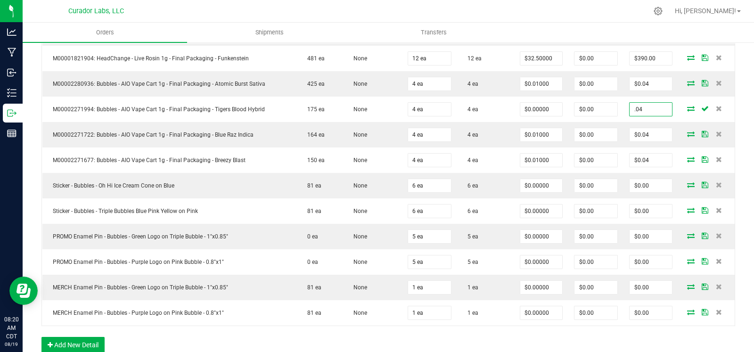
type input ".04"
type input "$0.01000"
type input "$0.04"
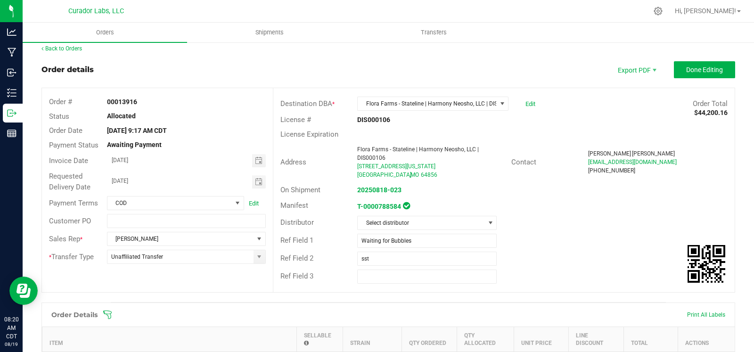
scroll to position [0, 0]
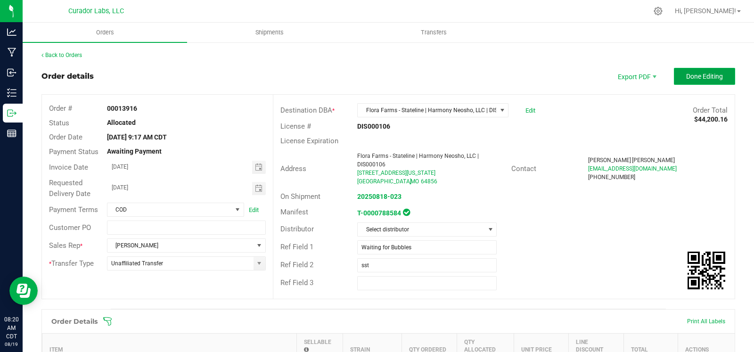
click at [696, 69] on button "Done Editing" at bounding box center [704, 76] width 61 height 17
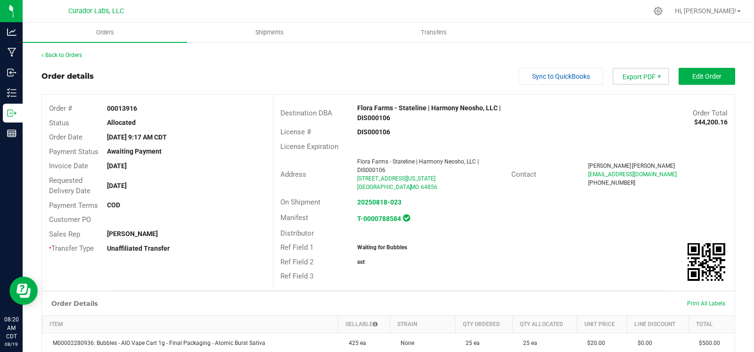
click at [638, 75] on span "Export PDF" at bounding box center [641, 76] width 57 height 17
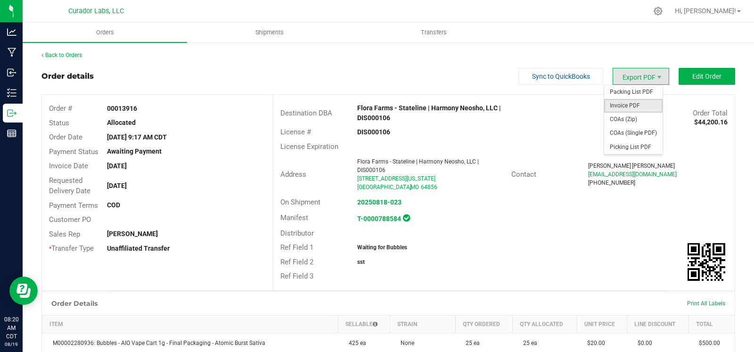
click at [631, 106] on span "Invoice PDF" at bounding box center [633, 106] width 58 height 14
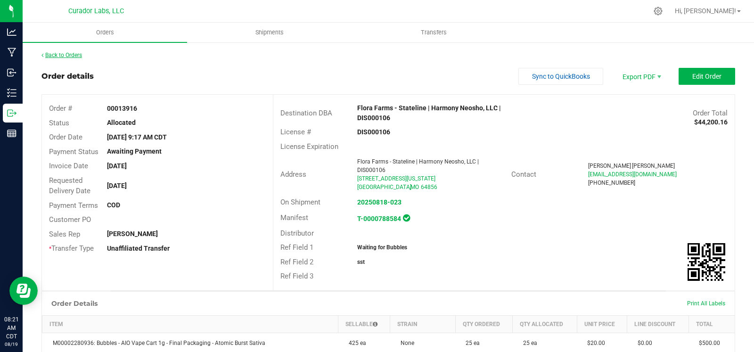
click at [72, 55] on link "Back to Orders" at bounding box center [61, 55] width 41 height 7
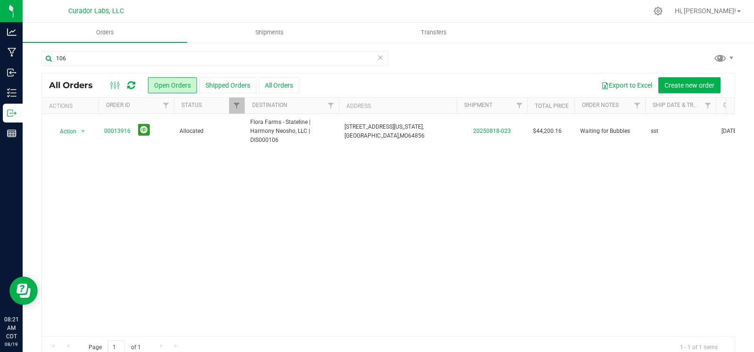
click at [377, 57] on icon at bounding box center [380, 56] width 7 height 11
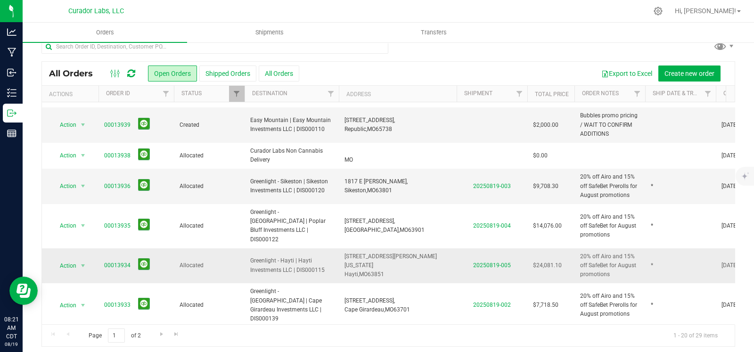
scroll to position [16, 0]
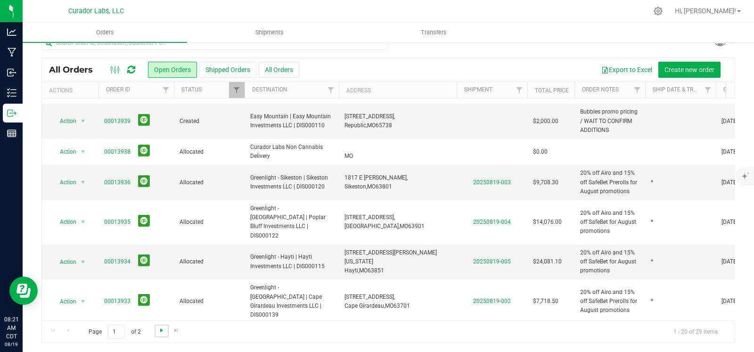
click at [158, 331] on span "Go to the next page" at bounding box center [162, 331] width 8 height 8
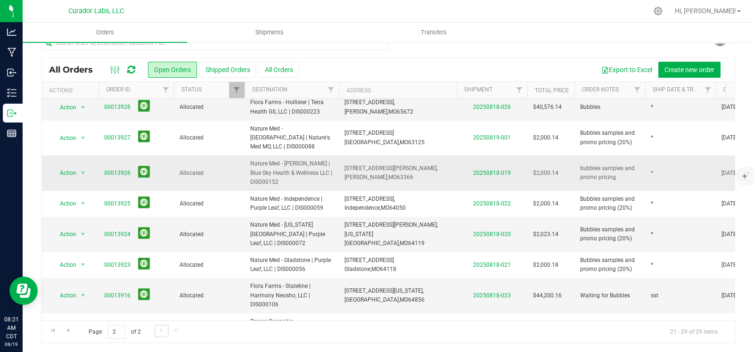
scroll to position [48, 0]
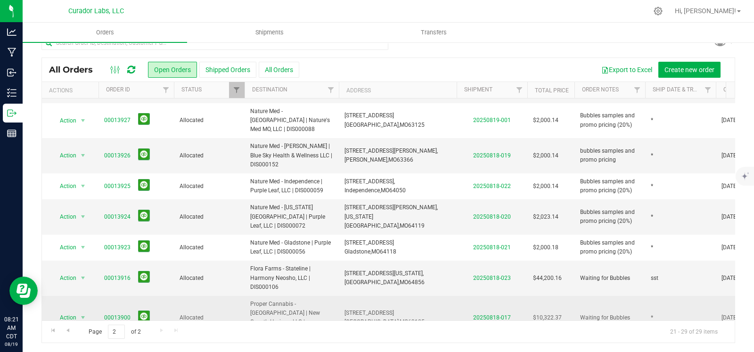
click at [114, 313] on link "00013900" at bounding box center [117, 317] width 26 height 9
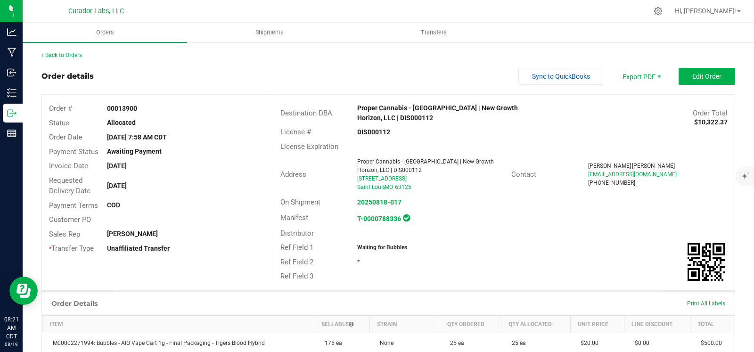
click at [64, 53] on link "Back to Orders" at bounding box center [61, 55] width 41 height 7
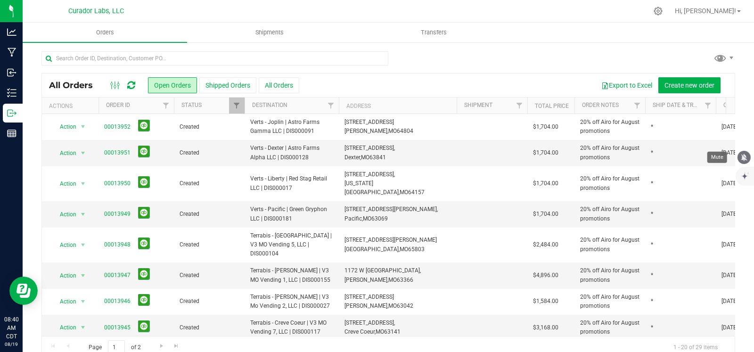
click at [742, 158] on icon "mute" at bounding box center [744, 157] width 6 height 7
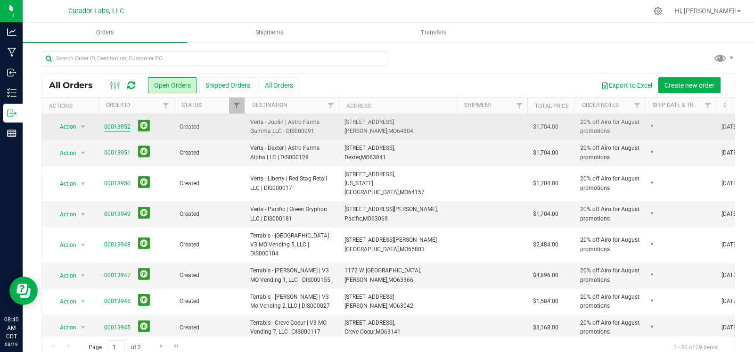
click at [109, 125] on link "00013952" at bounding box center [117, 127] width 26 height 9
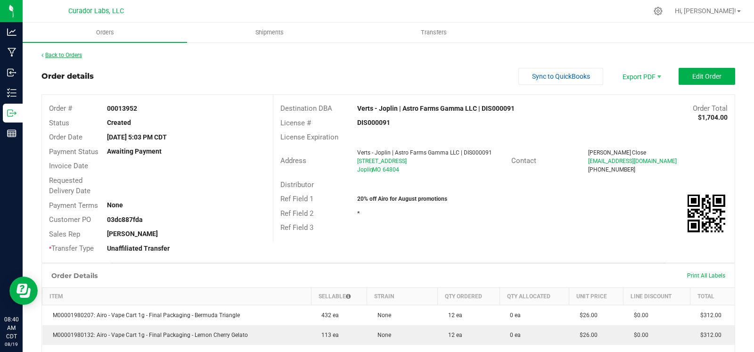
click at [67, 53] on link "Back to Orders" at bounding box center [61, 55] width 41 height 7
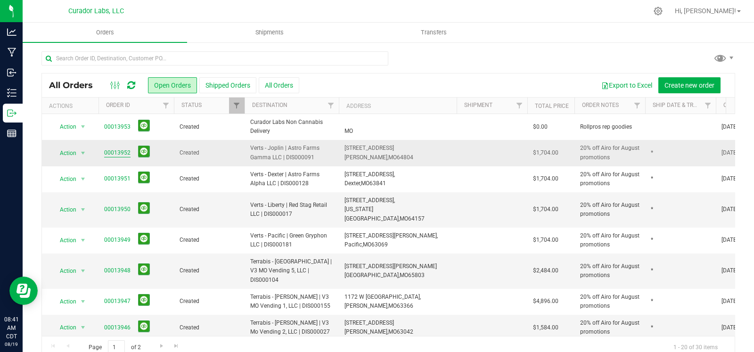
click at [115, 151] on link "00013952" at bounding box center [117, 152] width 26 height 9
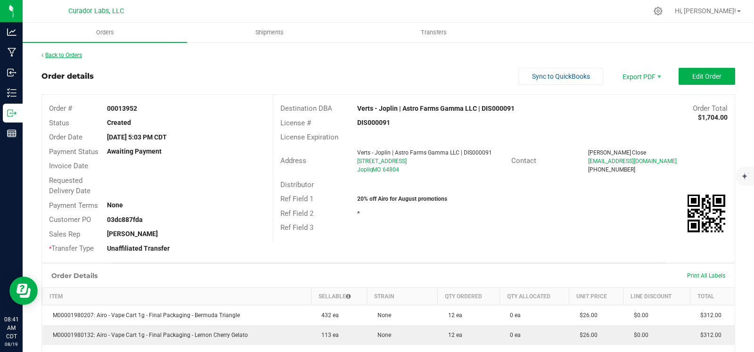
click at [77, 52] on link "Back to Orders" at bounding box center [61, 55] width 41 height 7
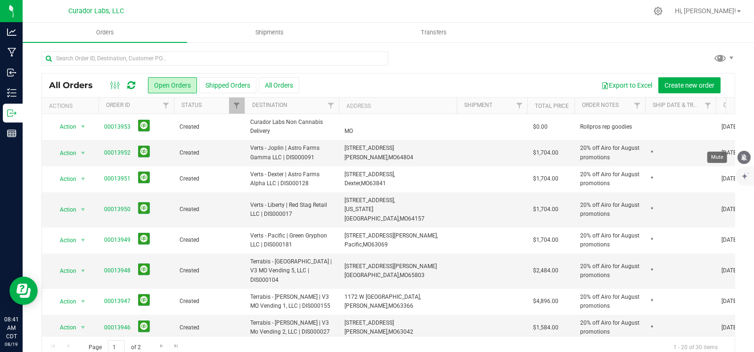
click at [745, 158] on icon "mute" at bounding box center [744, 157] width 6 height 7
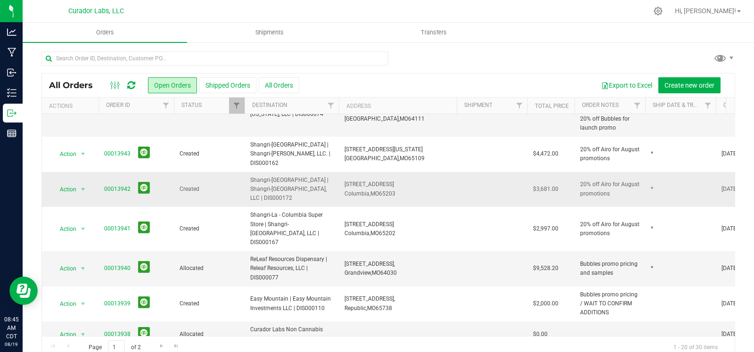
scroll to position [273, 0]
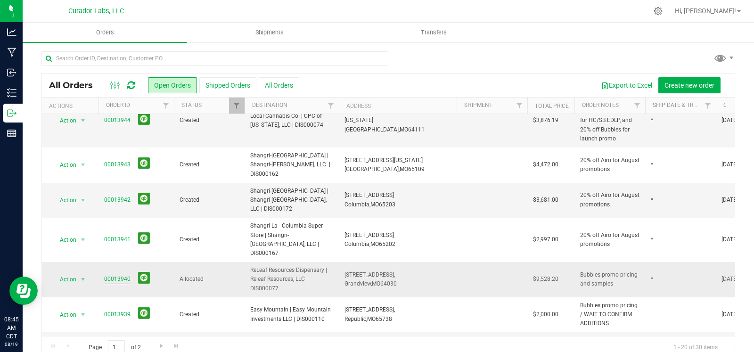
click at [120, 275] on link "00013940" at bounding box center [117, 279] width 26 height 9
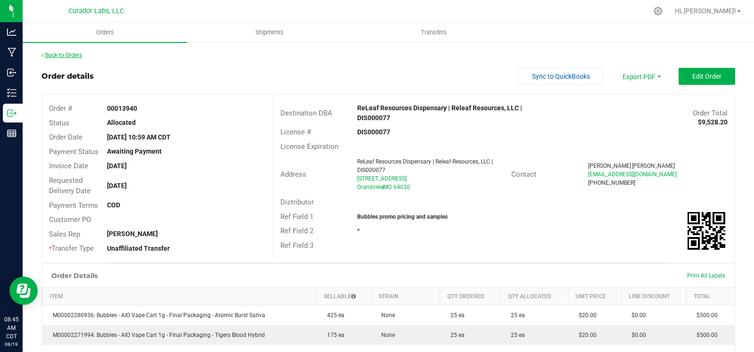
click at [78, 55] on link "Back to Orders" at bounding box center [61, 55] width 41 height 7
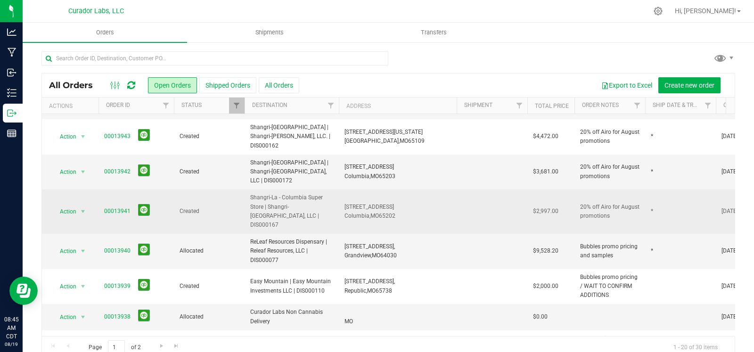
scroll to position [302, 0]
click at [110, 206] on link "00013941" at bounding box center [117, 210] width 26 height 9
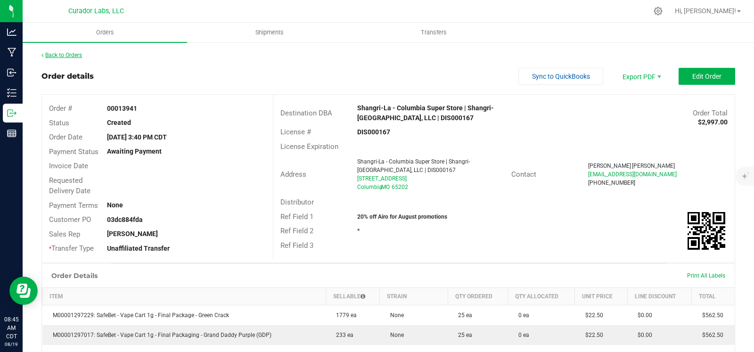
click at [70, 54] on link "Back to Orders" at bounding box center [61, 55] width 41 height 7
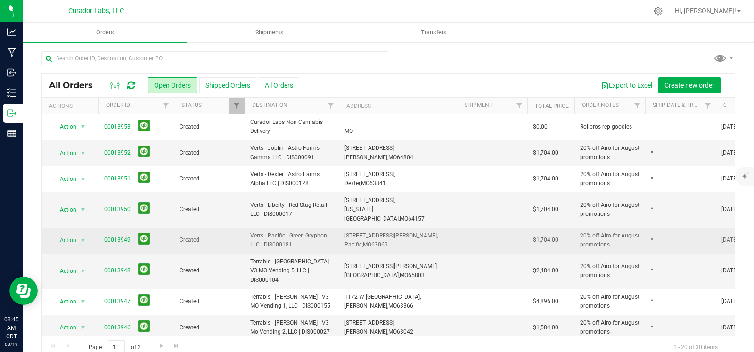
click at [114, 236] on link "00013949" at bounding box center [117, 240] width 26 height 9
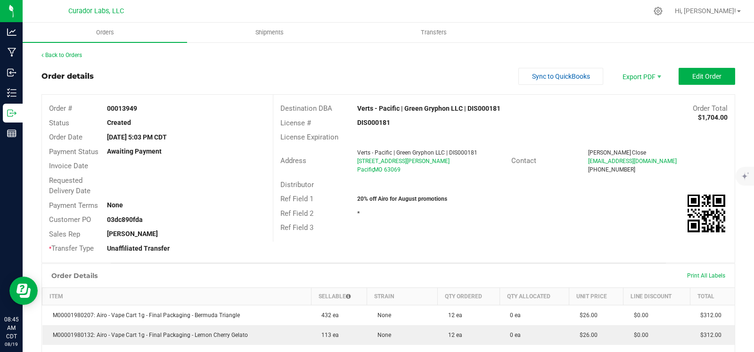
click at [60, 47] on div "Back to Orders Order details Sync to QuickBooks Export PDF Edit Order Order # 0…" at bounding box center [388, 304] width 731 height 527
click at [59, 53] on link "Back to Orders" at bounding box center [61, 55] width 41 height 7
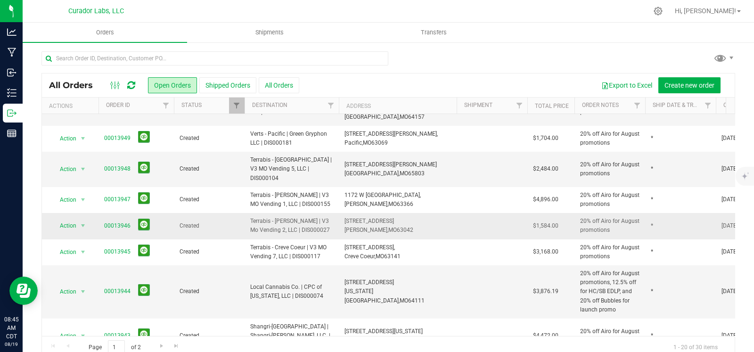
scroll to position [107, 0]
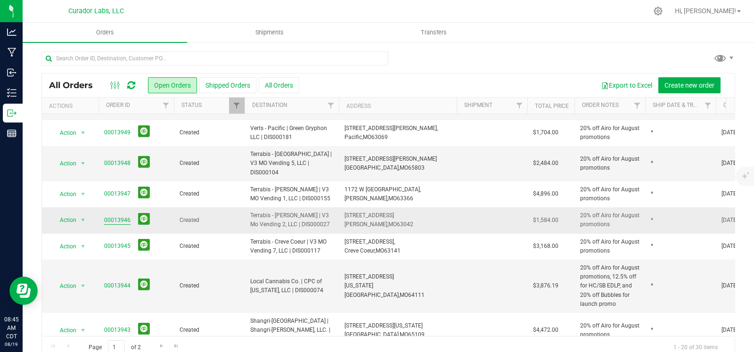
click at [122, 216] on link "00013946" at bounding box center [117, 220] width 26 height 9
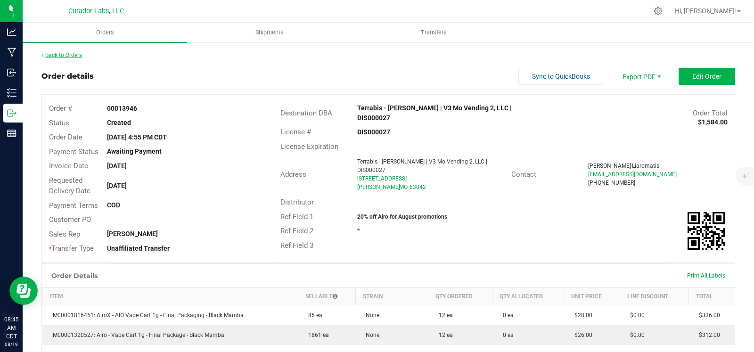
click at [67, 55] on link "Back to Orders" at bounding box center [61, 55] width 41 height 7
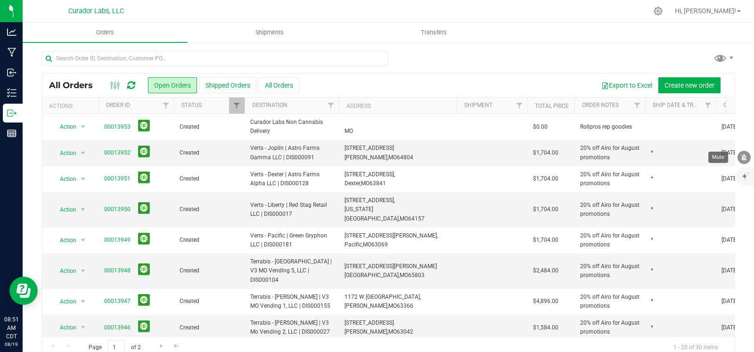
click at [743, 161] on button "mute" at bounding box center [744, 157] width 13 height 13
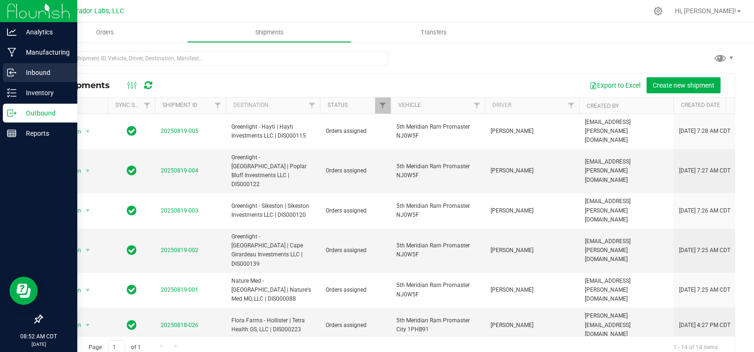
scroll to position [13, 0]
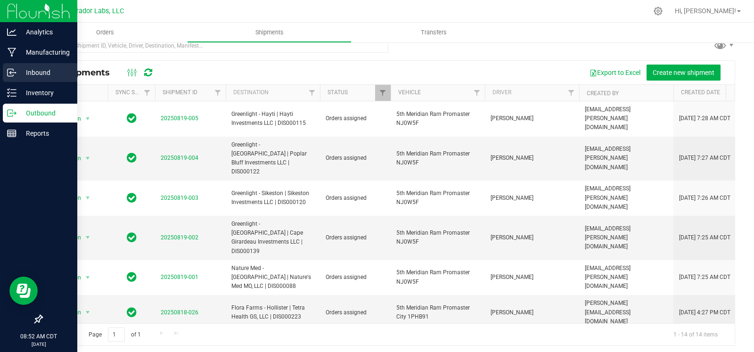
click at [18, 69] on p "Inbound" at bounding box center [44, 72] width 57 height 11
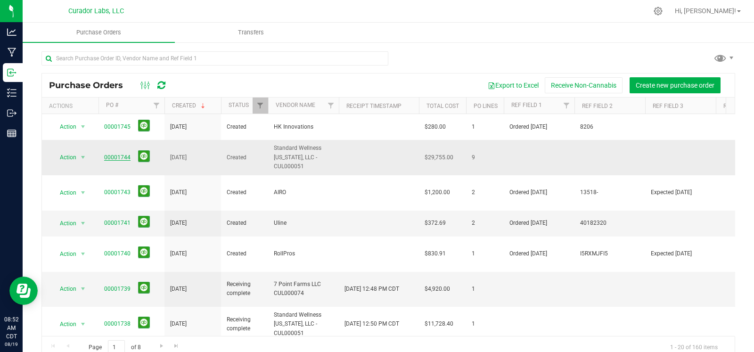
click at [110, 154] on link "00001744" at bounding box center [117, 157] width 26 height 7
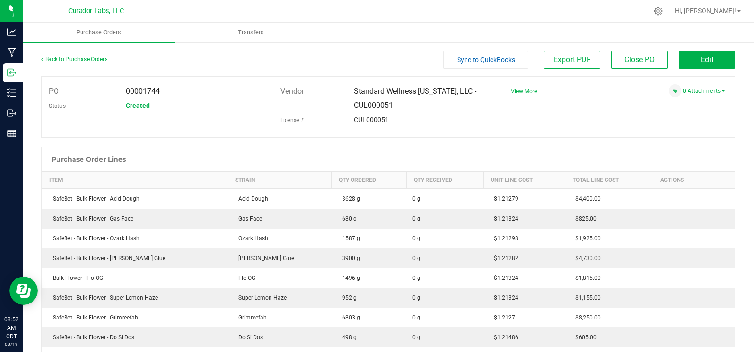
click at [56, 59] on link "Back to Purchase Orders" at bounding box center [74, 59] width 66 height 7
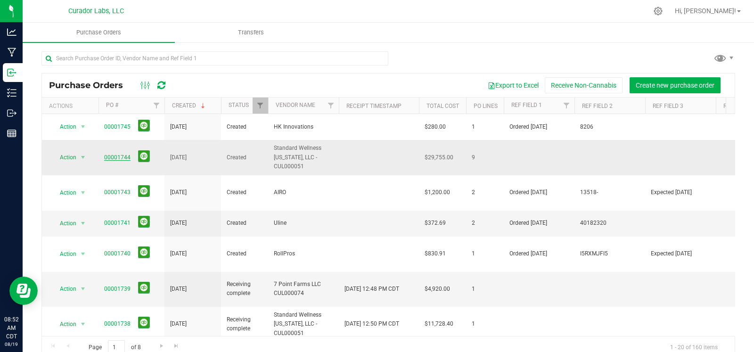
click at [110, 154] on link "00001744" at bounding box center [117, 157] width 26 height 7
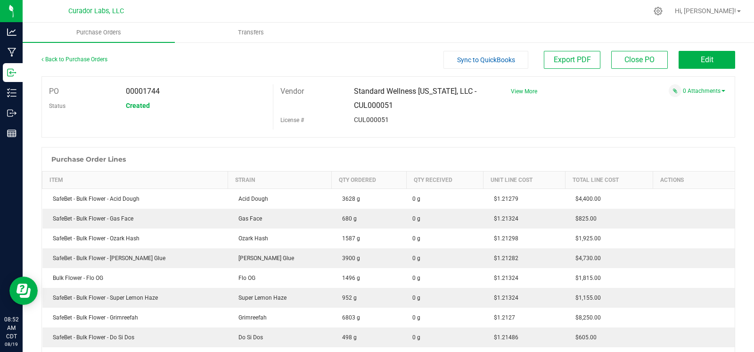
click at [72, 55] on div "Back to Purchase Orders" at bounding box center [127, 59] width 173 height 17
click at [71, 56] on link "Back to Purchase Orders" at bounding box center [74, 59] width 66 height 7
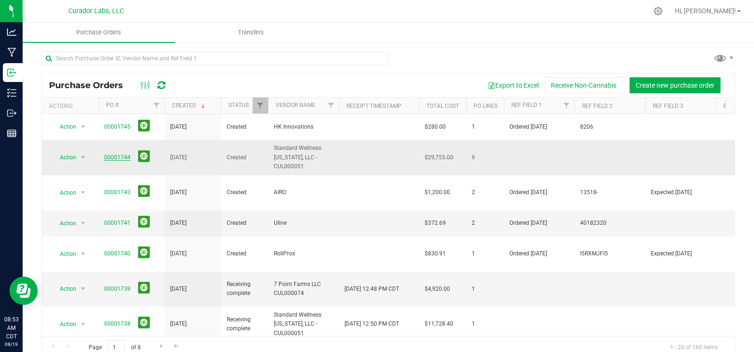
click at [115, 154] on link "00001744" at bounding box center [117, 157] width 26 height 7
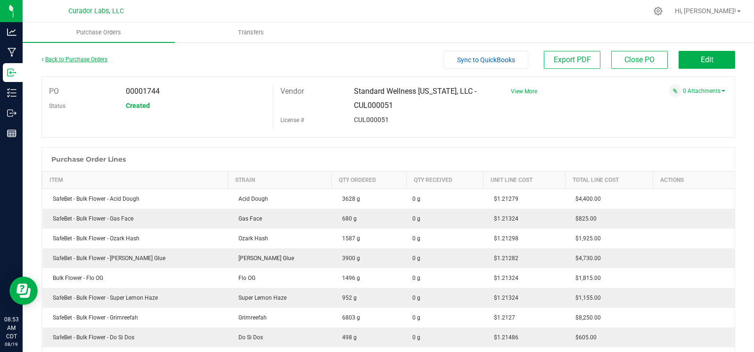
click at [71, 62] on link "Back to Purchase Orders" at bounding box center [74, 59] width 66 height 7
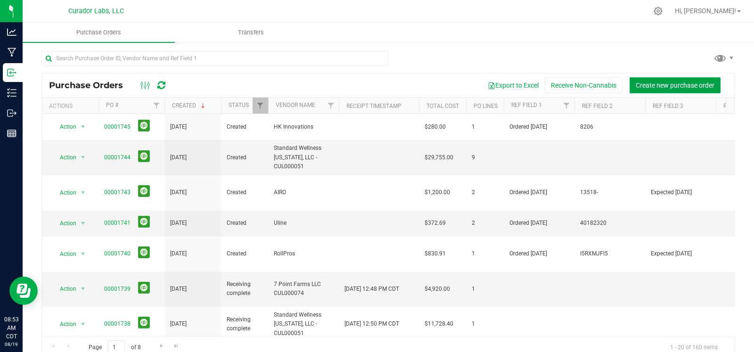
click at [657, 89] on button "Create new purchase order" at bounding box center [675, 85] width 91 height 16
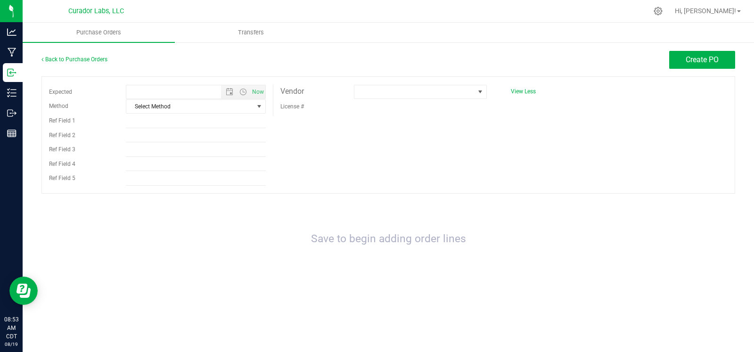
type input "8/19/2025 8:53 AM"
click at [408, 82] on div "Expected 8/19/2025 8:53 AM Now Method Select Method Select Method USPS UPS FedE…" at bounding box center [388, 134] width 694 height 117
click at [410, 88] on span at bounding box center [414, 91] width 120 height 13
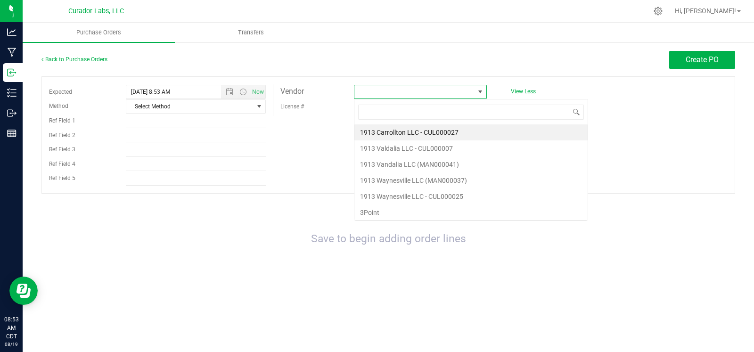
scroll to position [14, 132]
type input "cul000051"
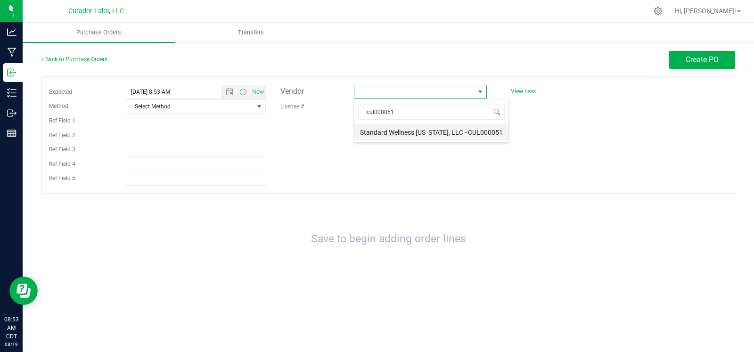
click at [449, 137] on li "Standard Wellness [US_STATE], LLC - CUL000051" at bounding box center [431, 132] width 154 height 16
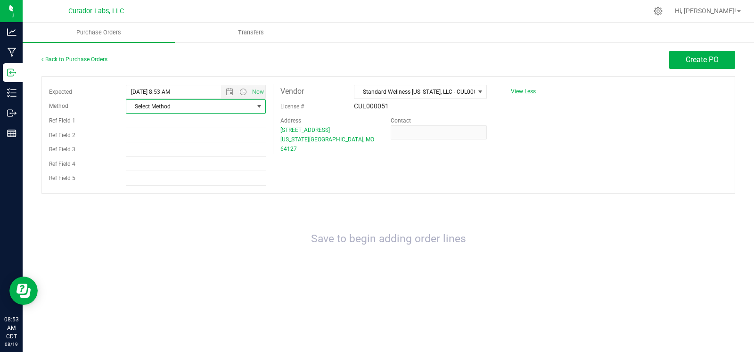
click at [249, 102] on span "Select Method" at bounding box center [189, 106] width 127 height 13
click at [186, 178] on li "Local Delivery" at bounding box center [195, 179] width 139 height 14
click at [709, 55] on button "Create PO" at bounding box center [702, 60] width 66 height 18
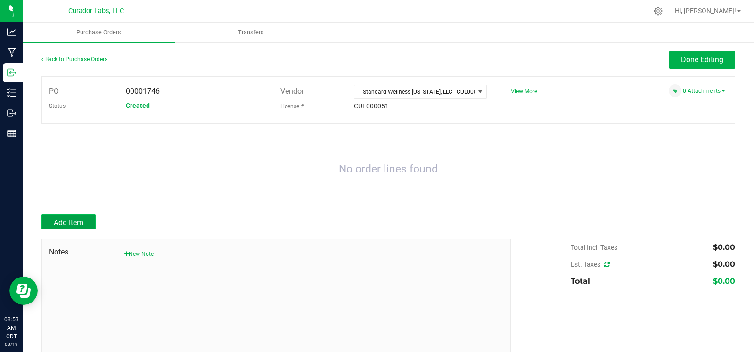
click at [84, 221] on button "Add Item" at bounding box center [68, 221] width 54 height 15
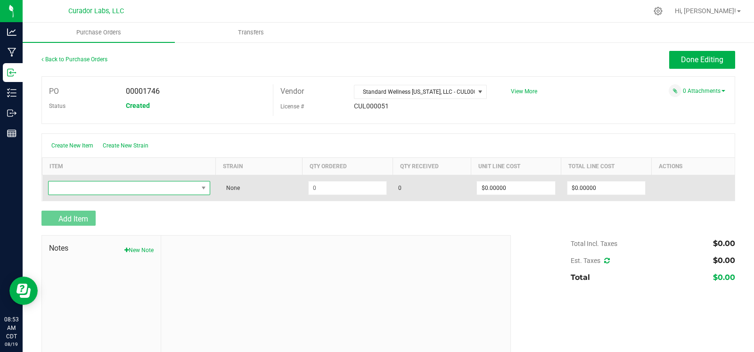
click at [113, 192] on span "NO DATA FOUND" at bounding box center [123, 187] width 149 height 13
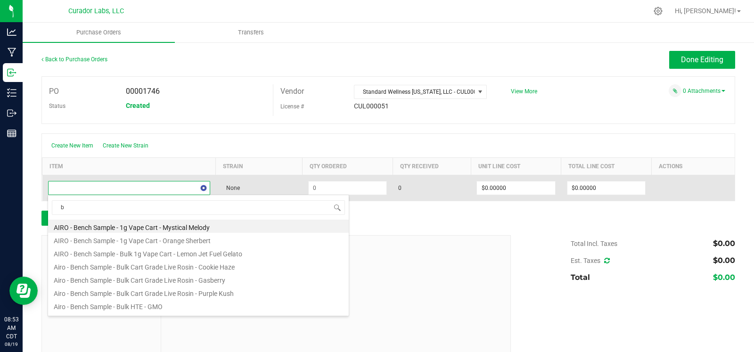
scroll to position [14, 158]
type input "bulk dist"
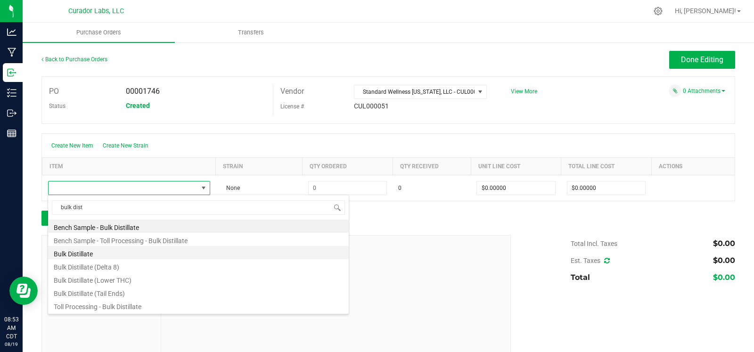
click at [81, 248] on li "Bulk Distillate" at bounding box center [198, 252] width 301 height 13
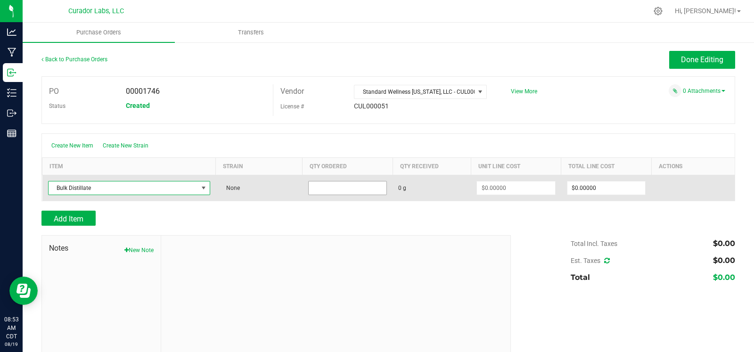
click at [344, 184] on input at bounding box center [348, 187] width 78 height 13
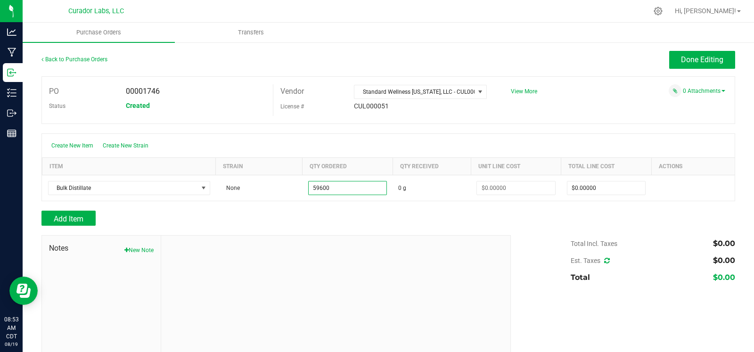
type input "59600.0000 g"
click at [345, 234] on div at bounding box center [388, 230] width 694 height 9
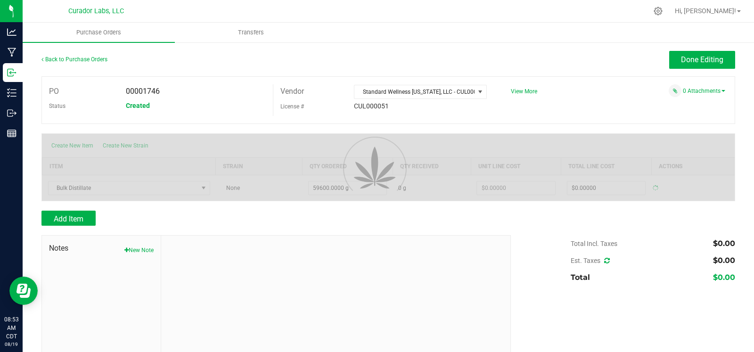
type input "$0.00000"
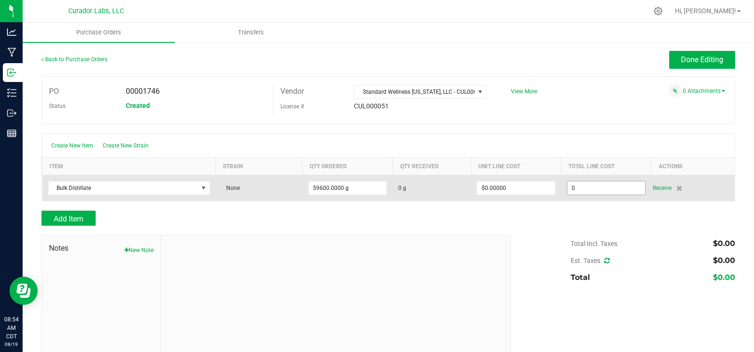
click at [597, 187] on input "0" at bounding box center [606, 187] width 78 height 13
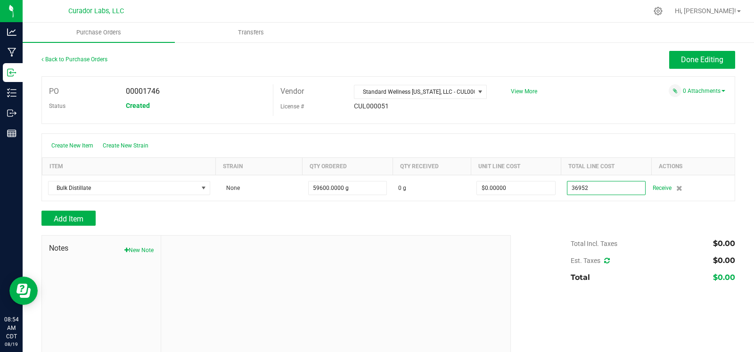
type input "$36,952.00000"
click at [479, 219] on div "Add Item" at bounding box center [272, 218] width 462 height 15
type input "59600"
type input "$0.62000"
click at [669, 58] on button "Done Editing" at bounding box center [702, 60] width 66 height 18
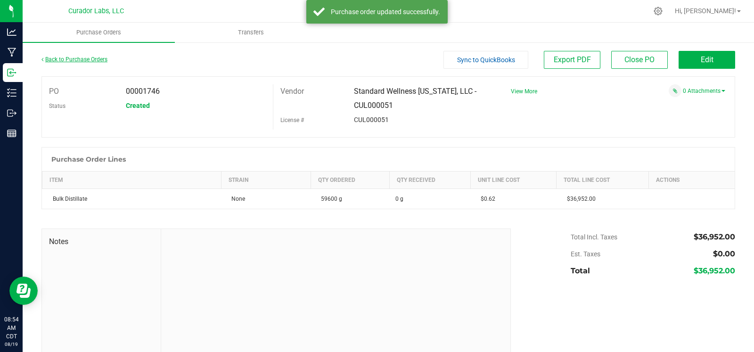
click at [78, 56] on link "Back to Purchase Orders" at bounding box center [74, 59] width 66 height 7
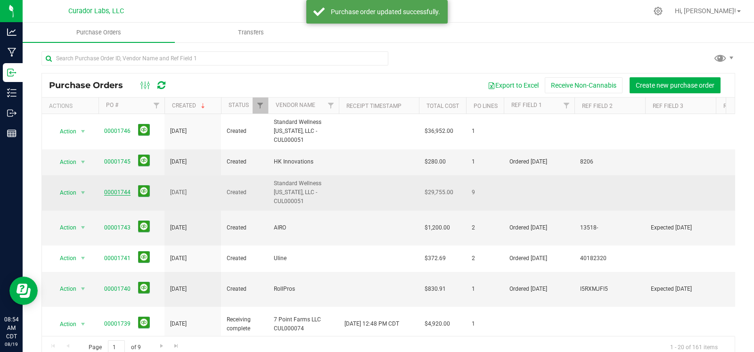
click at [116, 189] on link "00001744" at bounding box center [117, 192] width 26 height 7
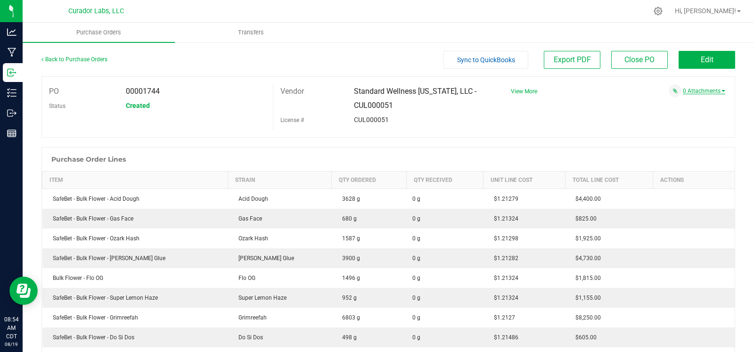
click at [695, 90] on link "0 Attachments" at bounding box center [704, 91] width 42 height 7
click at [690, 103] on button "Attach new document" at bounding box center [695, 103] width 62 height 8
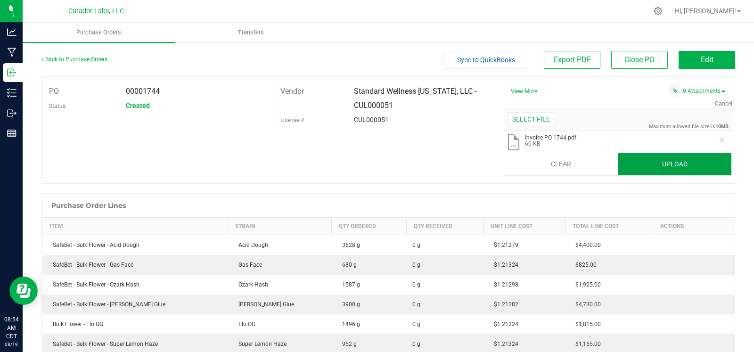
click at [653, 159] on button "Upload" at bounding box center [675, 164] width 114 height 23
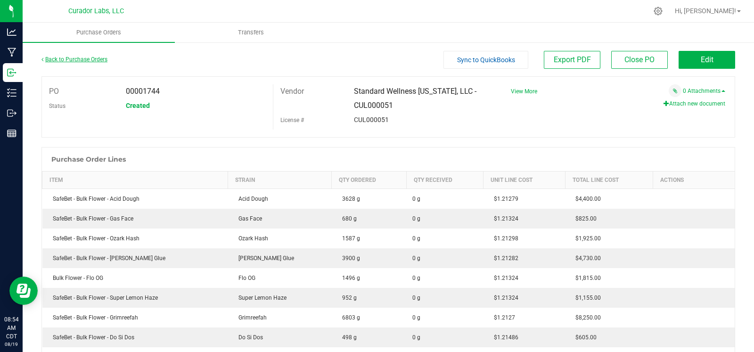
click at [77, 59] on link "Back to Purchase Orders" at bounding box center [74, 59] width 66 height 7
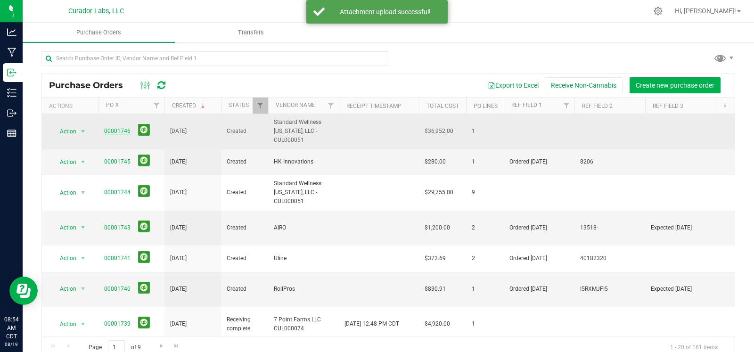
click at [124, 132] on link "00001746" at bounding box center [117, 131] width 26 height 7
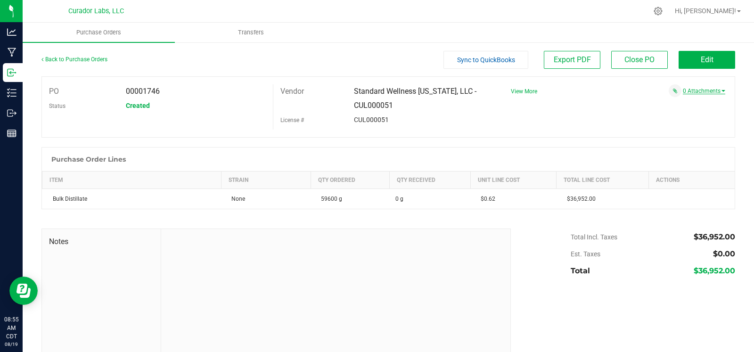
click at [708, 92] on link "0 Attachments" at bounding box center [704, 91] width 42 height 7
click at [698, 105] on button "Attach new document" at bounding box center [695, 103] width 62 height 8
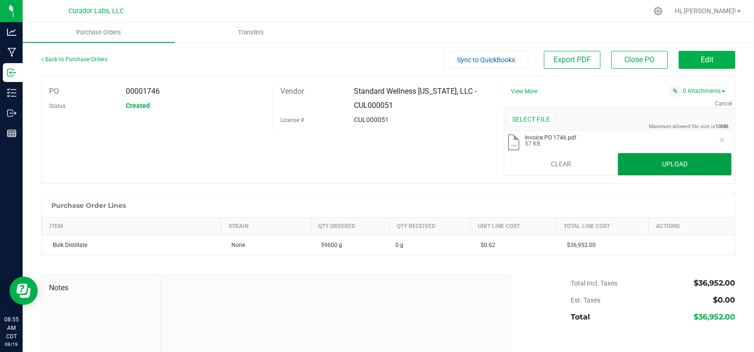
click at [648, 156] on button "Upload" at bounding box center [675, 164] width 114 height 23
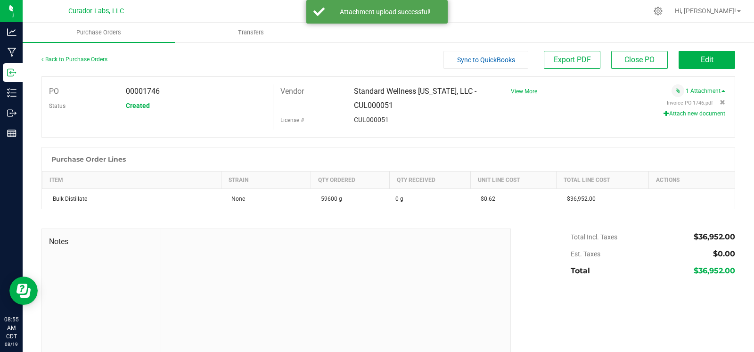
click at [81, 60] on link "Back to Purchase Orders" at bounding box center [74, 59] width 66 height 7
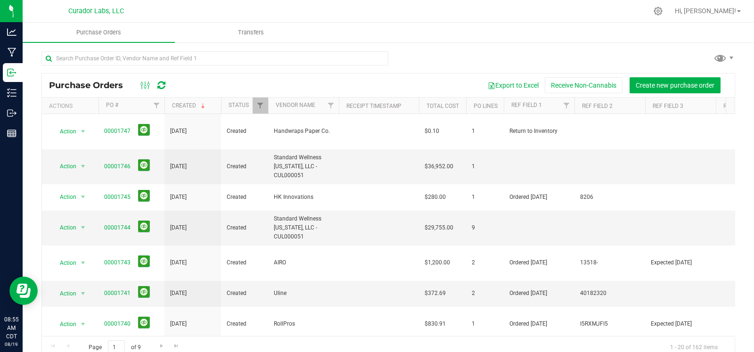
click at [420, 59] on div at bounding box center [388, 62] width 694 height 22
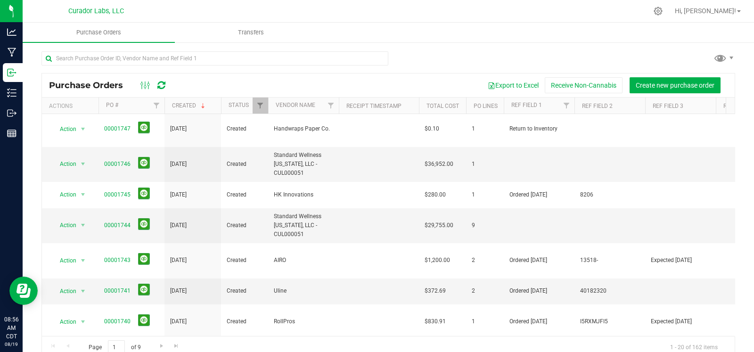
scroll to position [3, 0]
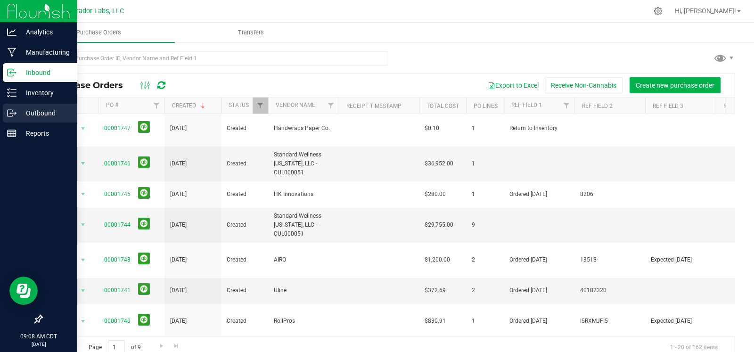
click at [11, 112] on icon at bounding box center [11, 112] width 9 height 9
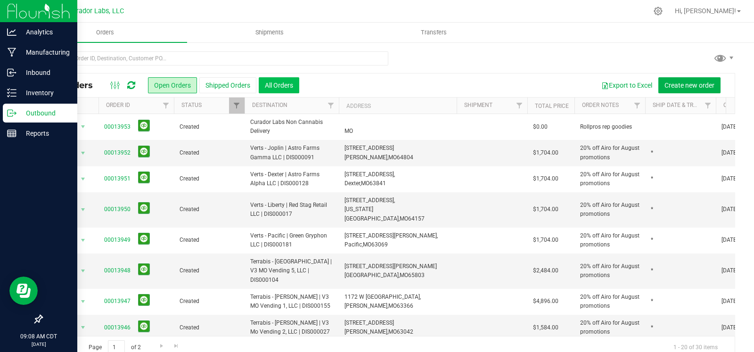
click at [272, 86] on button "All Orders" at bounding box center [279, 85] width 41 height 16
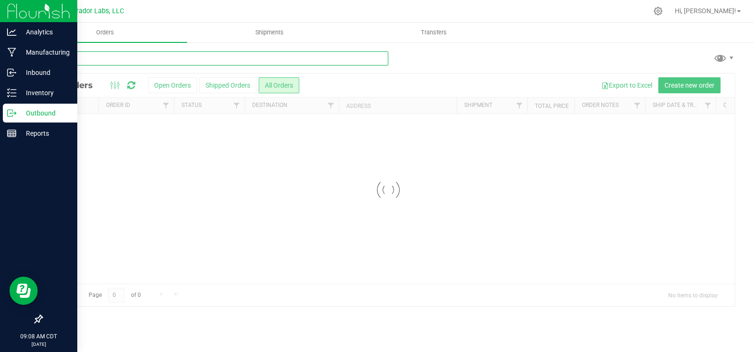
click at [230, 61] on input "text" at bounding box center [214, 58] width 347 height 14
type input "viola"
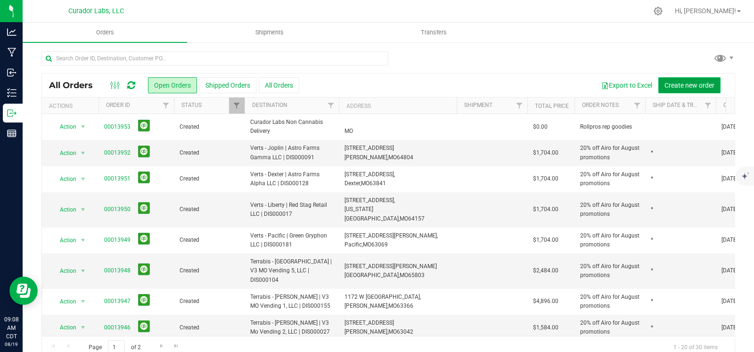
click at [665, 82] on span "Create new order" at bounding box center [689, 86] width 50 height 8
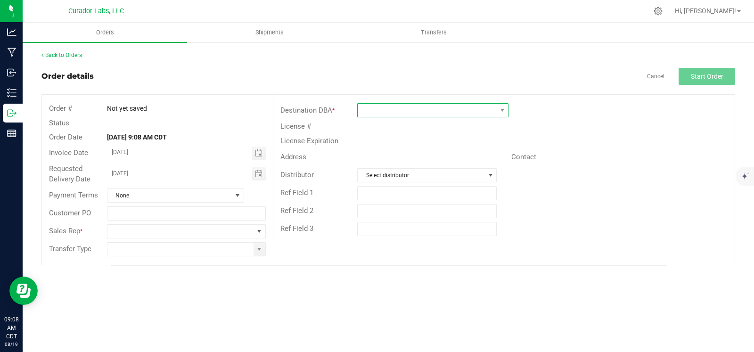
click at [457, 112] on span at bounding box center [427, 110] width 139 height 13
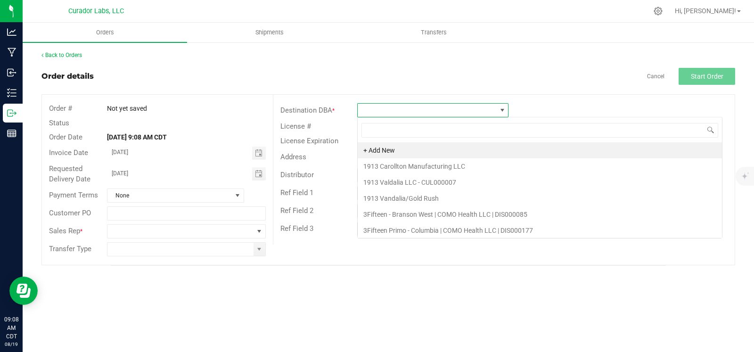
scroll to position [14, 151]
type input "viola"
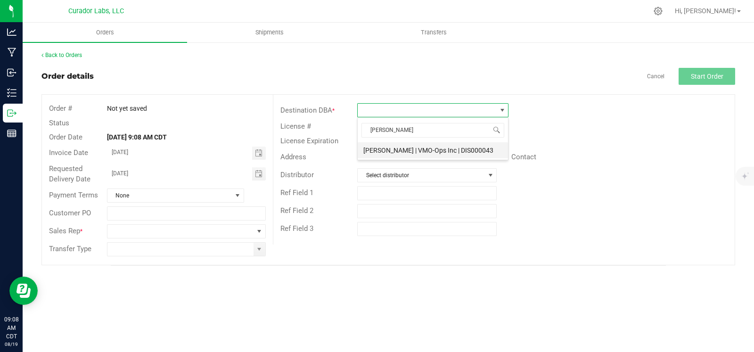
click at [443, 149] on li "[PERSON_NAME] | VMO-Ops Inc | DIS000043" at bounding box center [433, 150] width 150 height 16
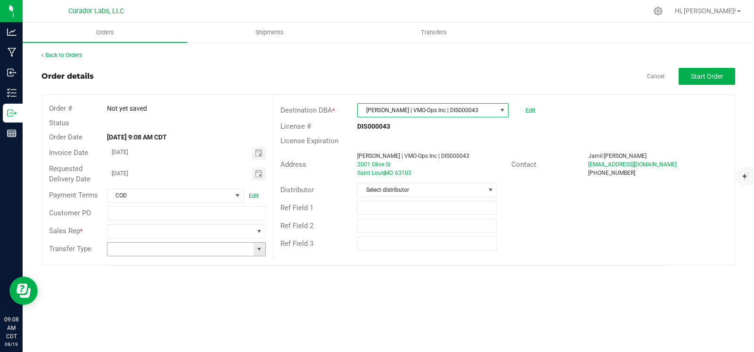
click at [255, 252] on span at bounding box center [259, 250] width 8 height 8
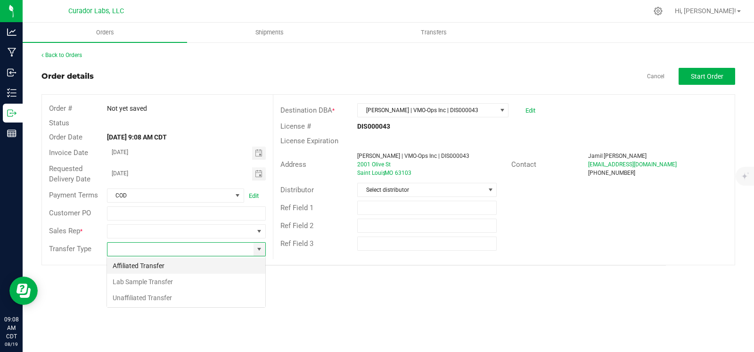
scroll to position [14, 159]
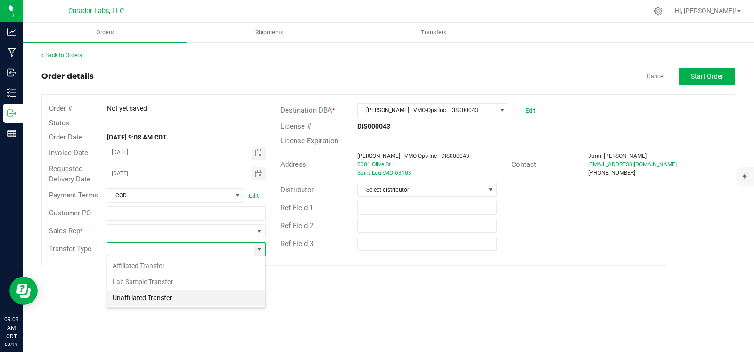
click at [190, 292] on li "Unaffiliated Transfer" at bounding box center [186, 298] width 158 height 16
type input "Unaffiliated Transfer"
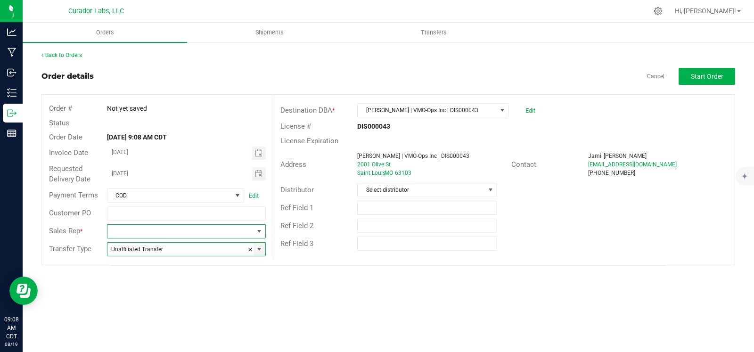
click at [259, 232] on span at bounding box center [259, 232] width 8 height 8
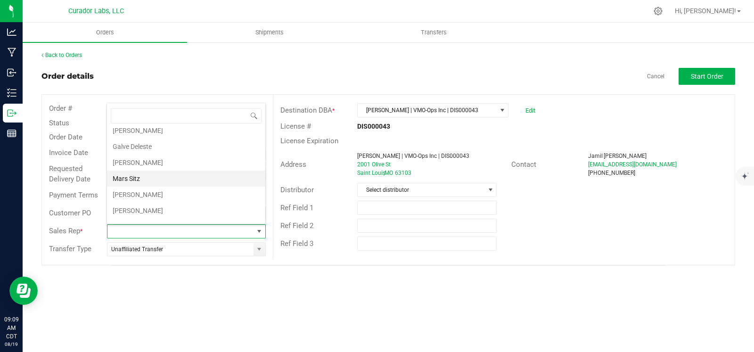
scroll to position [33, 0]
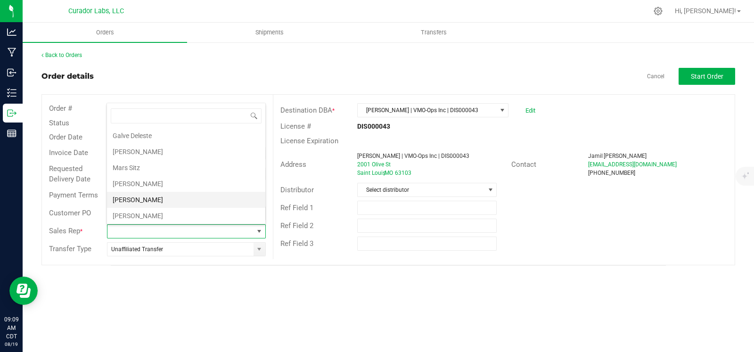
click at [164, 197] on li "[PERSON_NAME]" at bounding box center [186, 200] width 158 height 16
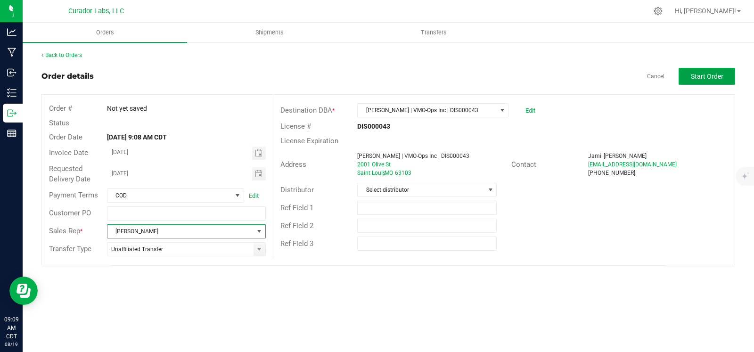
click at [705, 74] on span "Start Order" at bounding box center [707, 77] width 33 height 8
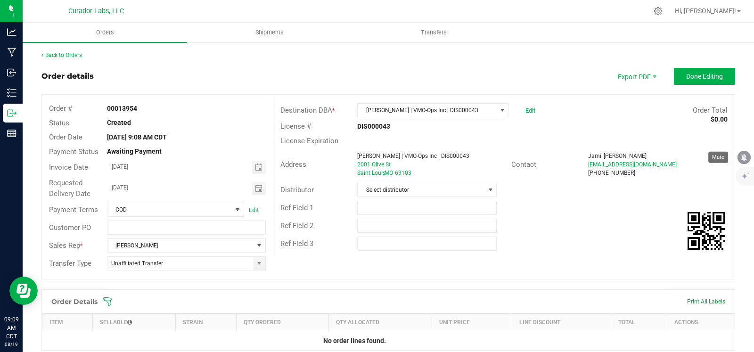
click at [744, 158] on icon "mute" at bounding box center [744, 157] width 6 height 7
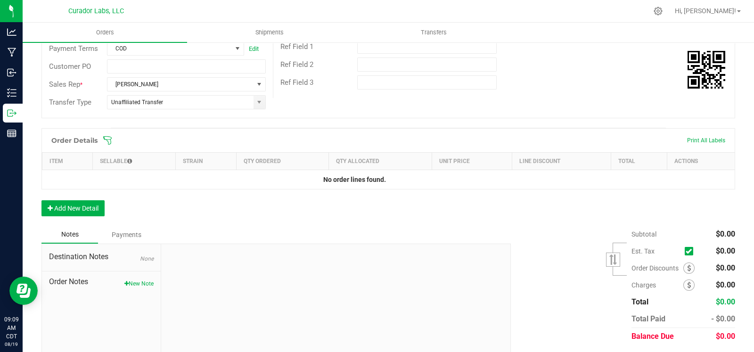
scroll to position [180, 0]
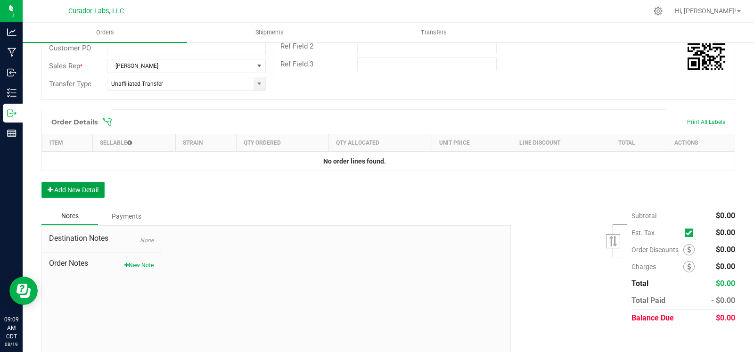
click at [72, 189] on button "Add New Detail" at bounding box center [72, 190] width 63 height 16
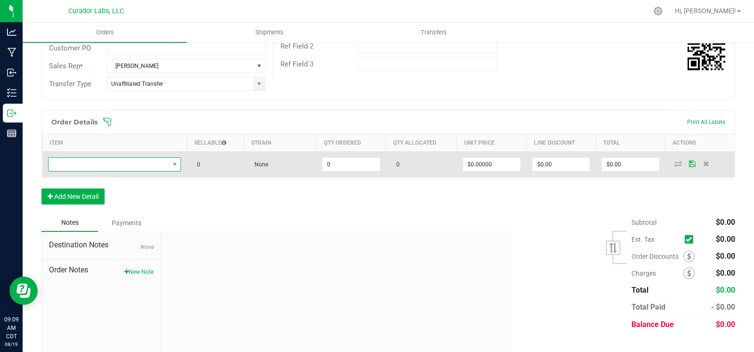
click at [118, 164] on span "NO DATA FOUND" at bounding box center [109, 164] width 121 height 13
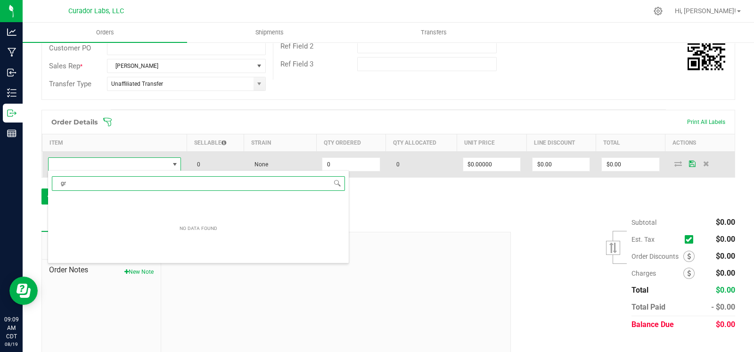
scroll to position [14, 129]
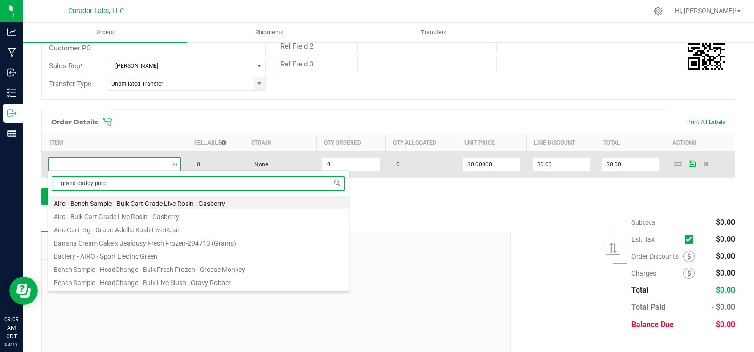
type input "grand daddy purple"
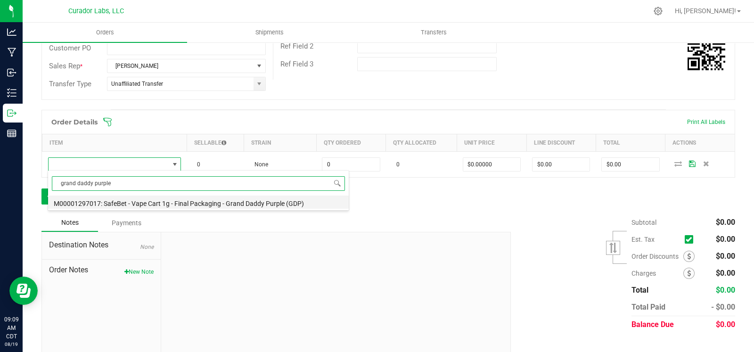
click at [151, 206] on li "M00001297017: SafeBet - Vape Cart 1g - Final Packaging - Grand Daddy Purple (GD…" at bounding box center [198, 202] width 301 height 13
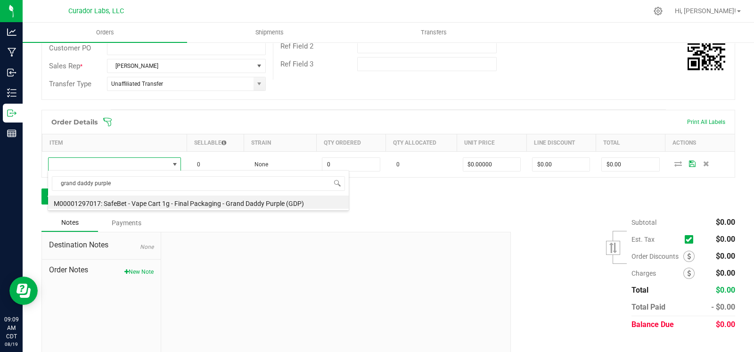
type input "0 ea"
type input "$22.50000"
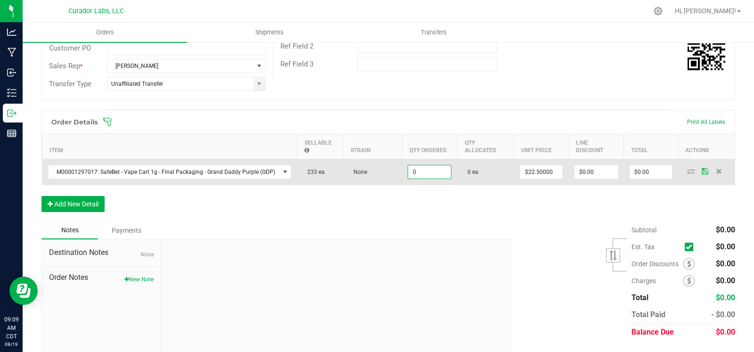
click at [426, 174] on input "0" at bounding box center [429, 171] width 43 height 13
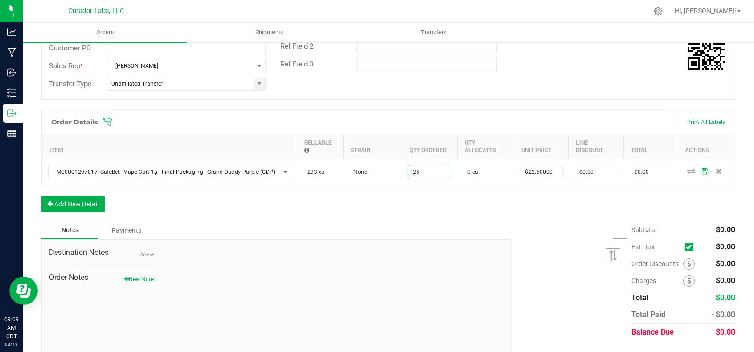
type input "25 ea"
type input "$562.50"
click at [424, 208] on div "Order Details Print All Labels Item Sellable Strain Qty Ordered Qty Allocated U…" at bounding box center [388, 166] width 694 height 112
click at [91, 203] on button "Add New Detail" at bounding box center [72, 204] width 63 height 16
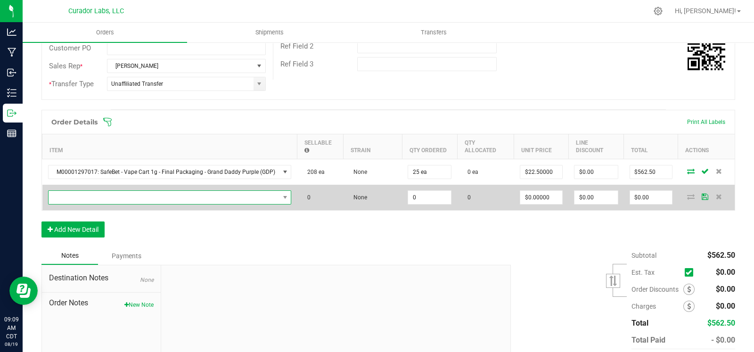
click at [138, 197] on span "NO DATA FOUND" at bounding box center [164, 197] width 231 height 13
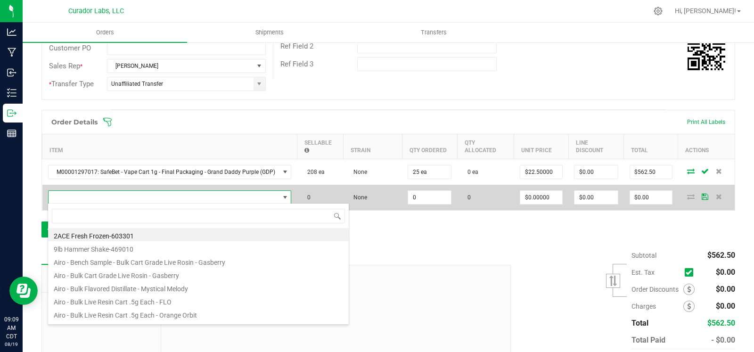
scroll to position [14, 238]
type input "kush stad"
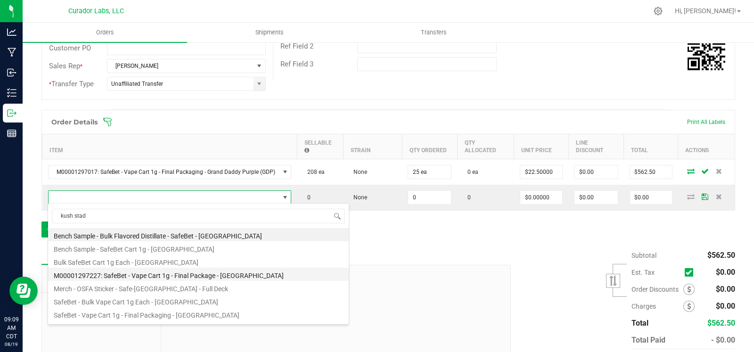
click at [160, 278] on li "M00001297227: SafeBet - Vape Cart 1g - Final Package - Kush Stadium" at bounding box center [198, 274] width 301 height 13
type input "0 ea"
type input "$22.50000"
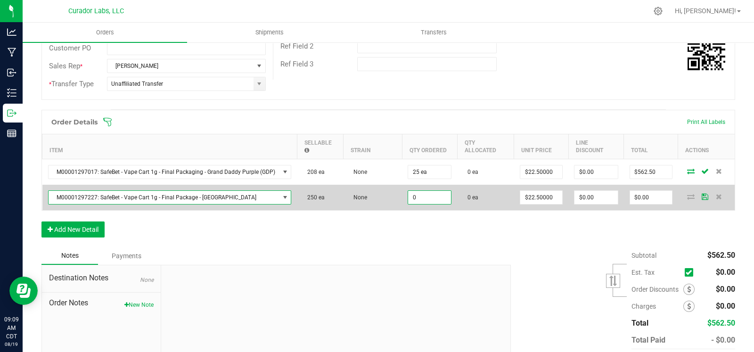
click at [432, 200] on input "0" at bounding box center [429, 197] width 43 height 13
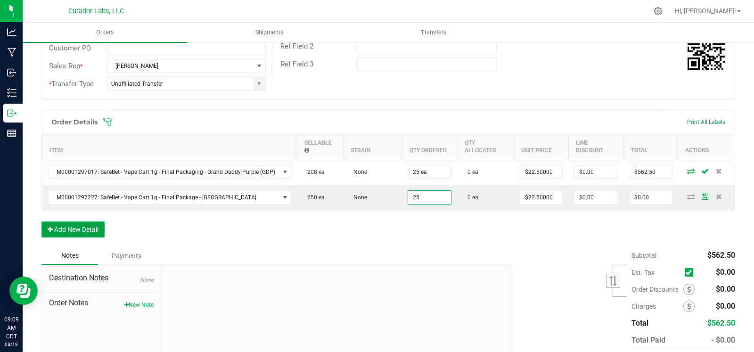
type input "25 ea"
type input "$562.50"
click at [98, 228] on button "Add New Detail" at bounding box center [72, 229] width 63 height 16
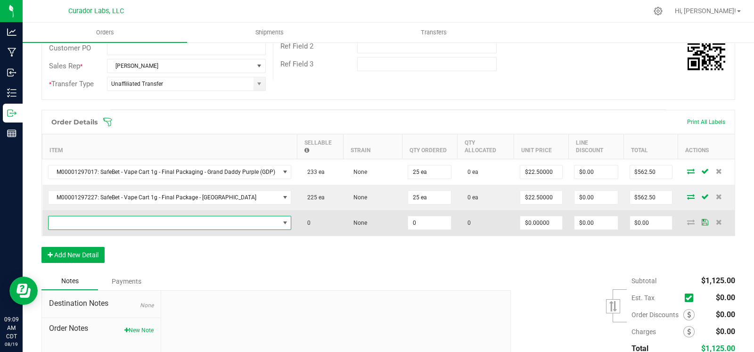
click at [118, 222] on span "NO DATA FOUND" at bounding box center [164, 222] width 231 height 13
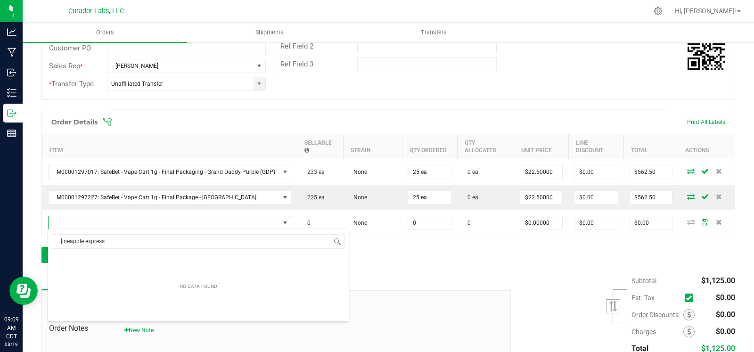
drag, startPoint x: 128, startPoint y: 236, endPoint x: 48, endPoint y: 246, distance: 80.7
click at [37, 240] on body "Analytics Manufacturing Inbound Inventory Outbound Reports 09:09 AM CDT 08/19/2…" at bounding box center [377, 176] width 754 height 352
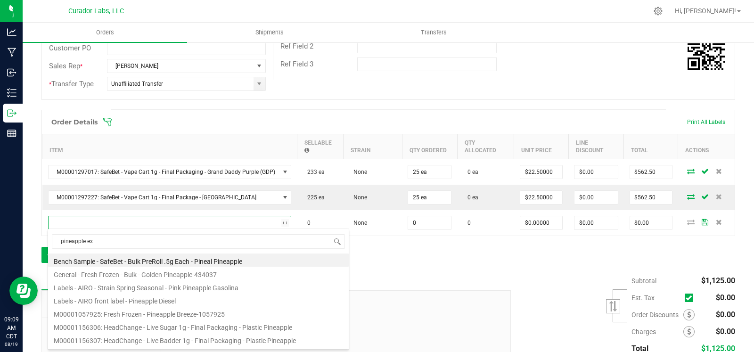
type input "pineapple exp"
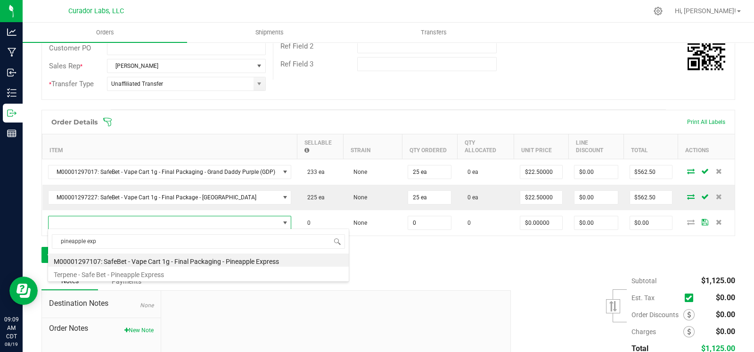
drag, startPoint x: 114, startPoint y: 260, endPoint x: 125, endPoint y: 261, distance: 10.9
click at [117, 261] on li "M00001297107: SafeBet - Vape Cart 1g - Final Packaging - Pineapple Express" at bounding box center [198, 260] width 301 height 13
type input "0 ea"
type input "$22.50000"
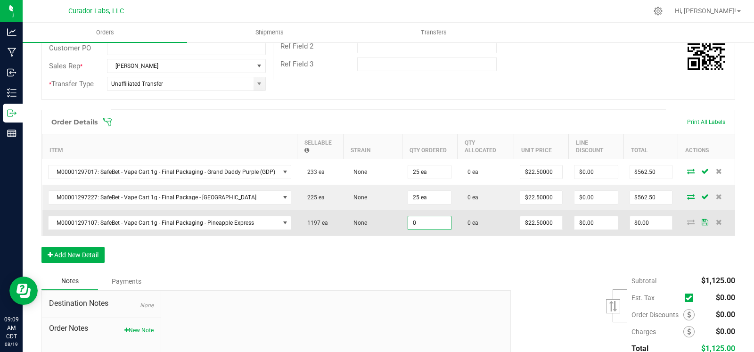
click at [422, 222] on input "0" at bounding box center [429, 222] width 43 height 13
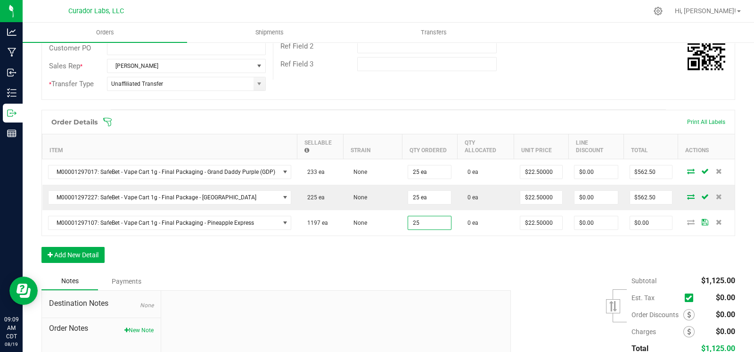
type input "25 ea"
type input "$562.50"
click at [401, 265] on div "Order Details Print All Labels Item Sellable Strain Qty Ordered Qty Allocated U…" at bounding box center [388, 191] width 694 height 163
click at [69, 249] on button "Add New Detail" at bounding box center [72, 255] width 63 height 16
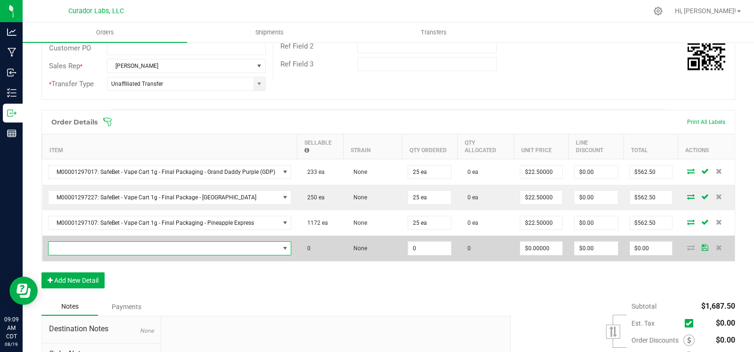
click at [105, 246] on span "NO DATA FOUND" at bounding box center [164, 248] width 231 height 13
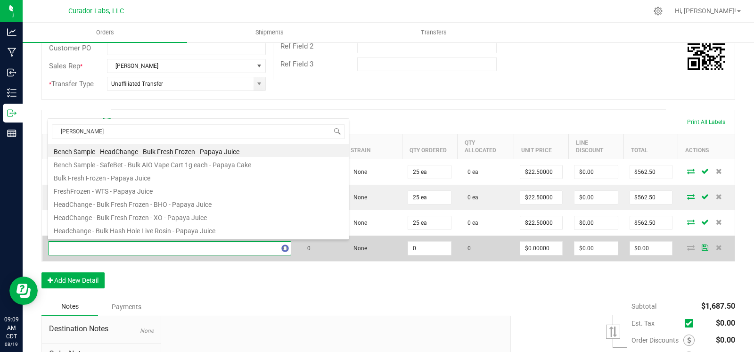
type input "papaya cake"
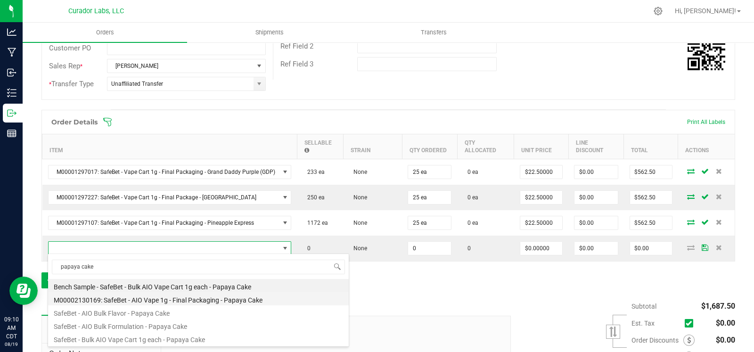
click at [165, 301] on li "M00002130169: SafeBet - AIO Vape 1g - Final Packaging - Papaya Cake" at bounding box center [198, 298] width 301 height 13
type input "0 ea"
type input "$25.00000"
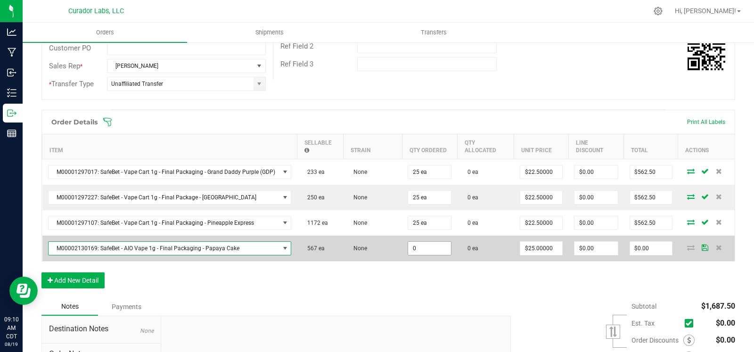
click at [427, 248] on input "0" at bounding box center [429, 248] width 43 height 13
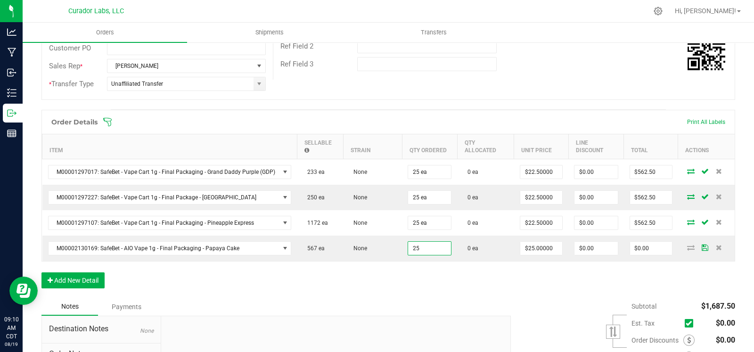
type input "25 ea"
type input "$625.00"
click at [333, 279] on div "Order Details Print All Labels Item Sellable Strain Qty Ordered Qty Allocated U…" at bounding box center [388, 204] width 694 height 188
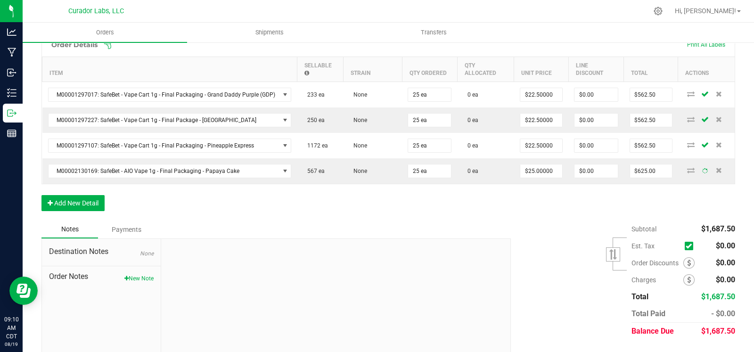
scroll to position [278, 0]
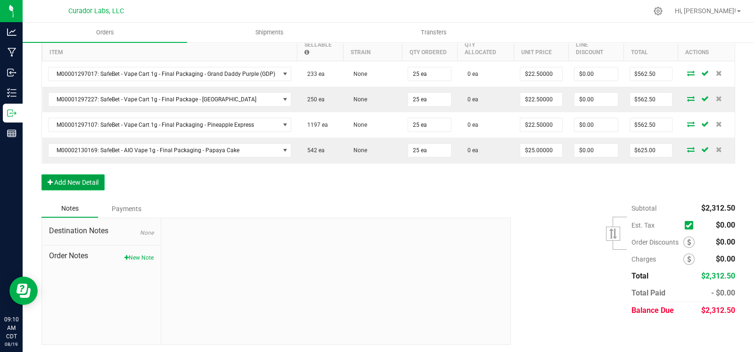
click at [83, 187] on button "Add New Detail" at bounding box center [72, 182] width 63 height 16
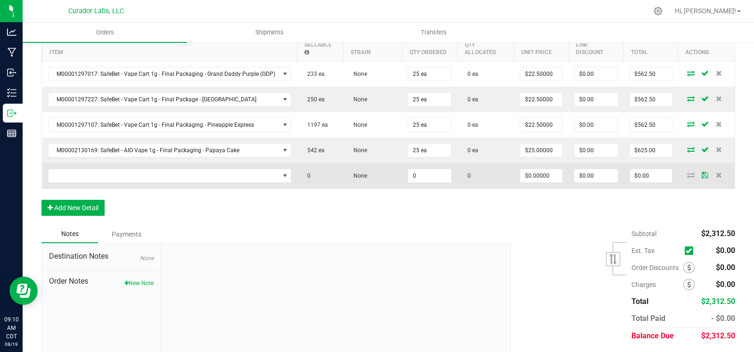
click at [126, 181] on td at bounding box center [169, 175] width 255 height 25
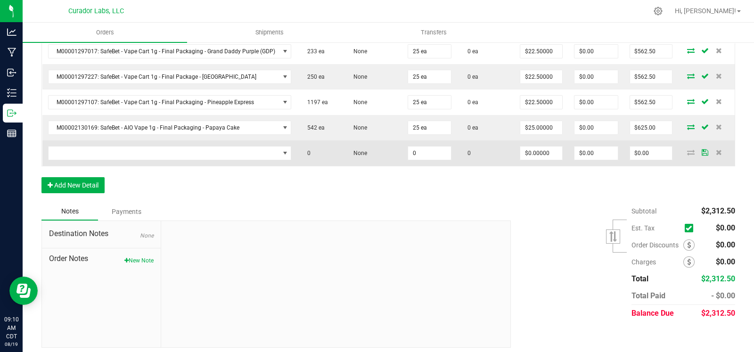
scroll to position [303, 0]
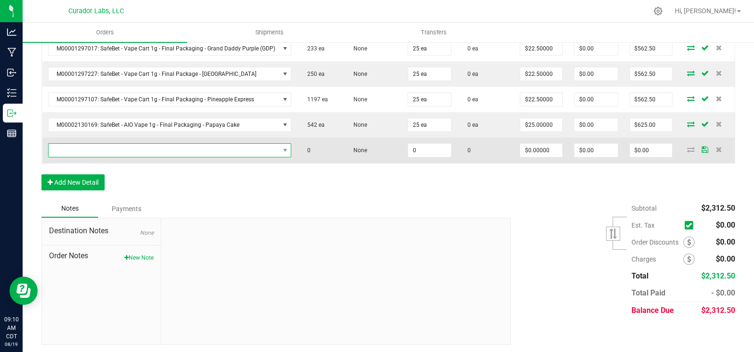
click at [114, 150] on span "NO DATA FOUND" at bounding box center [164, 150] width 231 height 13
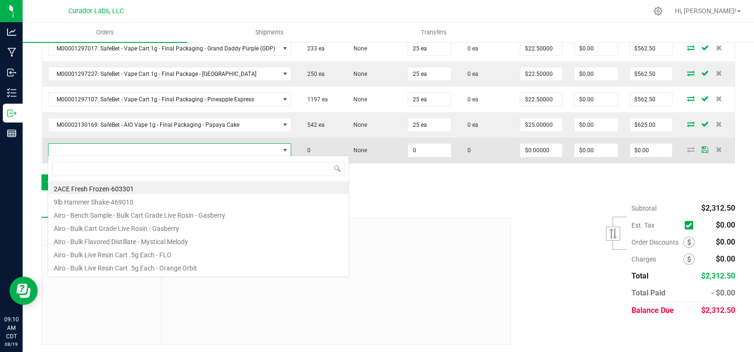
scroll to position [14, 238]
type input "jelly ranch"
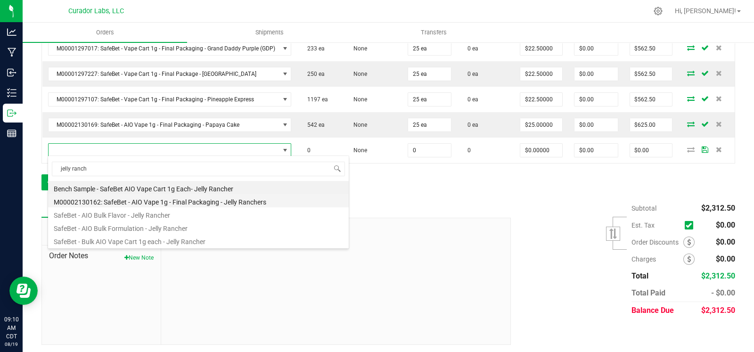
click at [129, 199] on li "M00002130162: SafeBet - AIO Vape 1g - Final Packaging - Jelly Ranchers" at bounding box center [198, 200] width 301 height 13
type input "0 ea"
type input "$25.00000"
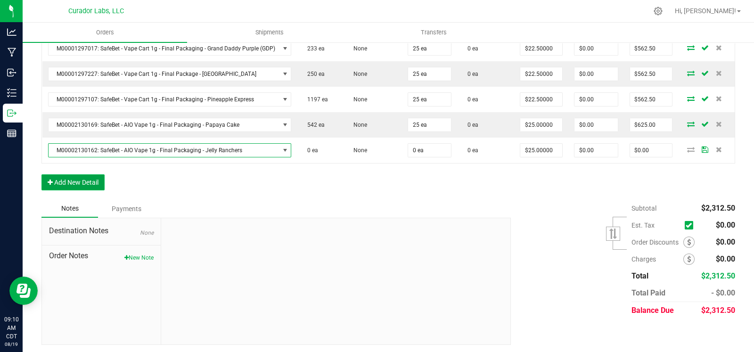
click at [85, 178] on button "Add New Detail" at bounding box center [72, 182] width 63 height 16
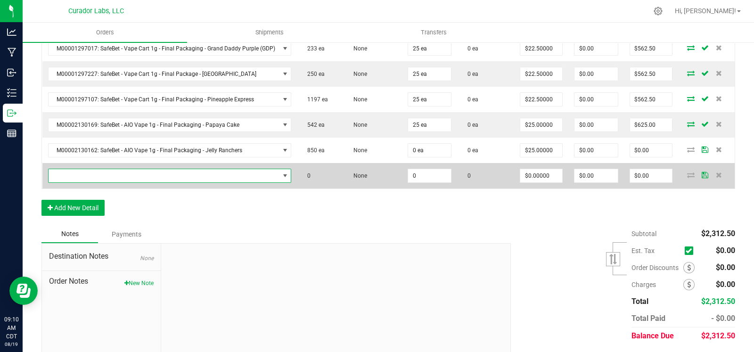
click at [106, 174] on span "NO DATA FOUND" at bounding box center [164, 175] width 231 height 13
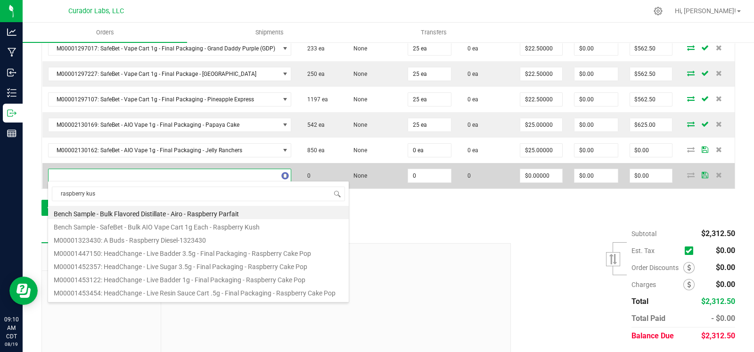
type input "raspberry kush"
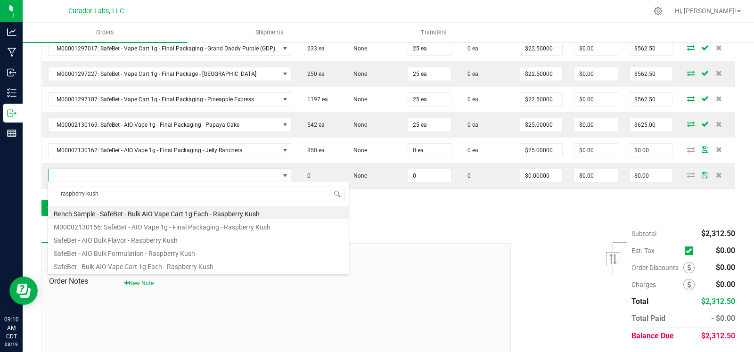
drag, startPoint x: 163, startPoint y: 225, endPoint x: 276, endPoint y: 227, distance: 113.1
click at [163, 226] on li "M00002130156: SafeBet - AIO Vape 1g - Final Packaging - Raspberry Kush" at bounding box center [198, 225] width 301 height 13
type input "0 ea"
type input "$25.00000"
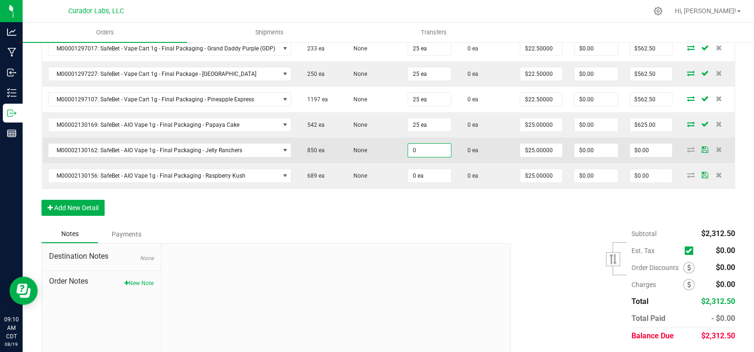
click at [423, 146] on input "0" at bounding box center [429, 150] width 43 height 13
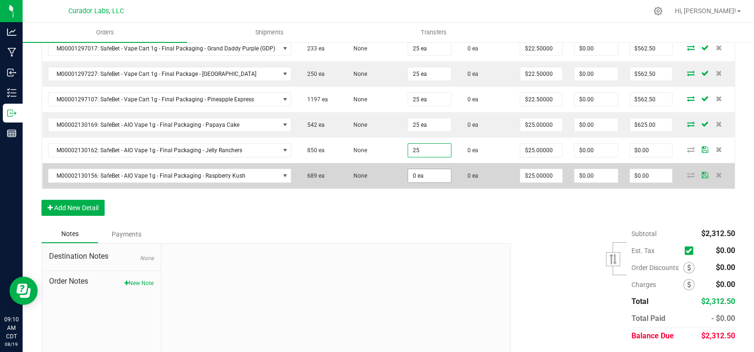
type input "25 ea"
type input "$625.00"
click at [428, 172] on input "0" at bounding box center [429, 175] width 43 height 13
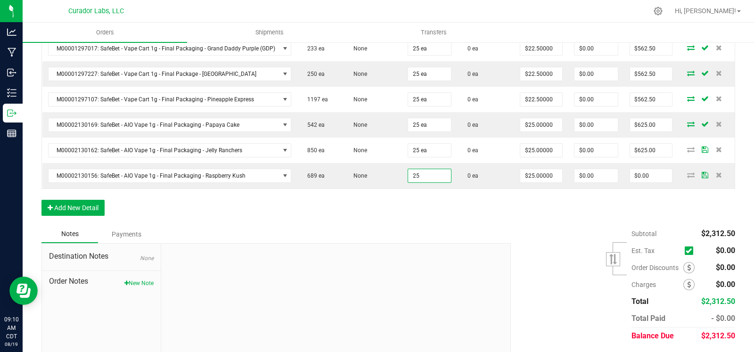
type input "25 ea"
type input "$625.00"
drag, startPoint x: 412, startPoint y: 211, endPoint x: 408, endPoint y: 212, distance: 4.7
click at [412, 212] on div "Order Details Print All Labels Item Sellable Strain Qty Ordered Qty Allocated U…" at bounding box center [388, 105] width 694 height 239
click at [71, 205] on button "Add New Detail" at bounding box center [72, 208] width 63 height 16
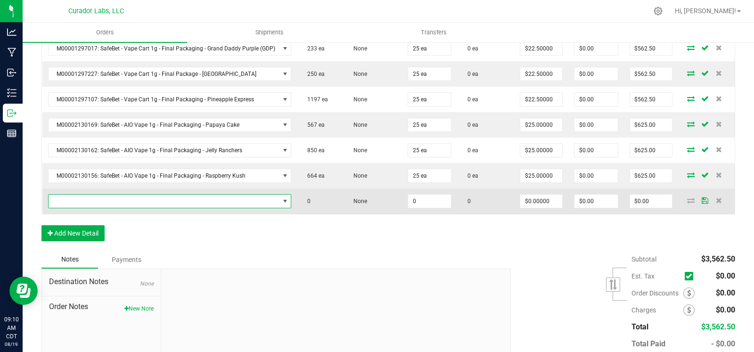
click at [87, 204] on span "NO DATA FOUND" at bounding box center [164, 201] width 231 height 13
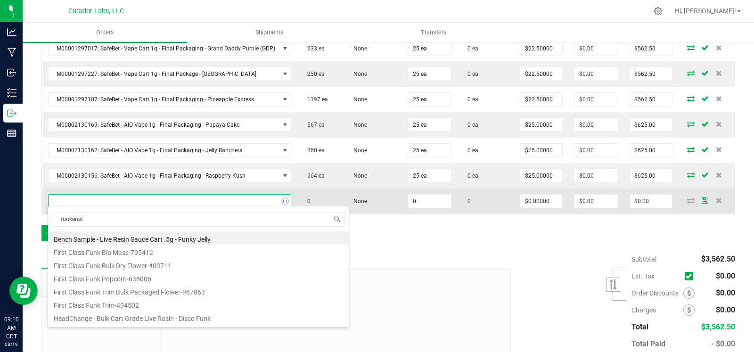
type input "funkenste"
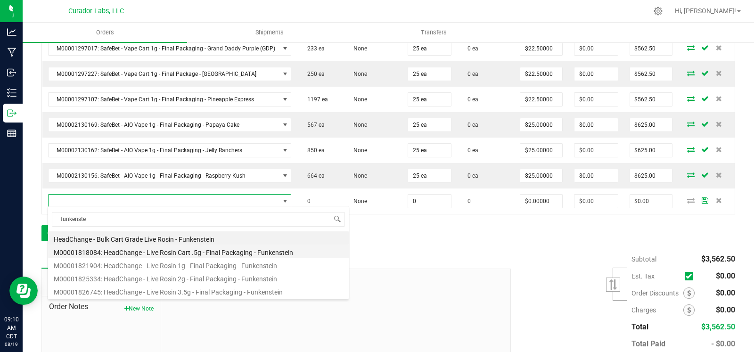
click at [211, 252] on li "M00001818084: HeadChange - Live Rosin Cart .5g - Final Packaging - Funkenstein" at bounding box center [198, 251] width 301 height 13
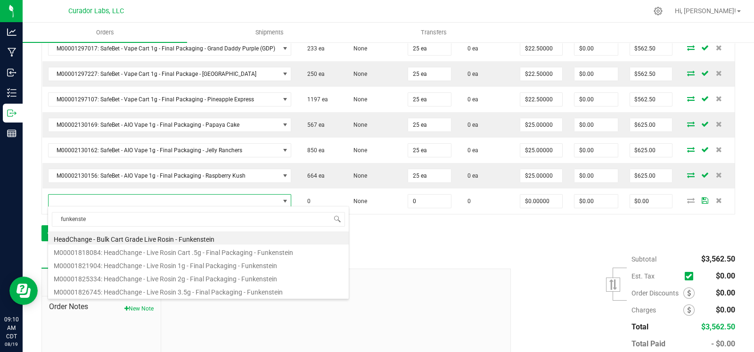
type input "0 ea"
type input "$27.50000"
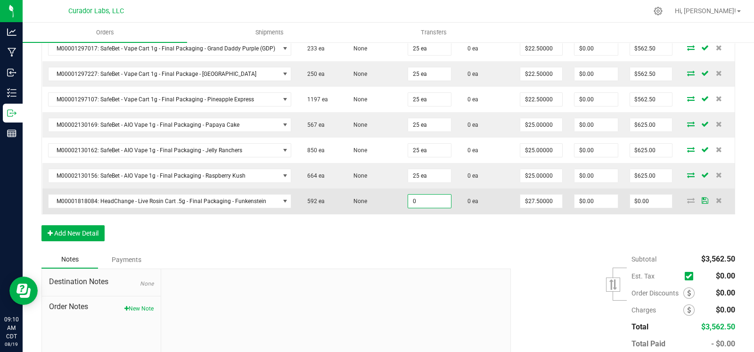
click at [427, 198] on input "0" at bounding box center [429, 201] width 43 height 13
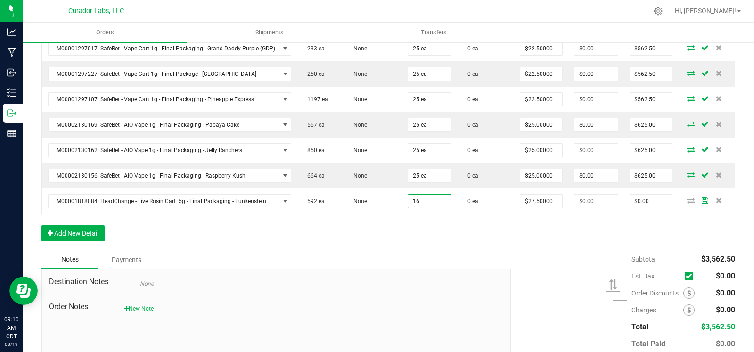
type input "16 ea"
type input "$440.00"
click at [406, 237] on div "Order Details Print All Labels Item Sellable Strain Qty Ordered Qty Allocated U…" at bounding box center [388, 118] width 694 height 264
click at [64, 227] on button "Add New Detail" at bounding box center [72, 233] width 63 height 16
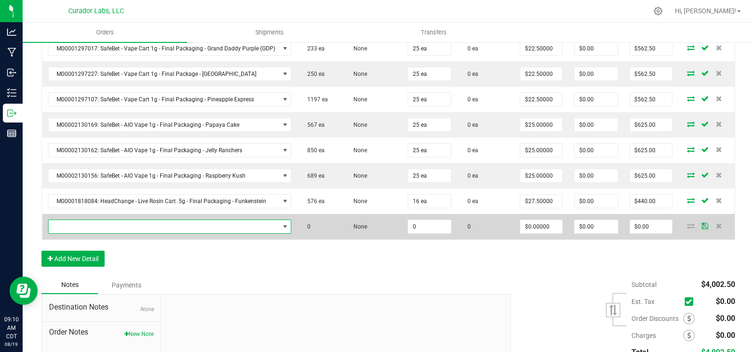
click at [78, 220] on span "NO DATA FOUND" at bounding box center [164, 226] width 231 height 13
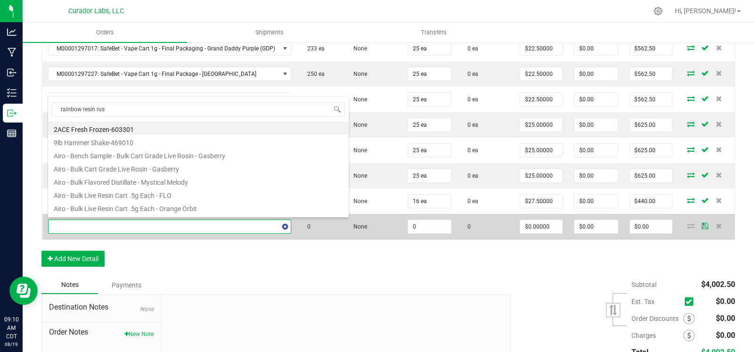
type input "rainbow resin rush"
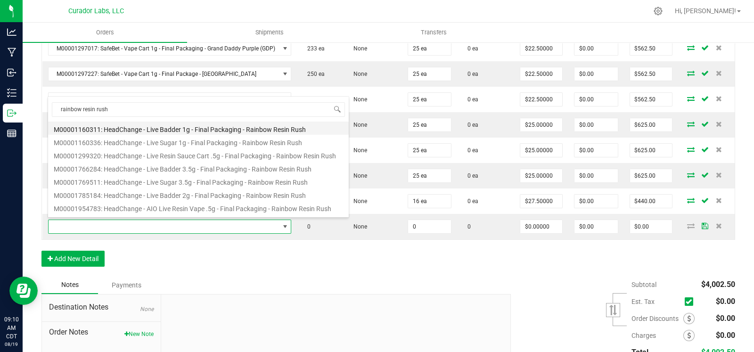
click at [144, 131] on li "M00001160311: HeadChange - Live Badder 1g - Final Packaging - Rainbow Resin Rush" at bounding box center [198, 128] width 301 height 13
type input "0 ea"
type input "$25.00000"
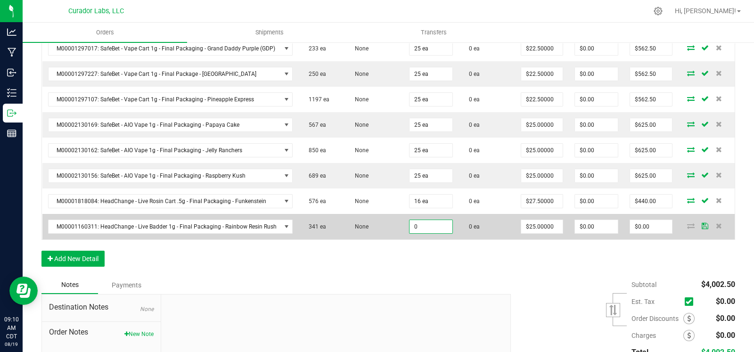
click at [429, 229] on input "0" at bounding box center [431, 226] width 42 height 13
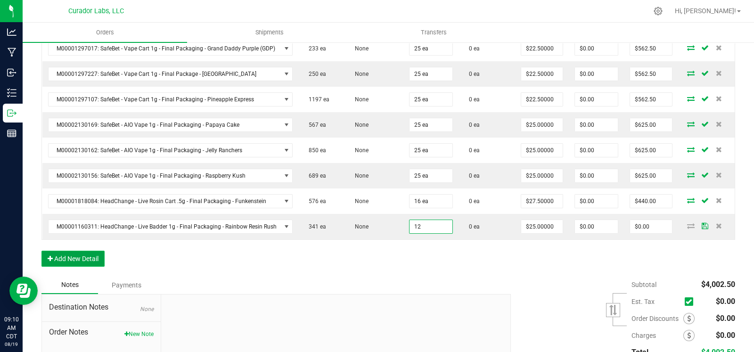
type input "12 ea"
type input "$300.00"
click at [80, 258] on button "Add New Detail" at bounding box center [72, 259] width 63 height 16
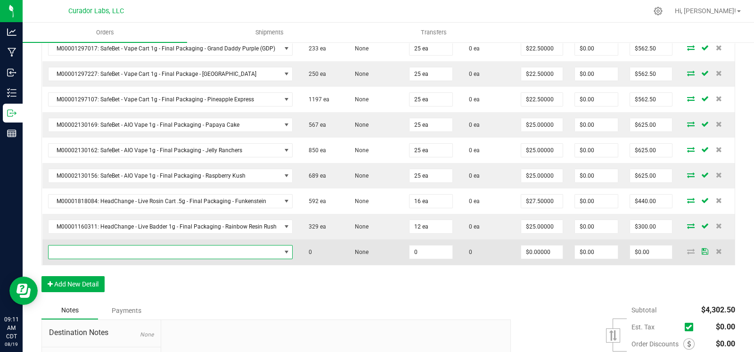
click at [94, 247] on span "NO DATA FOUND" at bounding box center [165, 252] width 232 height 13
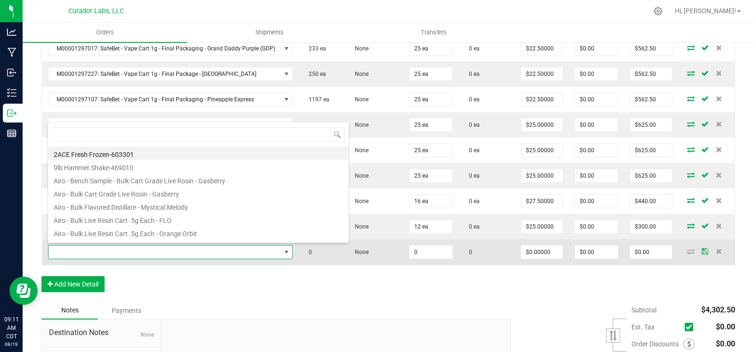
scroll to position [14, 240]
type input "lemonji"
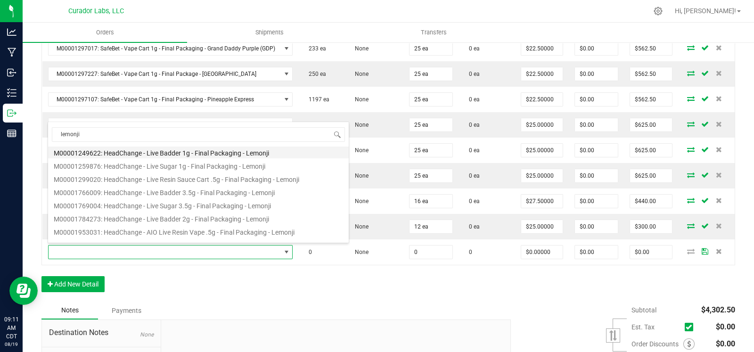
scroll to position [0, 0]
click at [173, 154] on li "M00001249622: HeadChange - Live Badder 1g - Final Packaging - Lemonji" at bounding box center [198, 153] width 301 height 13
type input "0 ea"
type input "$25.00000"
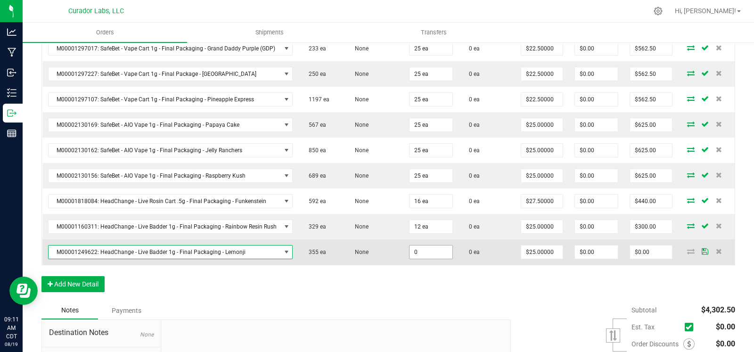
click at [418, 251] on input "0" at bounding box center [431, 252] width 42 height 13
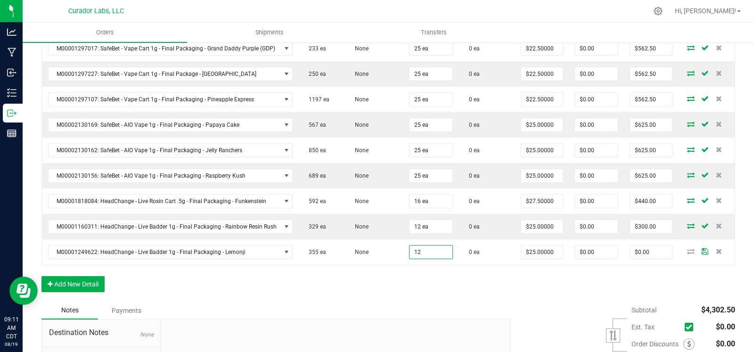
type input "12 ea"
type input "$300.00"
click at [424, 277] on div "Order Details Print All Labels Item Sellable Strain Qty Ordered Qty Allocated U…" at bounding box center [388, 143] width 694 height 315
click at [82, 285] on button "Add New Detail" at bounding box center [72, 284] width 63 height 16
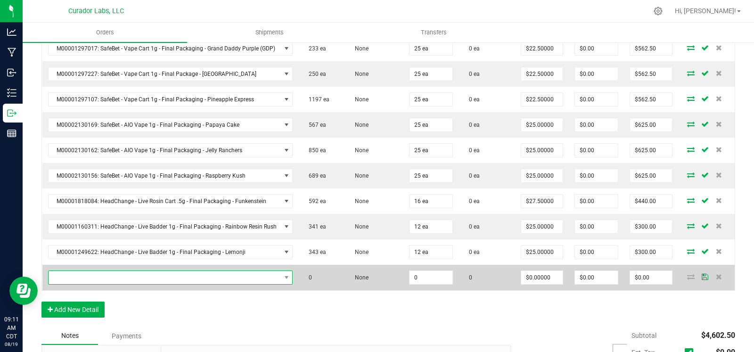
click at [103, 272] on span "NO DATA FOUND" at bounding box center [165, 277] width 232 height 13
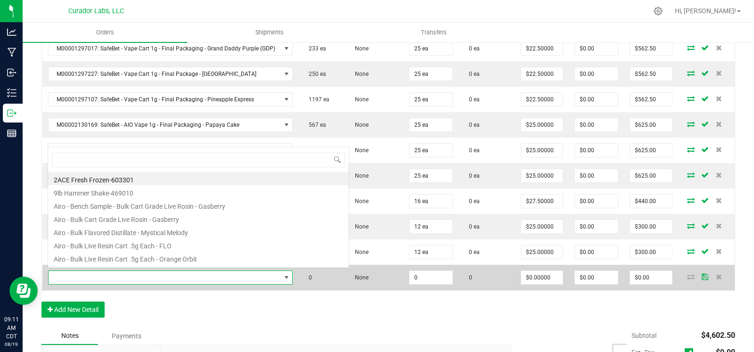
scroll to position [14, 240]
type input "galaxy gush"
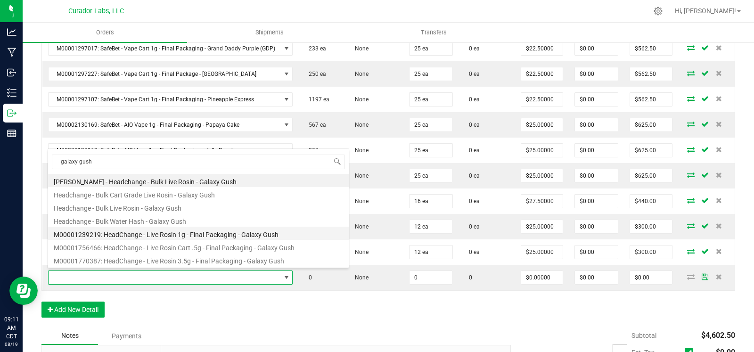
click at [193, 236] on li "M00001239219: HeadChange - Live Rosin 1g - Final Packaging - Galaxy Gush" at bounding box center [198, 233] width 301 height 13
type input "0 ea"
type input "$32.50000"
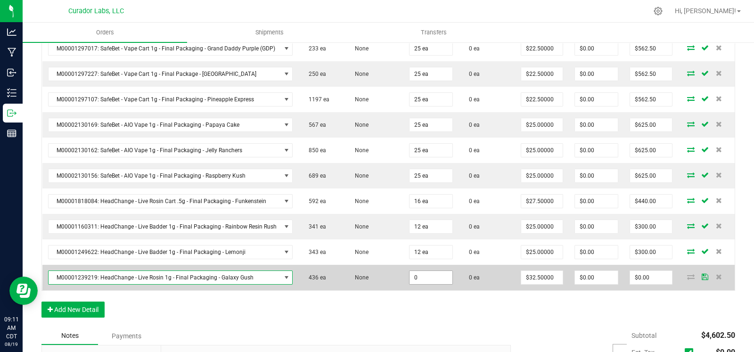
click at [429, 278] on input "0" at bounding box center [431, 277] width 42 height 13
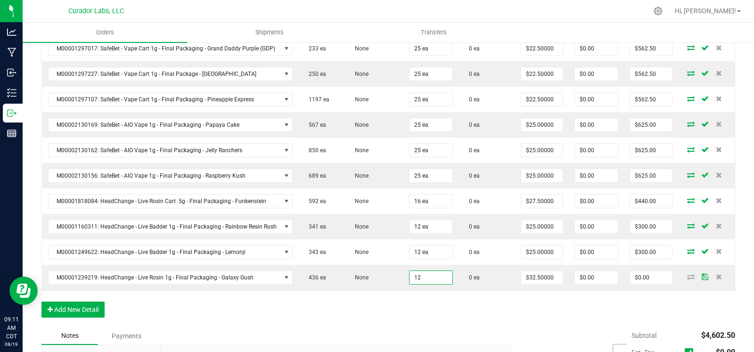
type input "12 ea"
type input "$390.00"
drag, startPoint x: 336, startPoint y: 304, endPoint x: 110, endPoint y: 305, distance: 225.3
click at [329, 304] on div "Order Details Print All Labels Item Sellable Strain Qty Ordered Qty Allocated U…" at bounding box center [388, 156] width 694 height 341
click at [81, 307] on button "Add New Detail" at bounding box center [72, 310] width 63 height 16
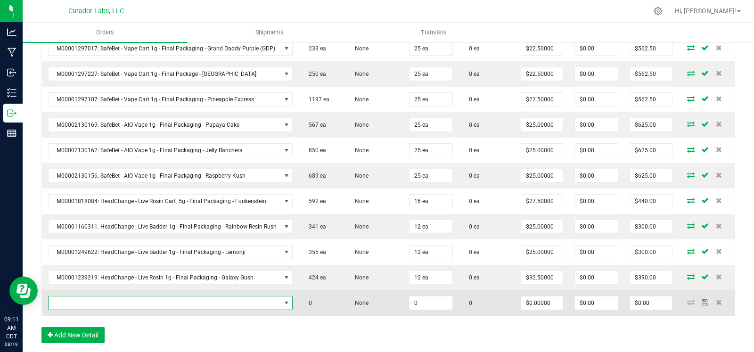
click at [98, 297] on span "NO DATA FOUND" at bounding box center [165, 302] width 232 height 13
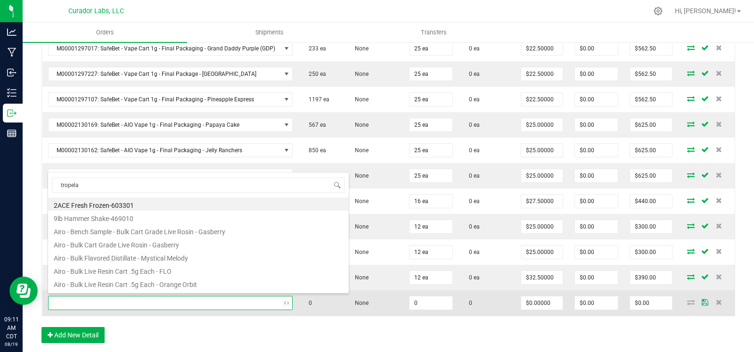
type input "tropelat"
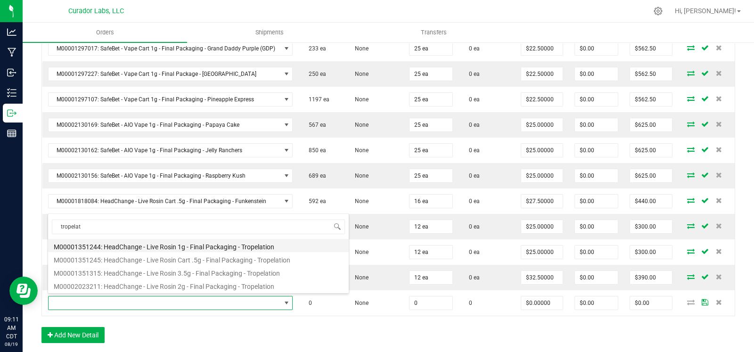
click at [159, 248] on li "M00001351244: HeadChange - Live Rosin 1g - Final Packaging - Tropelation" at bounding box center [198, 245] width 301 height 13
type input "0 ea"
type input "$32.50000"
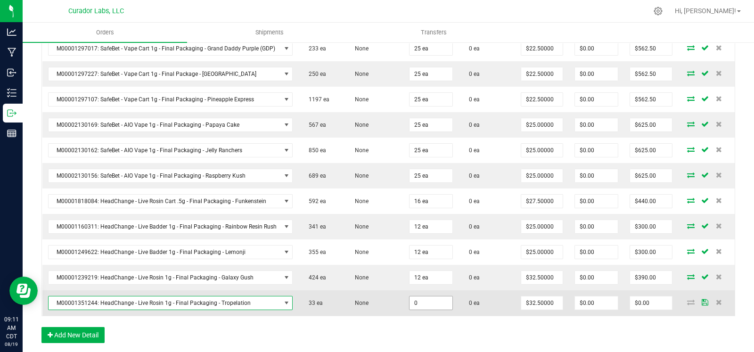
click at [422, 304] on input "0" at bounding box center [431, 302] width 42 height 13
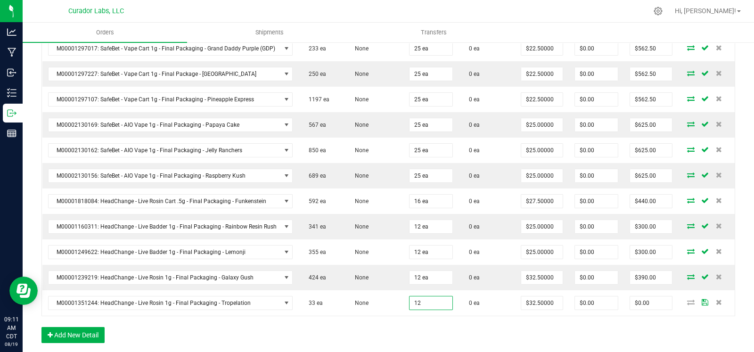
type input "12 ea"
type input "$390.00"
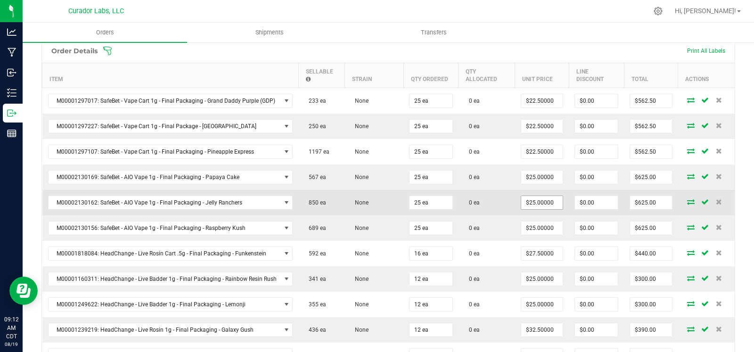
scroll to position [261, 0]
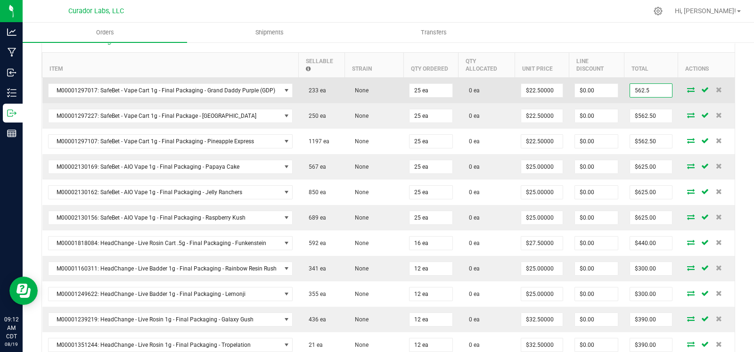
click at [641, 86] on input "562.5" at bounding box center [651, 90] width 42 height 13
drag, startPoint x: 638, startPoint y: 85, endPoint x: 610, endPoint y: 85, distance: 28.3
click at [610, 85] on outbound-order-line-row "M00001297017: SafeBet - Vape Cart 1g - Final Packaging - Grand Daddy Purple (GD…" at bounding box center [388, 91] width 693 height 26
click at [638, 89] on input "450" at bounding box center [651, 90] width 42 height 13
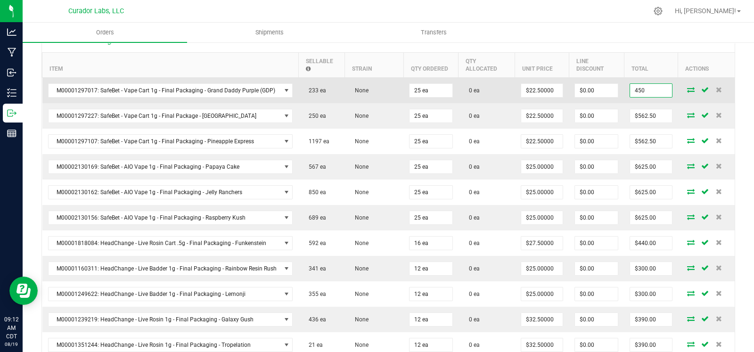
click at [638, 89] on input "450" at bounding box center [651, 90] width 42 height 13
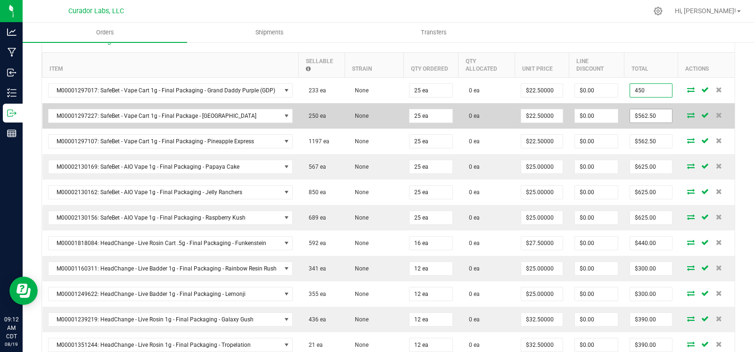
type input "450"
type input "$18.00000"
type input "$450.00"
click at [651, 116] on input "562.5" at bounding box center [651, 115] width 42 height 13
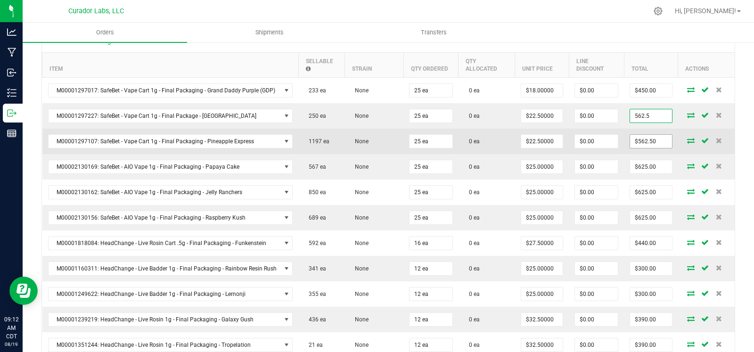
paste input "450"
type input "450"
type input "$18.00000"
type input "$450.00"
click at [643, 138] on input "562.5" at bounding box center [651, 141] width 42 height 13
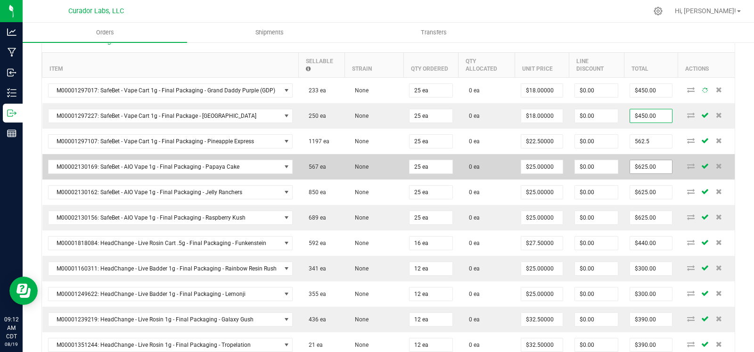
paste input "450"
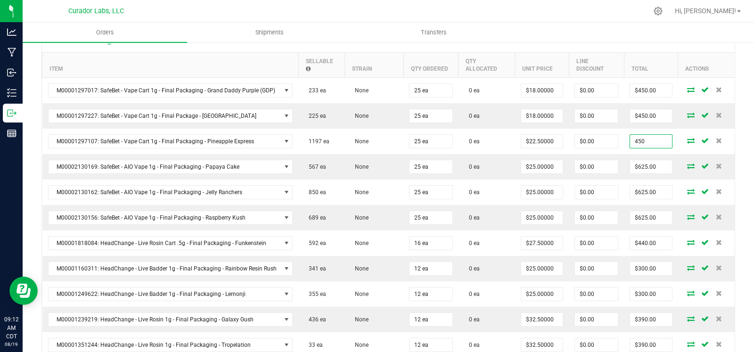
type input "450"
type input "$18.00000"
type input "$450.00"
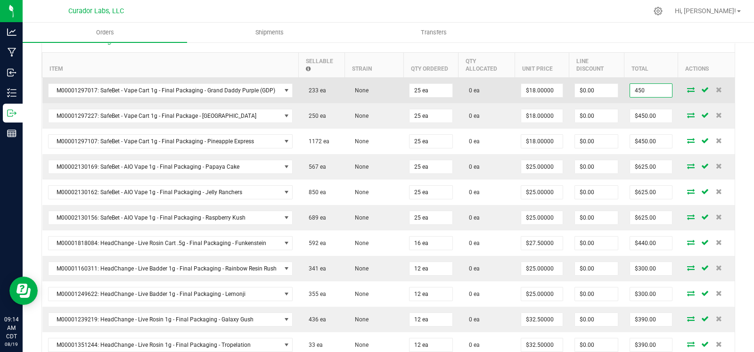
click at [643, 91] on input "450" at bounding box center [651, 90] width 42 height 13
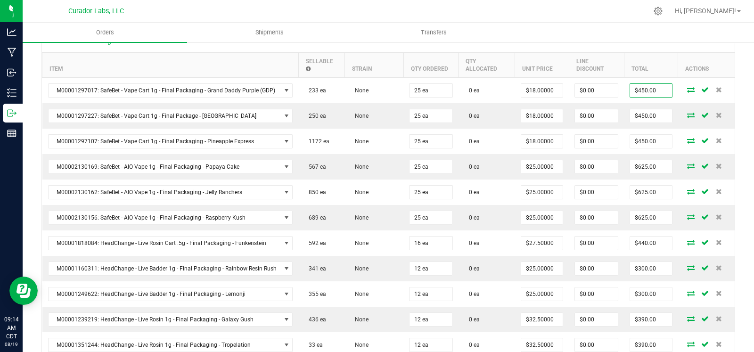
type input "450"
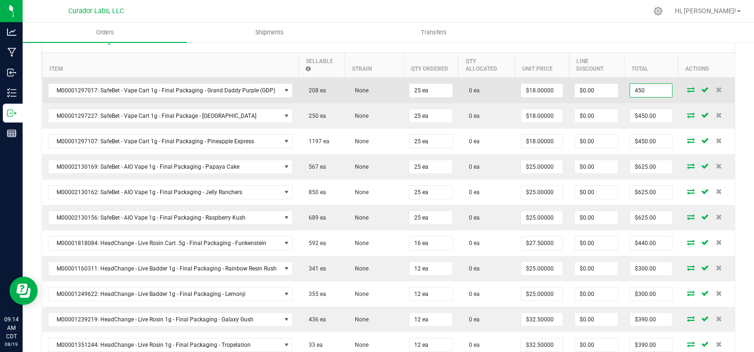
click at [643, 86] on input "450" at bounding box center [651, 90] width 42 height 13
click at [643, 86] on input "562.5" at bounding box center [651, 90] width 42 height 13
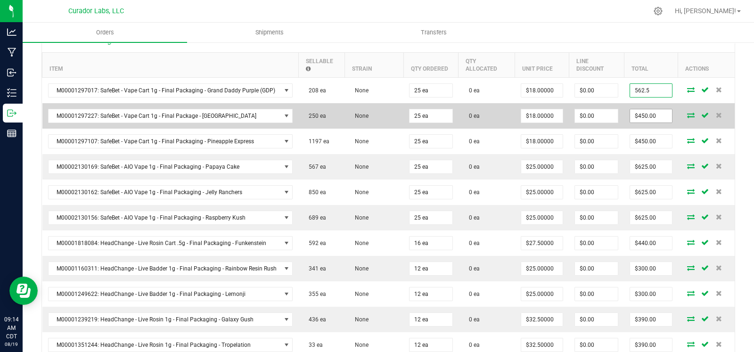
type input "562.5"
type input "450"
type input "$22.50000"
type input "$562.50"
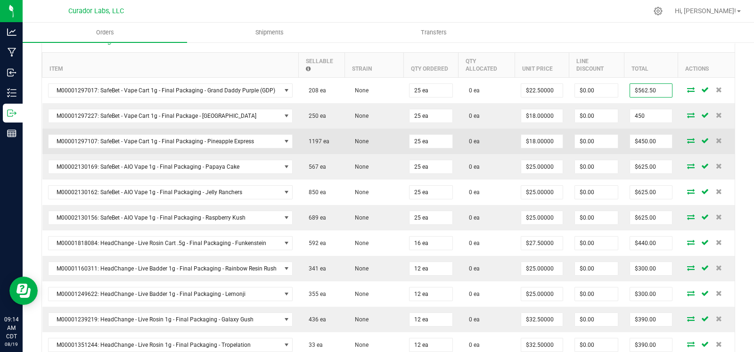
drag, startPoint x: 643, startPoint y: 114, endPoint x: 644, endPoint y: 131, distance: 17.0
click at [643, 115] on input "450" at bounding box center [651, 115] width 42 height 13
paste input "562.5"
type input "562.5"
type input "$22.50000"
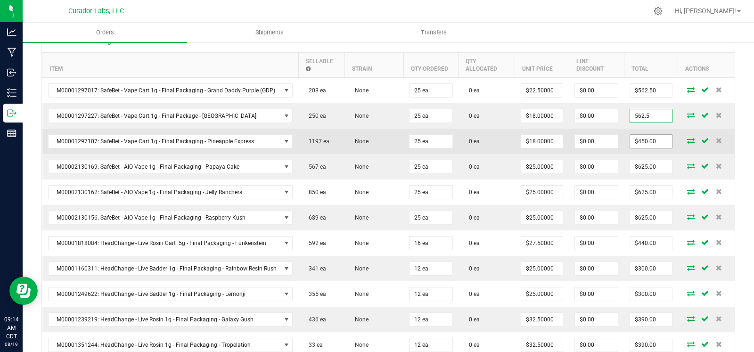
type input "$562.50"
click at [643, 138] on input "450" at bounding box center [651, 141] width 42 height 13
paste input "562.5"
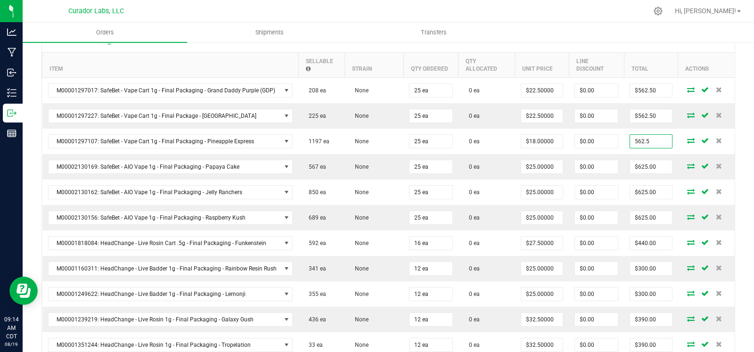
type input "562.5"
type input "$22.50000"
type input "$562.50"
click at [660, 32] on ul "Orders Shipments Transfers" at bounding box center [400, 33] width 754 height 20
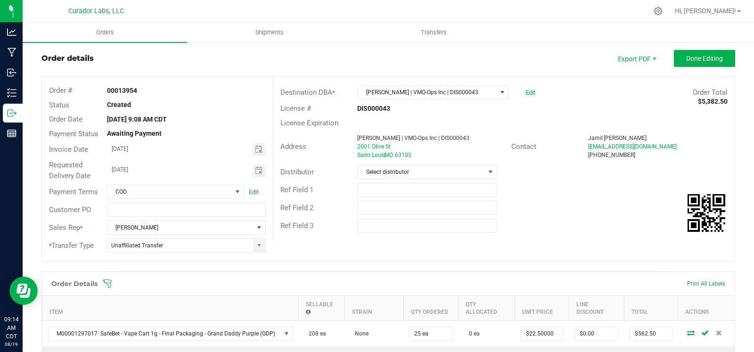
scroll to position [0, 0]
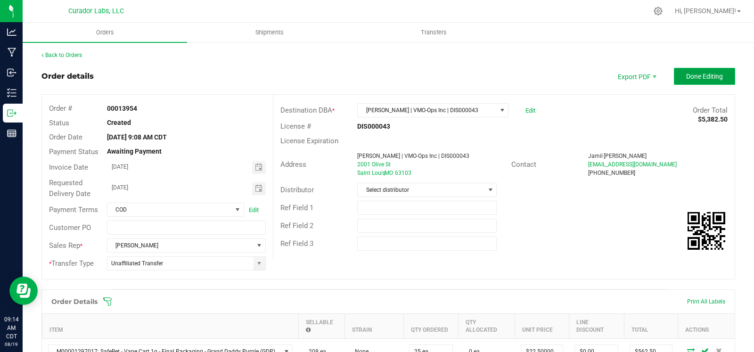
click at [688, 75] on span "Done Editing" at bounding box center [704, 77] width 37 height 8
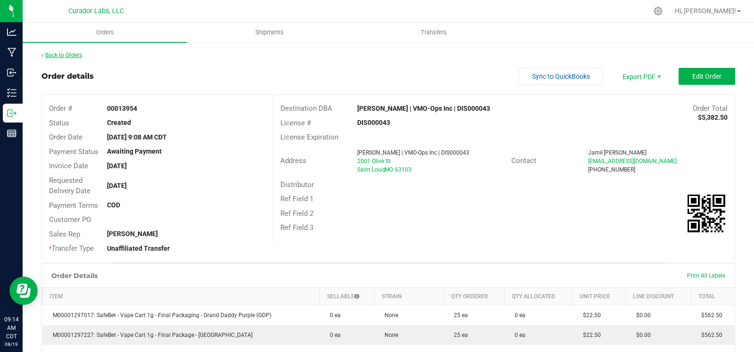
click at [70, 55] on link "Back to Orders" at bounding box center [61, 55] width 41 height 7
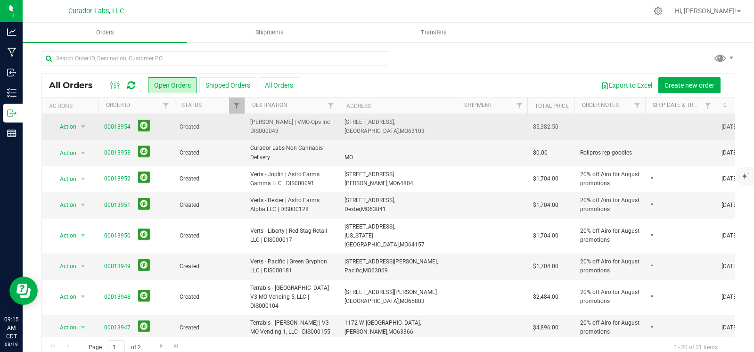
drag, startPoint x: 283, startPoint y: 130, endPoint x: 238, endPoint y: 123, distance: 45.3
click at [238, 123] on tr "Action Action Cancel order Change facility Clone order Edit order Mark as fully…" at bounding box center [508, 127] width 933 height 26
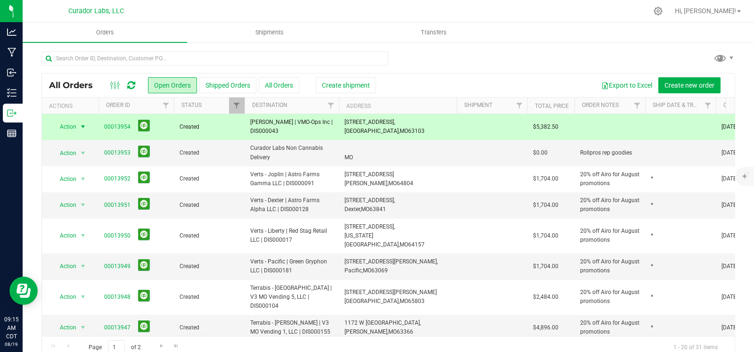
copy tr "[PERSON_NAME] | VMO-Ops Inc | DIS000043"
drag, startPoint x: 405, startPoint y: 133, endPoint x: 340, endPoint y: 124, distance: 65.6
click at [340, 124] on td "2001 Olive St, Saint Louis, MO 63103" at bounding box center [398, 127] width 118 height 26
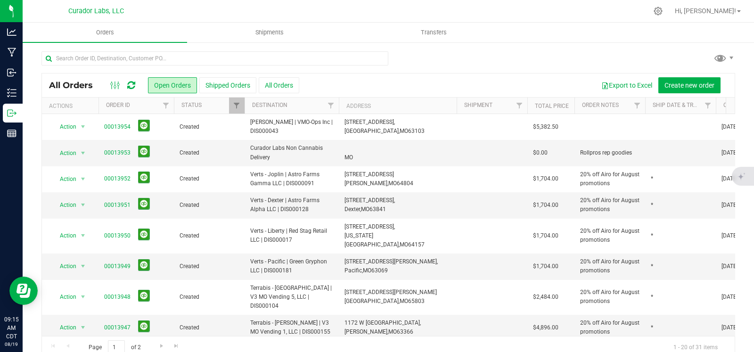
copy span "2001 Olive St, Saint Louis, MO 63103"
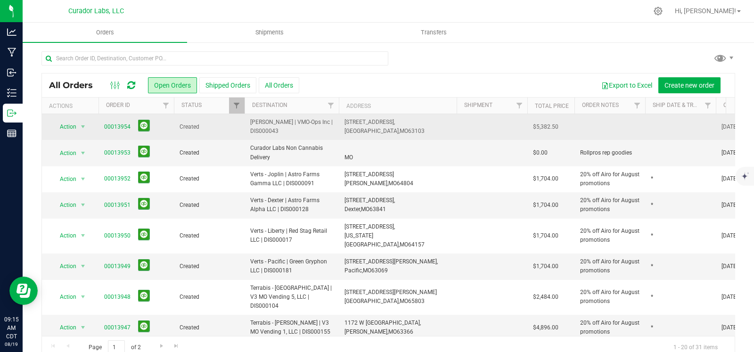
drag, startPoint x: 284, startPoint y: 128, endPoint x: 242, endPoint y: 124, distance: 42.2
click at [242, 124] on tr "Action Action Cancel order Change facility Clone order Edit order Mark as fully…" at bounding box center [508, 127] width 933 height 26
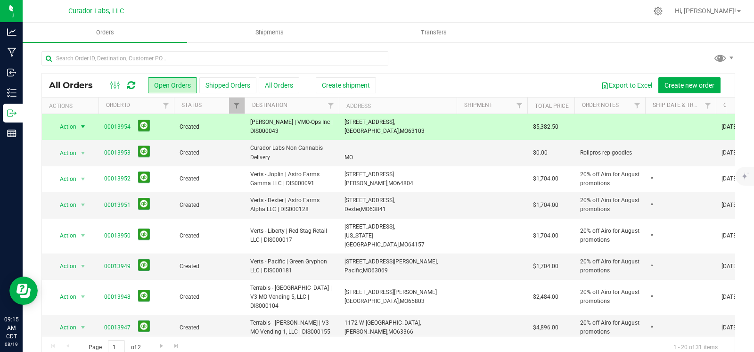
copy tr "[PERSON_NAME] | VMO-Ops Inc | DIS000043"
drag, startPoint x: 120, startPoint y: 126, endPoint x: 100, endPoint y: 126, distance: 19.8
click at [100, 126] on td "00013954" at bounding box center [135, 127] width 75 height 26
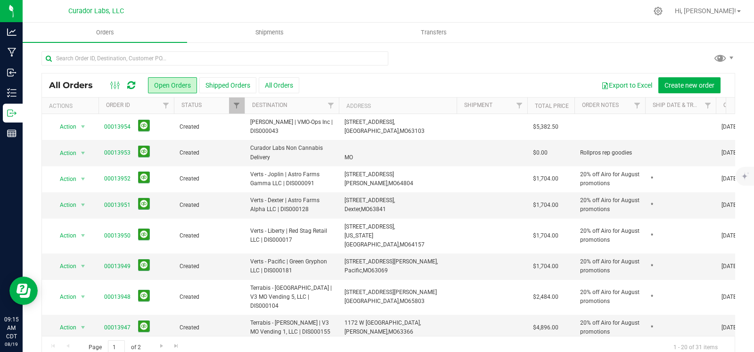
copy link "00013954"
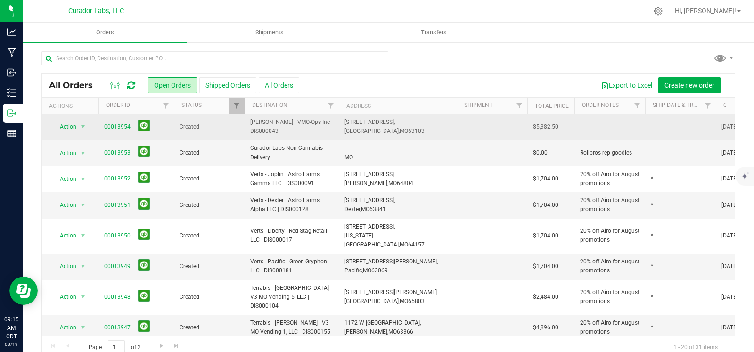
click at [558, 123] on td "$5,382.50" at bounding box center [550, 127] width 47 height 26
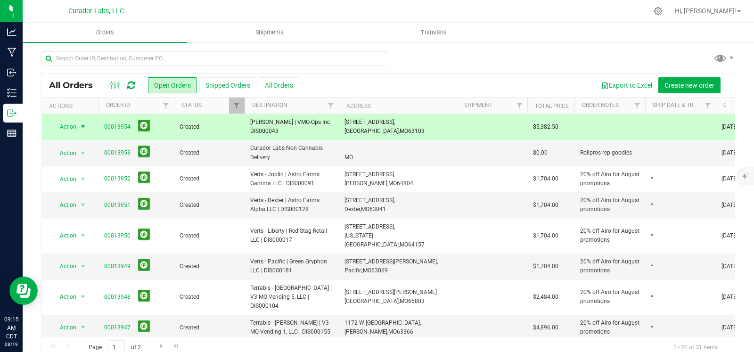
click at [558, 123] on td "$5,382.50" at bounding box center [550, 127] width 47 height 26
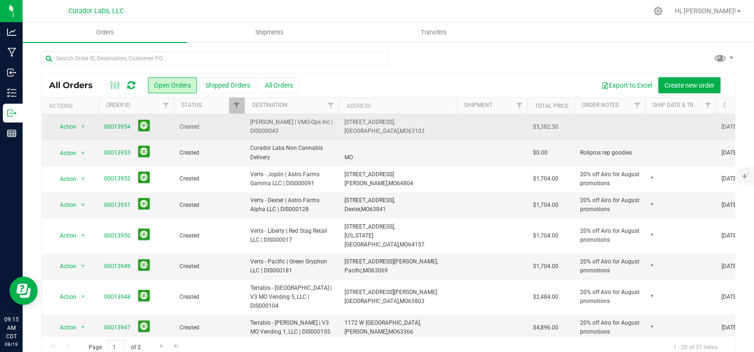
click at [545, 126] on span "$5,382.50" at bounding box center [545, 127] width 25 height 9
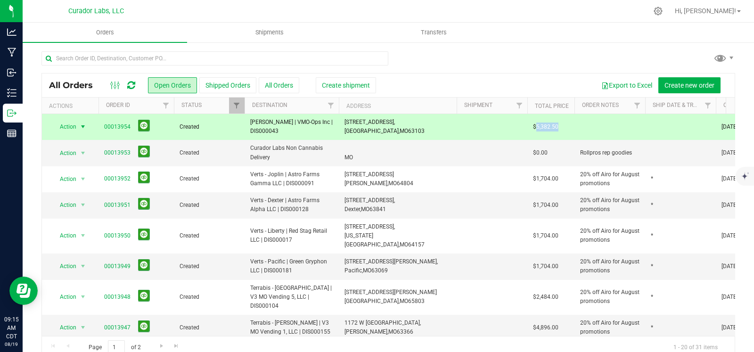
click at [545, 126] on span "$5,382.50" at bounding box center [545, 127] width 25 height 9
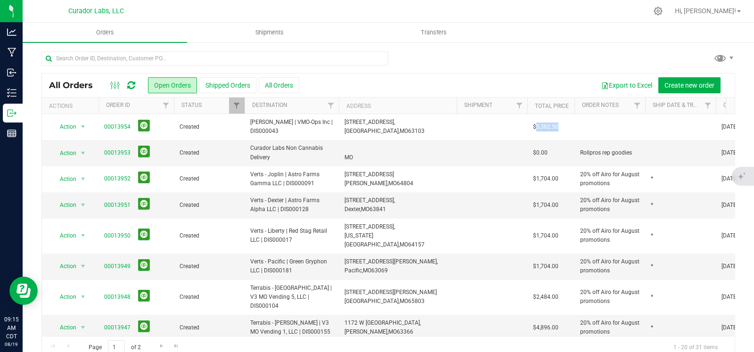
copy span "5,382.50"
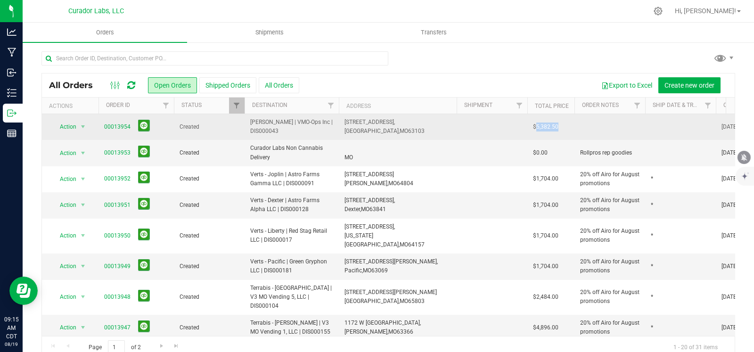
click at [668, 128] on td at bounding box center [680, 127] width 71 height 26
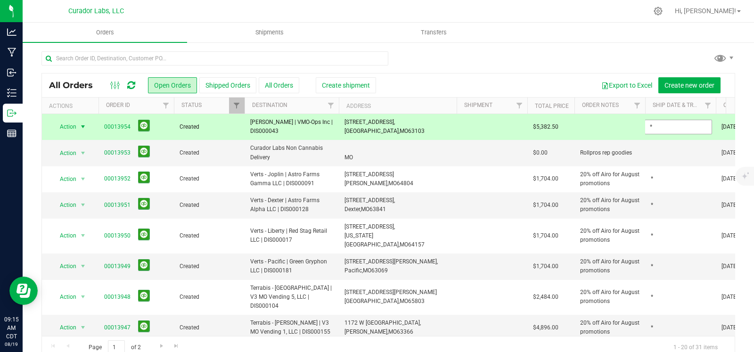
type input "*"
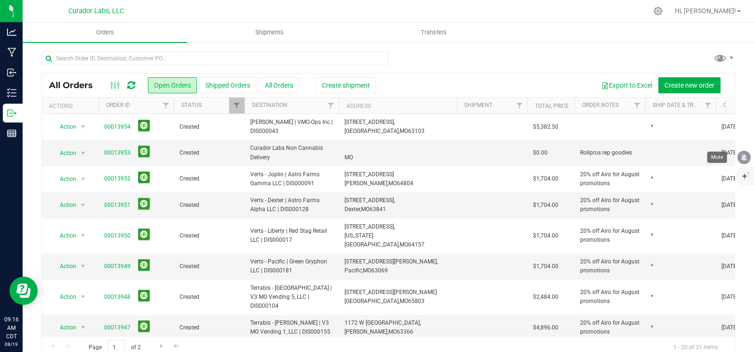
click at [741, 156] on icon "mute" at bounding box center [744, 157] width 8 height 8
click at [120, 149] on link "00013953" at bounding box center [117, 152] width 26 height 9
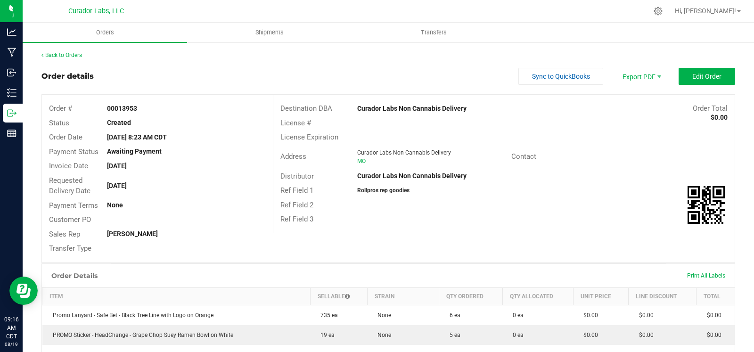
click at [75, 59] on div "Back to Orders Order details Sync to QuickBooks Export PDF Edit Order Order # 0…" at bounding box center [388, 315] width 694 height 528
click at [74, 52] on link "Back to Orders" at bounding box center [61, 55] width 41 height 7
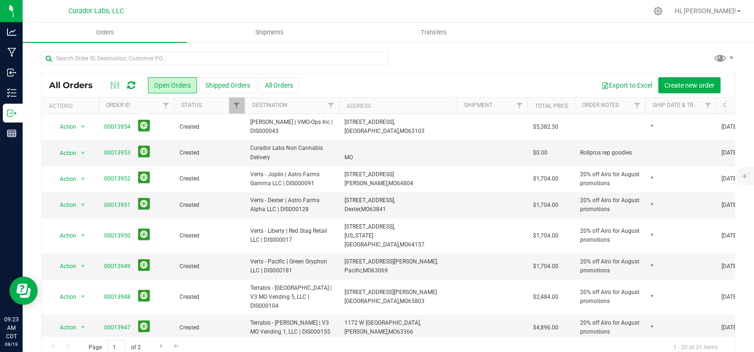
click at [531, 55] on div at bounding box center [388, 62] width 694 height 22
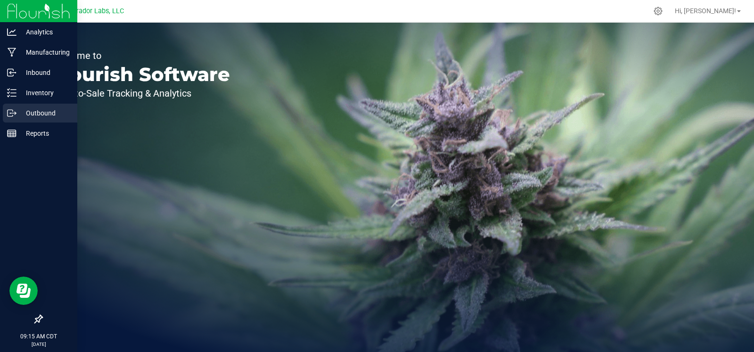
click at [33, 115] on p "Outbound" at bounding box center [44, 112] width 57 height 11
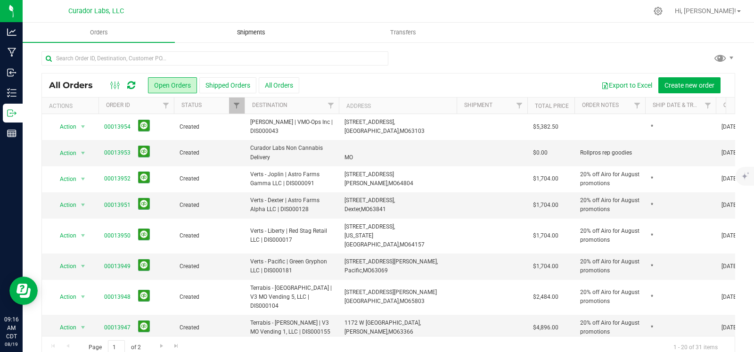
click at [256, 28] on span "Shipments" at bounding box center [251, 32] width 54 height 8
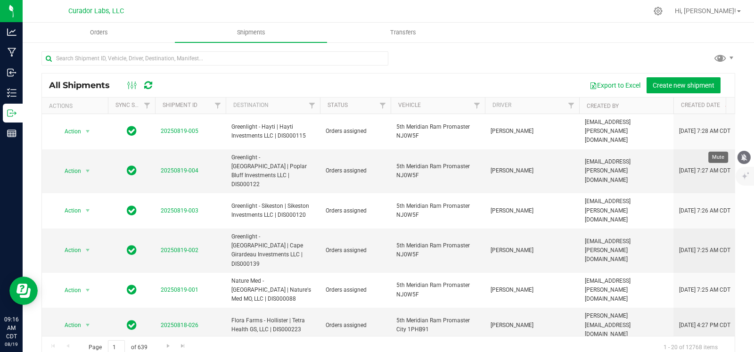
click at [748, 157] on icon "mute" at bounding box center [744, 157] width 8 height 8
click at [558, 69] on div at bounding box center [388, 62] width 694 height 22
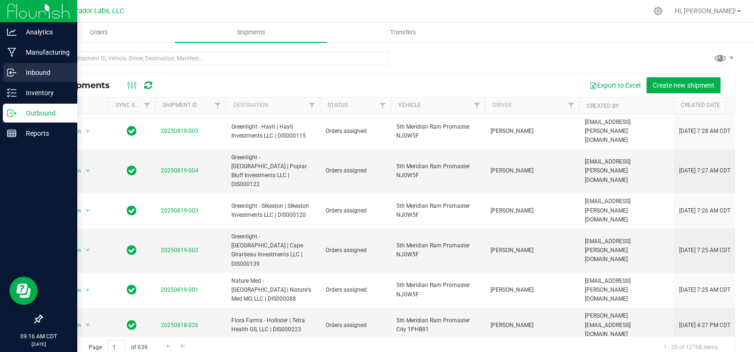
click at [19, 68] on p "Inbound" at bounding box center [44, 72] width 57 height 11
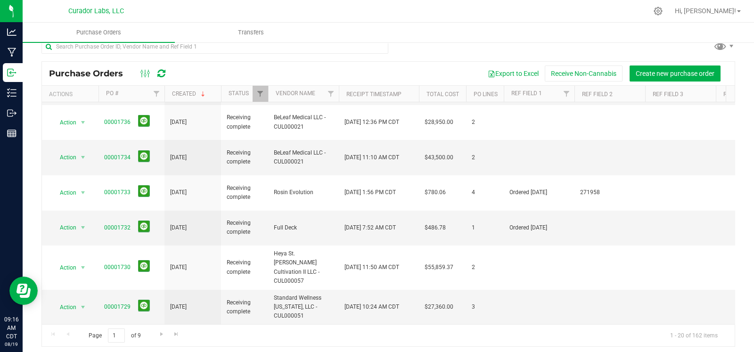
scroll to position [16, 0]
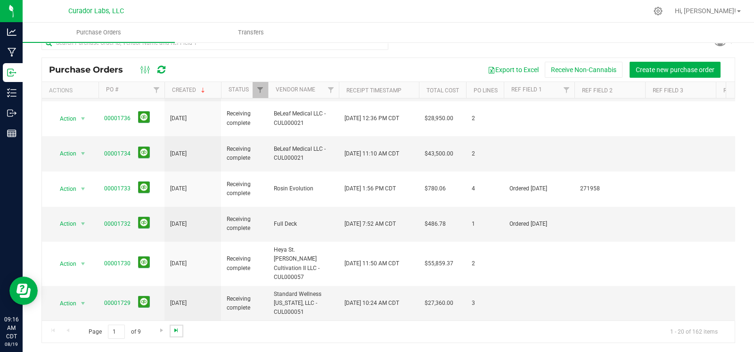
click at [178, 330] on span "Go to the last page" at bounding box center [176, 331] width 8 height 8
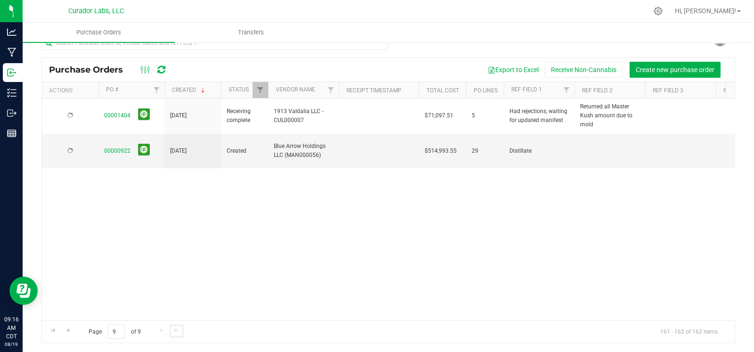
scroll to position [0, 0]
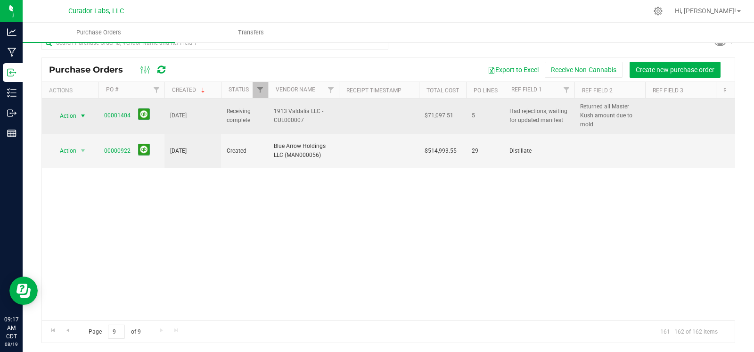
click at [82, 112] on span "select" at bounding box center [83, 116] width 8 height 8
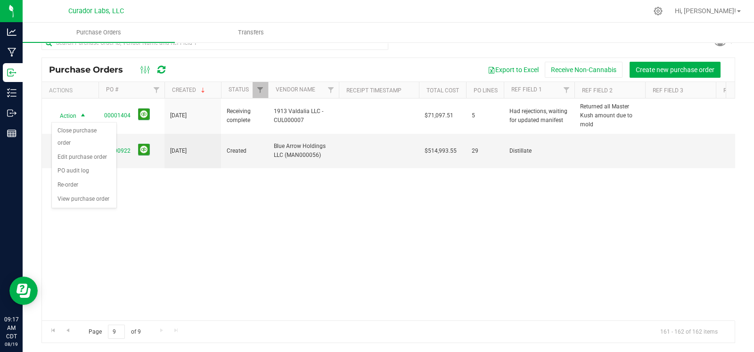
click at [228, 212] on div "Action Action Close purchase order Edit purchase order PO audit log Re-order Vi…" at bounding box center [388, 209] width 693 height 222
click at [68, 332] on span "Go to the previous page" at bounding box center [68, 331] width 8 height 8
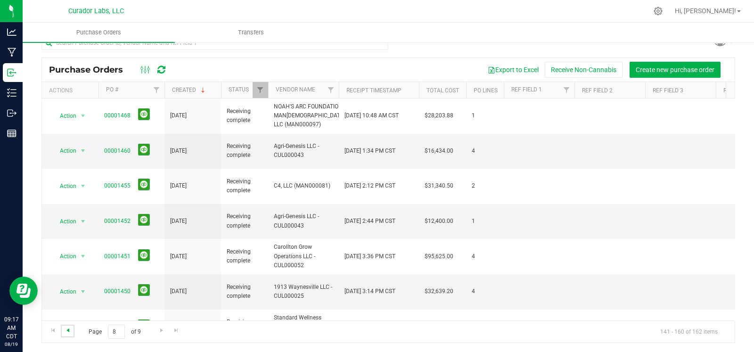
click at [70, 332] on span "Go to the previous page" at bounding box center [68, 331] width 8 height 8
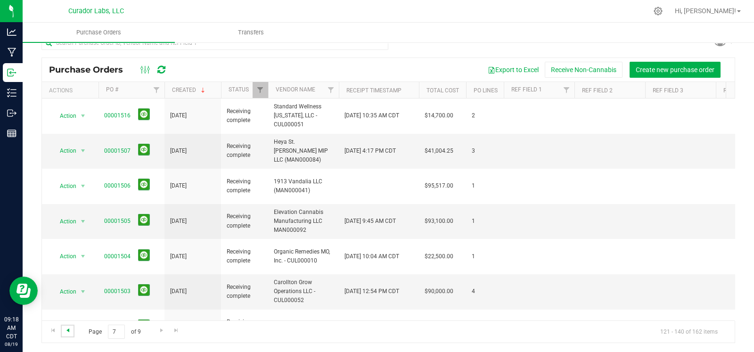
click at [71, 331] on span "Go to the previous page" at bounding box center [68, 331] width 8 height 8
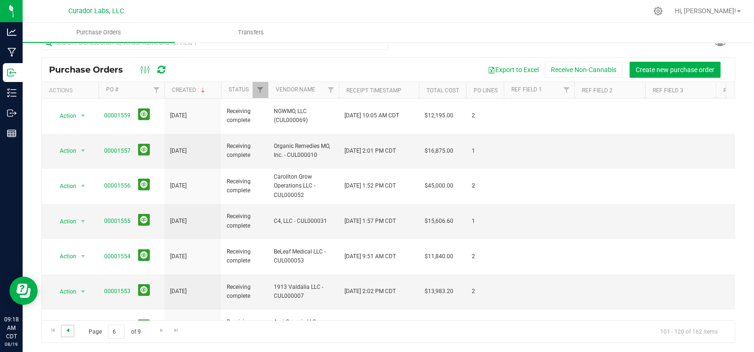
click at [68, 331] on span "Go to the previous page" at bounding box center [68, 331] width 8 height 8
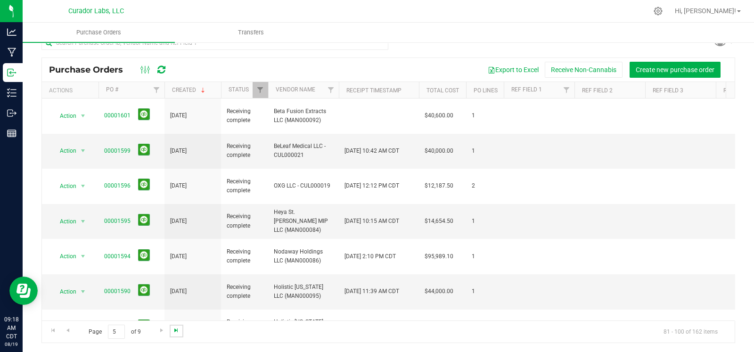
click at [178, 330] on span "Go to the last page" at bounding box center [176, 331] width 8 height 8
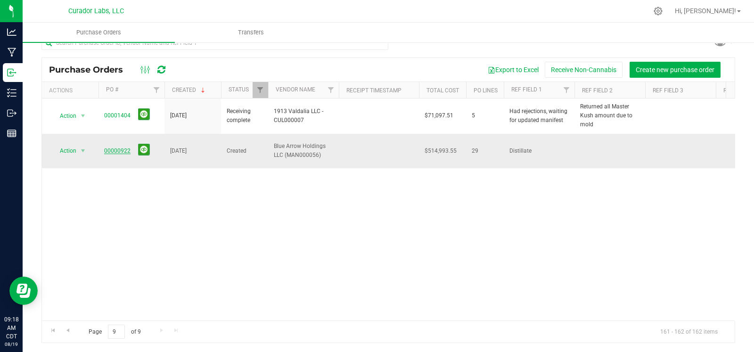
click at [109, 148] on link "00000922" at bounding box center [117, 151] width 26 height 7
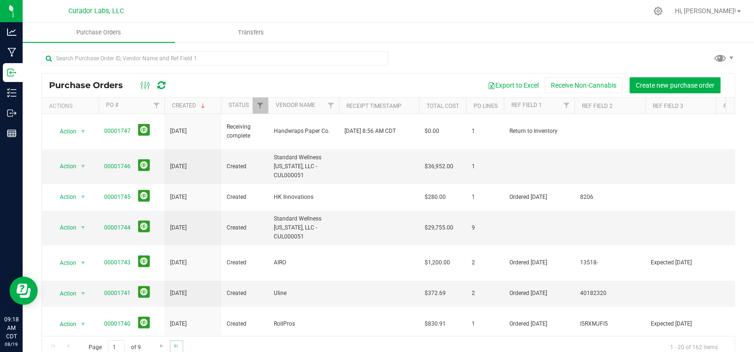
click at [180, 344] on link "Go to the last page" at bounding box center [177, 346] width 14 height 13
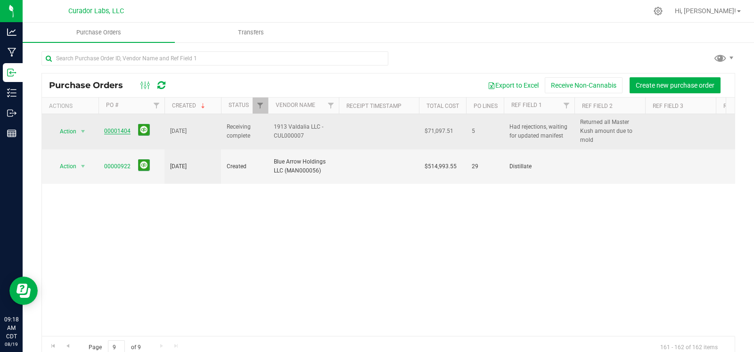
click at [119, 129] on link "00001404" at bounding box center [117, 131] width 26 height 7
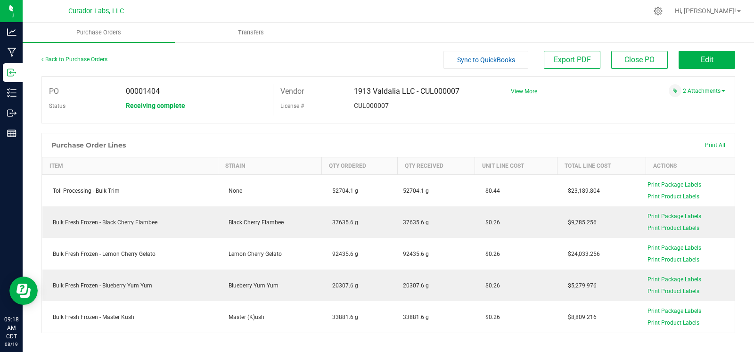
click at [80, 57] on link "Back to Purchase Orders" at bounding box center [74, 59] width 66 height 7
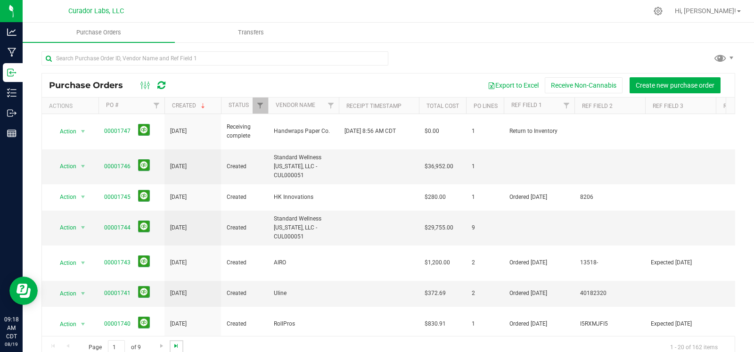
click at [175, 343] on span "Go to the last page" at bounding box center [176, 346] width 8 height 8
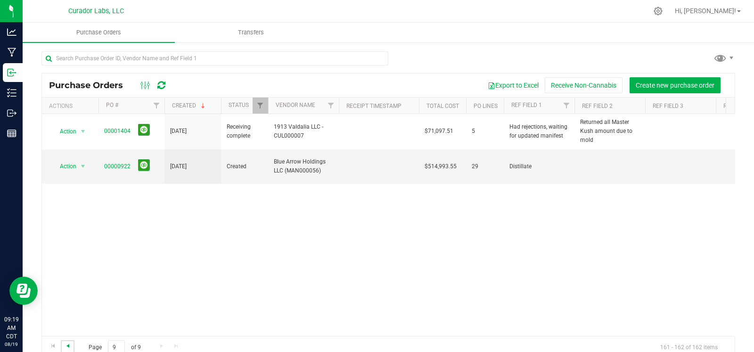
click at [71, 343] on span "Go to the previous page" at bounding box center [68, 346] width 8 height 8
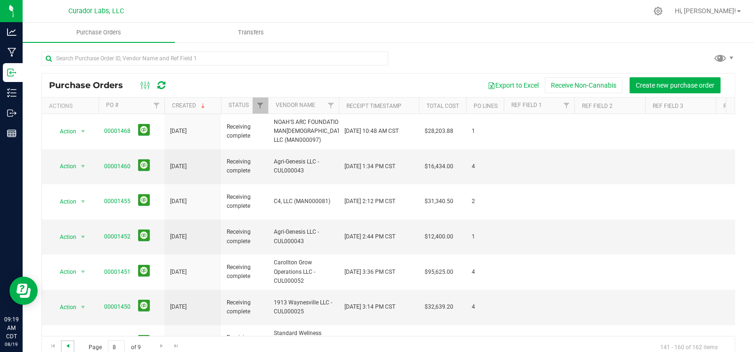
click at [68, 345] on span "Go to the previous page" at bounding box center [68, 346] width 8 height 8
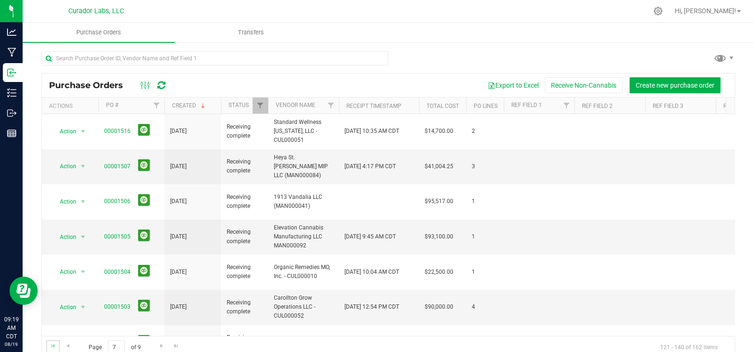
click at [57, 348] on link "Go to the first page" at bounding box center [53, 346] width 14 height 13
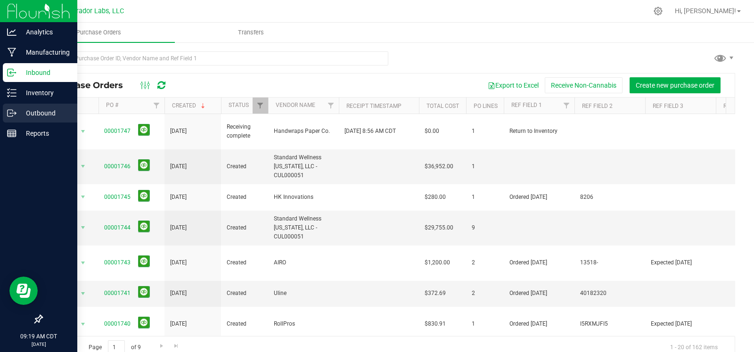
drag, startPoint x: 23, startPoint y: 116, endPoint x: 35, endPoint y: 113, distance: 13.1
click at [24, 117] on p "Outbound" at bounding box center [44, 112] width 57 height 11
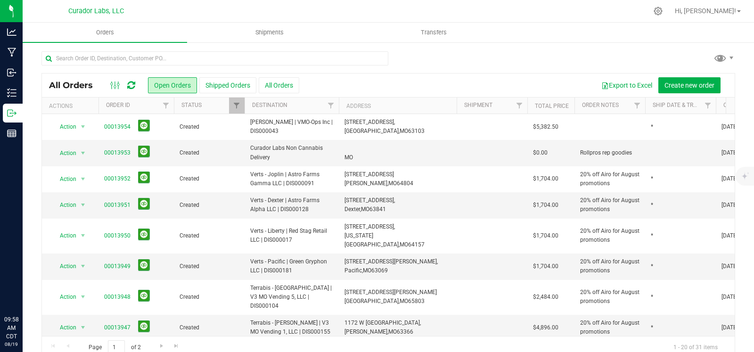
click at [280, 31] on span "Shipments" at bounding box center [270, 32] width 54 height 8
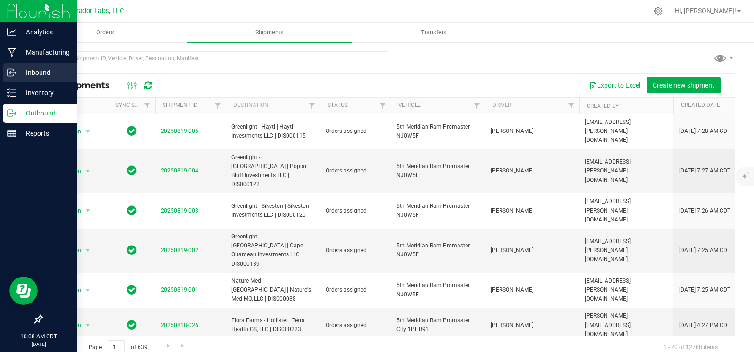
click at [16, 68] on p "Inbound" at bounding box center [44, 72] width 57 height 11
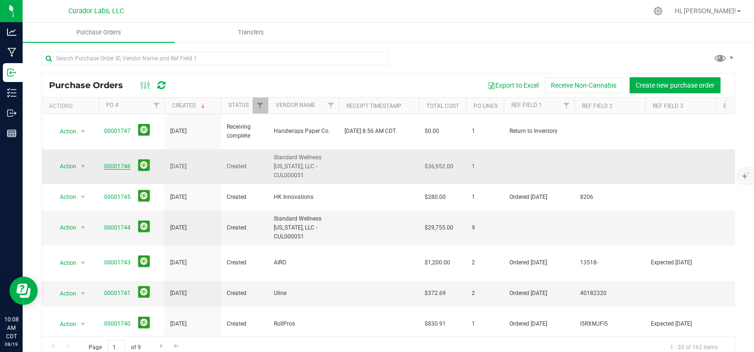
click at [118, 163] on link "00001746" at bounding box center [117, 166] width 26 height 7
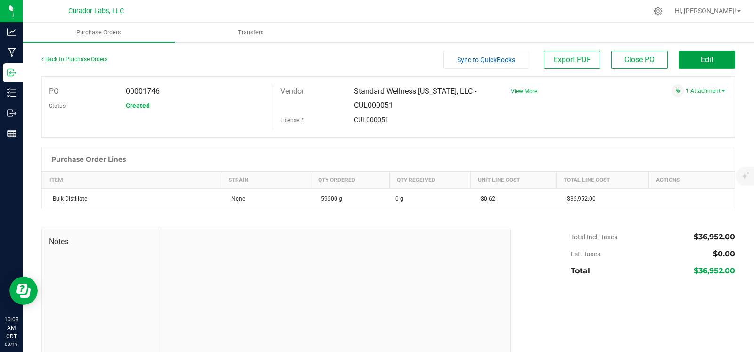
click at [704, 62] on span "Edit" at bounding box center [707, 59] width 13 height 9
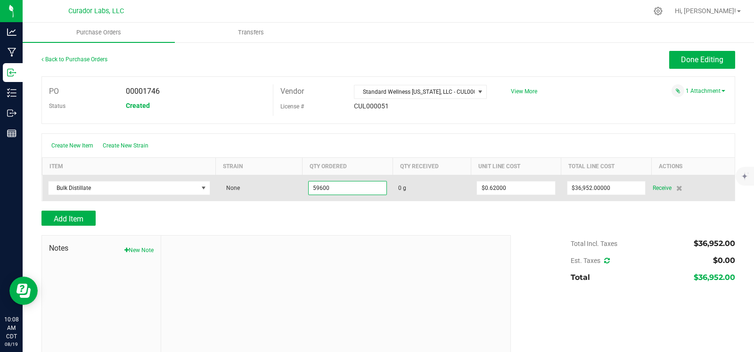
click at [317, 188] on input "59600" at bounding box center [348, 187] width 78 height 13
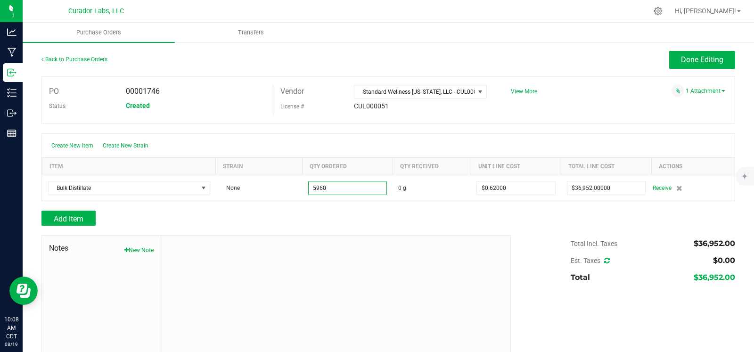
type input "5960.0000 g"
type input "$3,695.20000"
click at [361, 206] on div at bounding box center [388, 205] width 694 height 9
click at [701, 63] on span "Done Editing" at bounding box center [702, 59] width 42 height 9
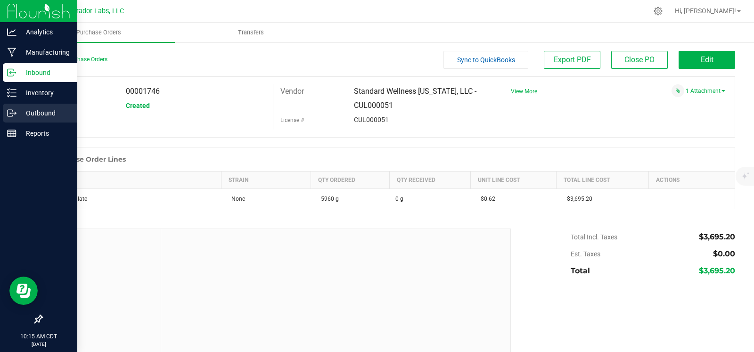
click at [22, 112] on p "Outbound" at bounding box center [44, 112] width 57 height 11
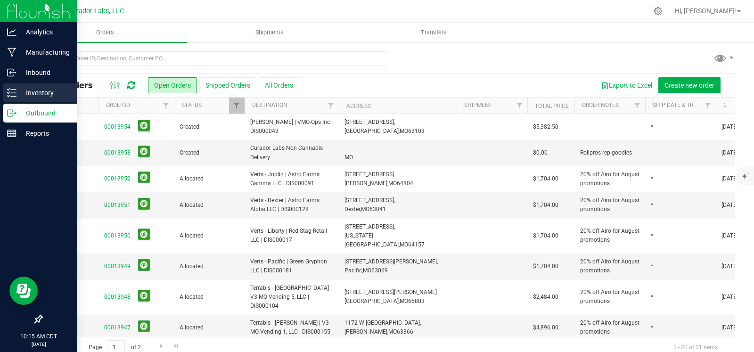
click at [18, 91] on p "Inventory" at bounding box center [44, 92] width 57 height 11
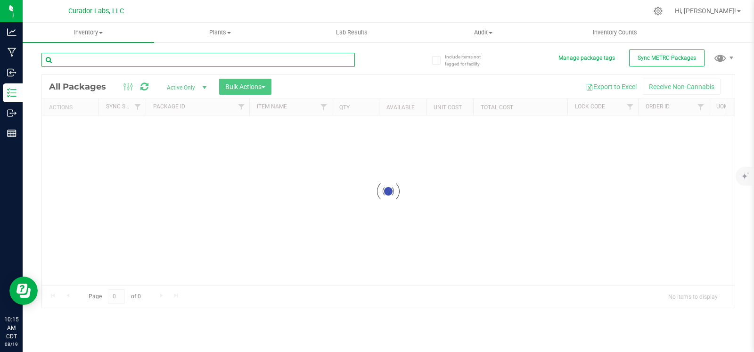
click at [145, 58] on input "text" at bounding box center [197, 60] width 313 height 14
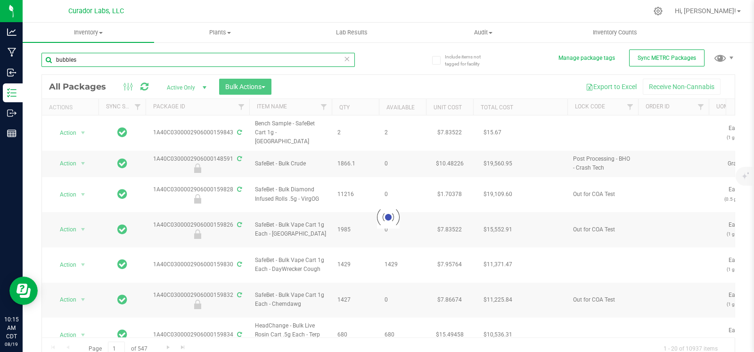
scroll to position [7, 0]
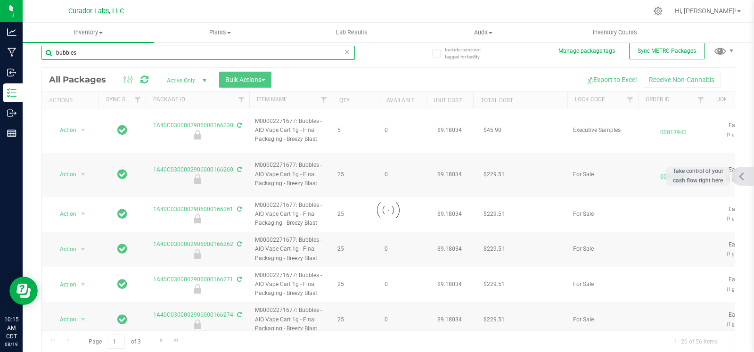
scroll to position [8, 0]
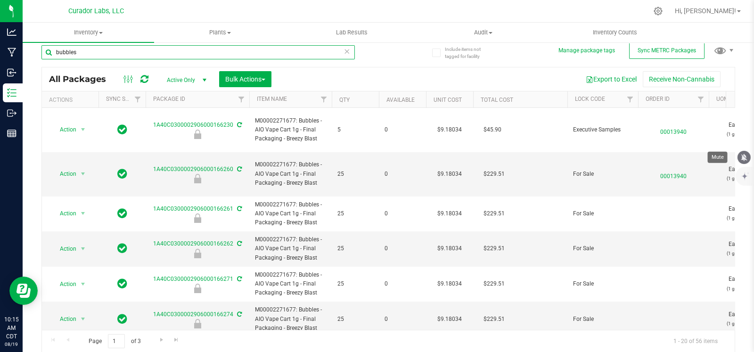
type input "bubbles"
click at [747, 158] on icon "mute" at bounding box center [744, 157] width 8 height 8
click at [361, 99] on th "Qty" at bounding box center [355, 99] width 47 height 16
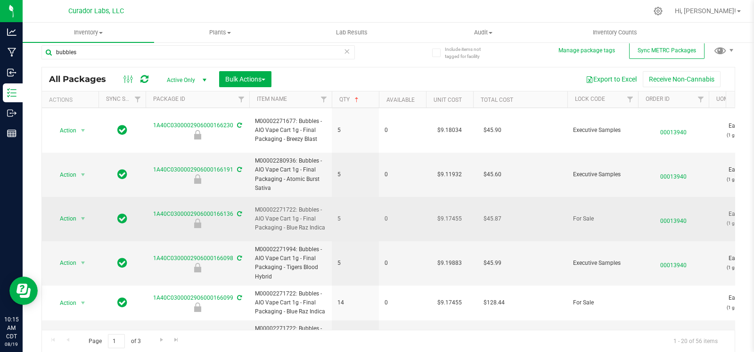
scroll to position [155, 0]
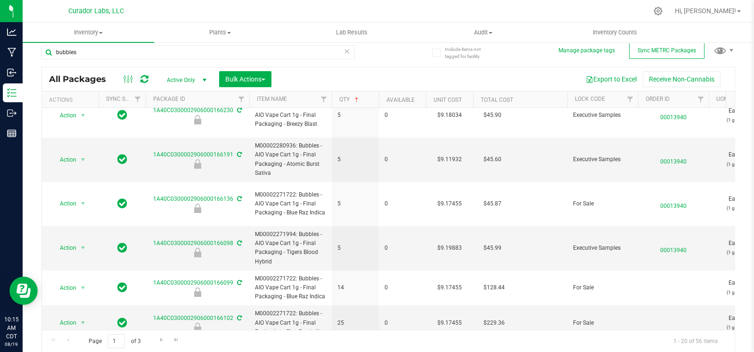
click at [402, 71] on div "Export to Excel Receive Non-Cannabis" at bounding box center [503, 79] width 449 height 16
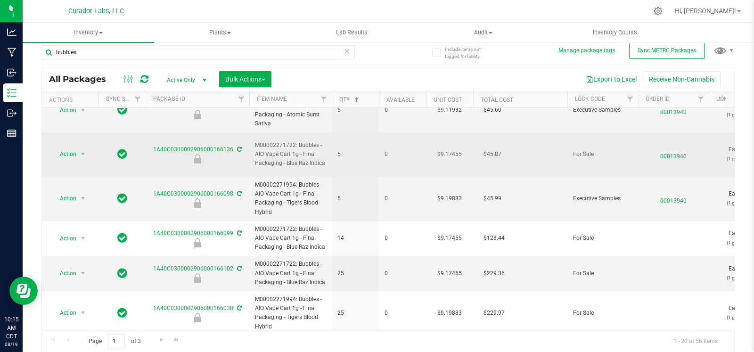
scroll to position [208, 0]
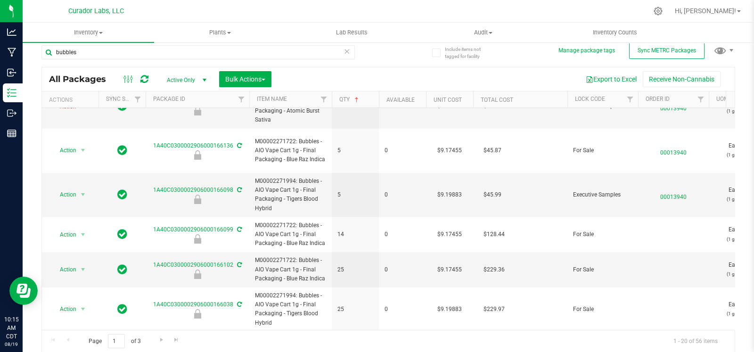
click at [377, 78] on div "Export to Excel Receive Non-Cannabis" at bounding box center [503, 79] width 449 height 16
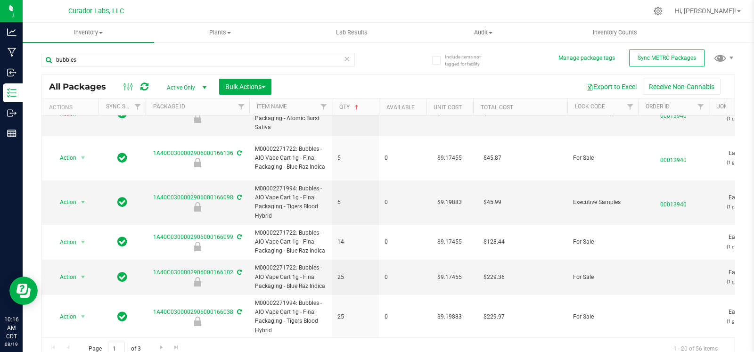
click at [344, 57] on icon at bounding box center [347, 58] width 7 height 11
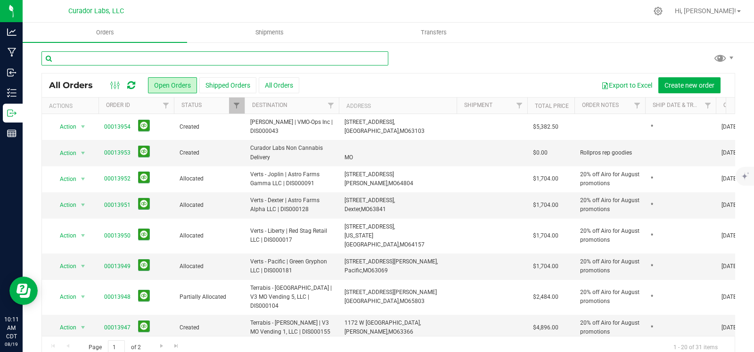
click at [124, 58] on input "text" at bounding box center [214, 58] width 347 height 14
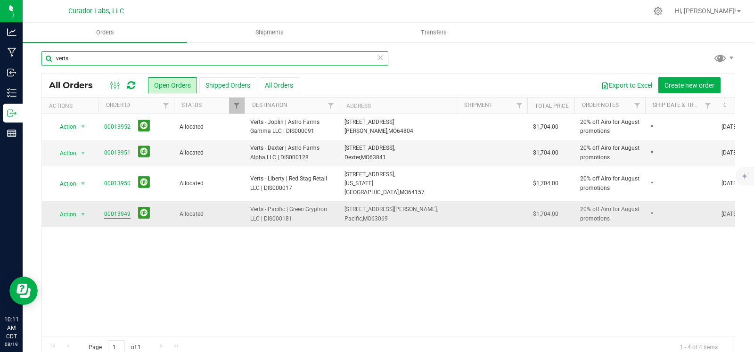
type input "verts"
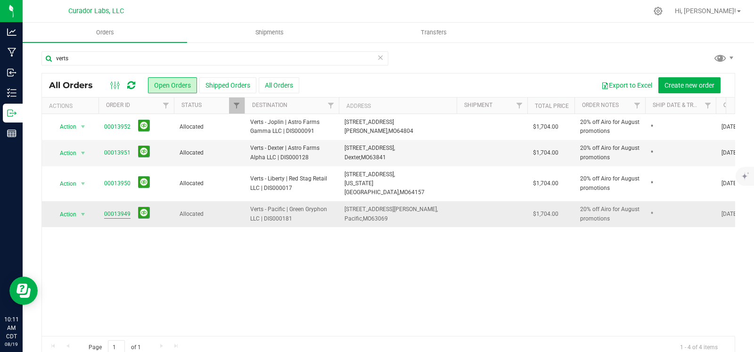
click at [108, 210] on link "00013949" at bounding box center [117, 214] width 26 height 9
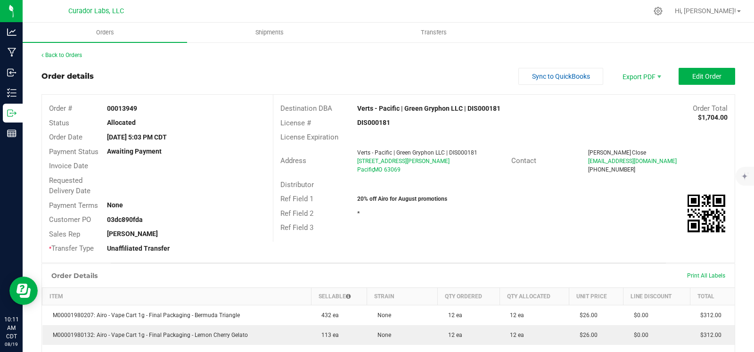
click at [56, 49] on div "Back to Orders Order details Sync to QuickBooks Export PDF Edit Order Order # 0…" at bounding box center [388, 304] width 731 height 527
click at [57, 57] on link "Back to Orders" at bounding box center [61, 55] width 41 height 7
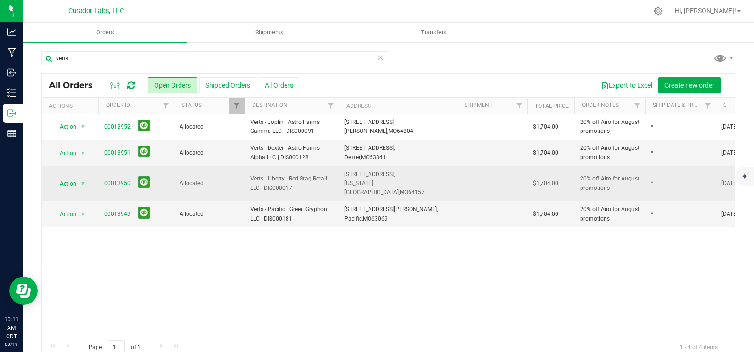
click at [122, 179] on link "00013950" at bounding box center [117, 183] width 26 height 9
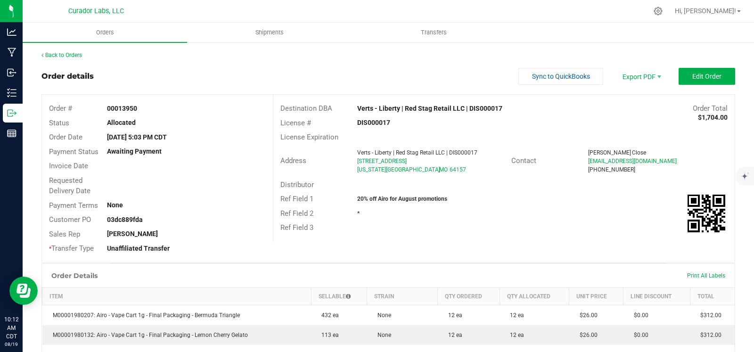
click at [75, 51] on div "Back to Orders" at bounding box center [388, 55] width 694 height 8
click at [68, 59] on div "Back to Orders" at bounding box center [388, 55] width 694 height 8
click at [70, 54] on link "Back to Orders" at bounding box center [61, 55] width 41 height 7
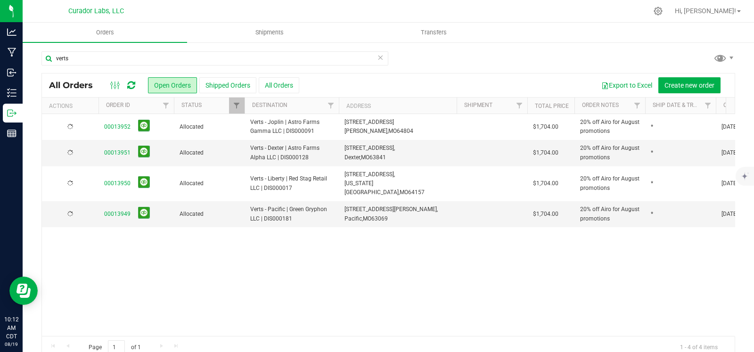
scroll to position [16, 0]
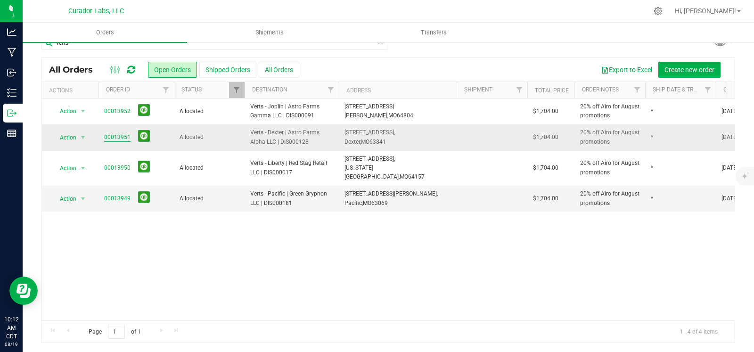
click at [127, 133] on link "00013951" at bounding box center [117, 137] width 26 height 9
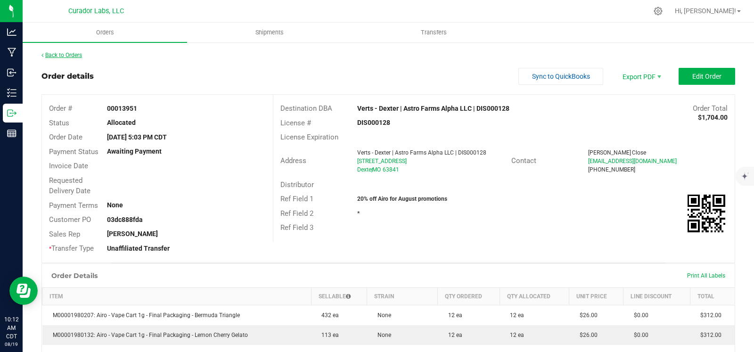
click at [79, 57] on link "Back to Orders" at bounding box center [61, 55] width 41 height 7
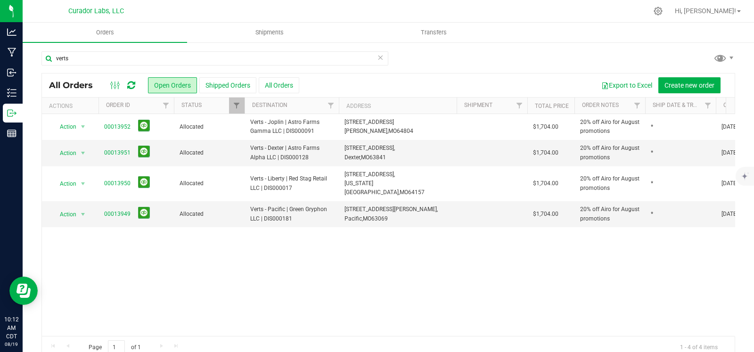
click at [377, 60] on icon at bounding box center [380, 56] width 7 height 11
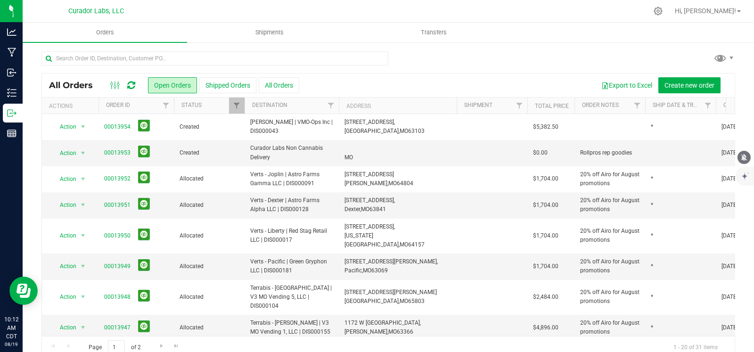
click at [742, 156] on icon "mute" at bounding box center [744, 157] width 6 height 7
